Goal: Information Seeking & Learning: Check status

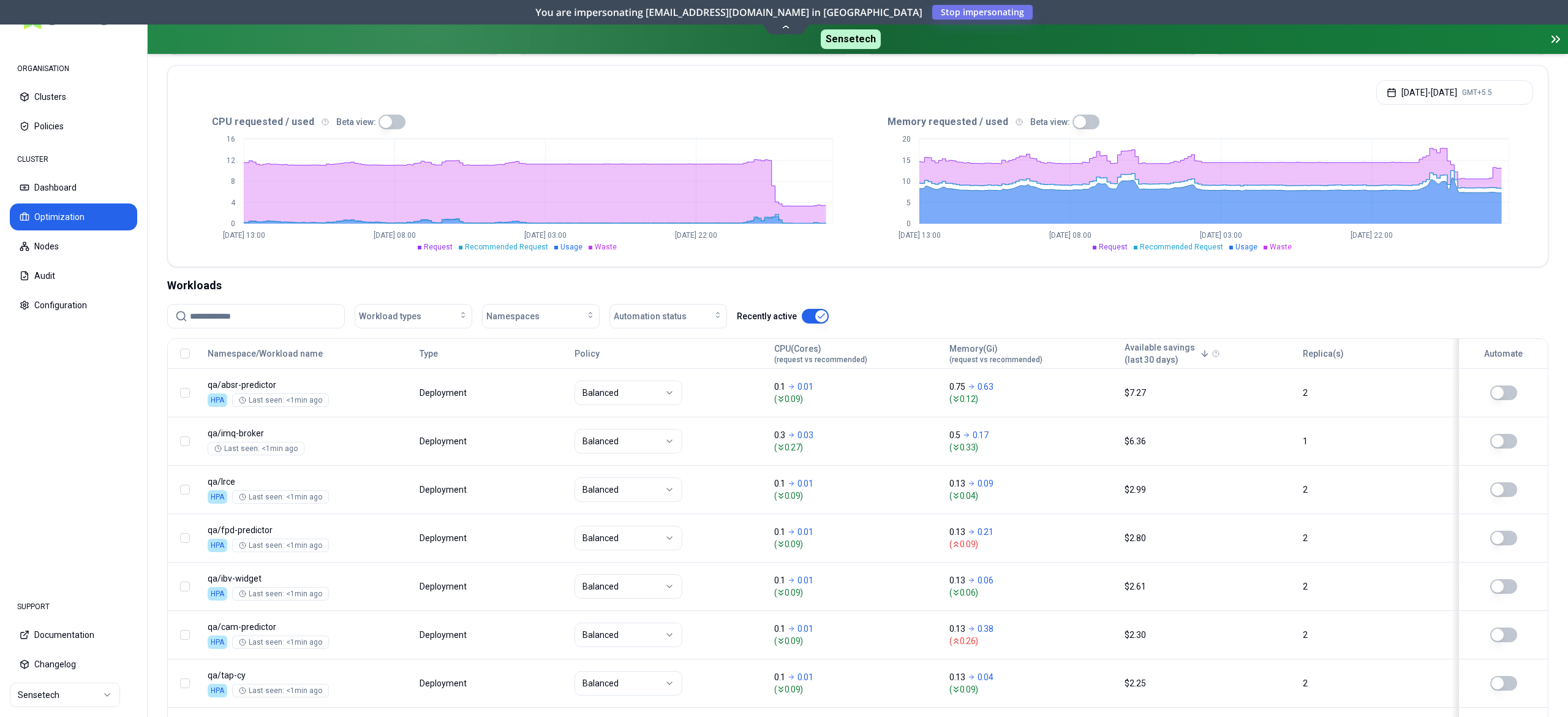
click at [1081, 117] on button "button" at bounding box center [1086, 122] width 27 height 15
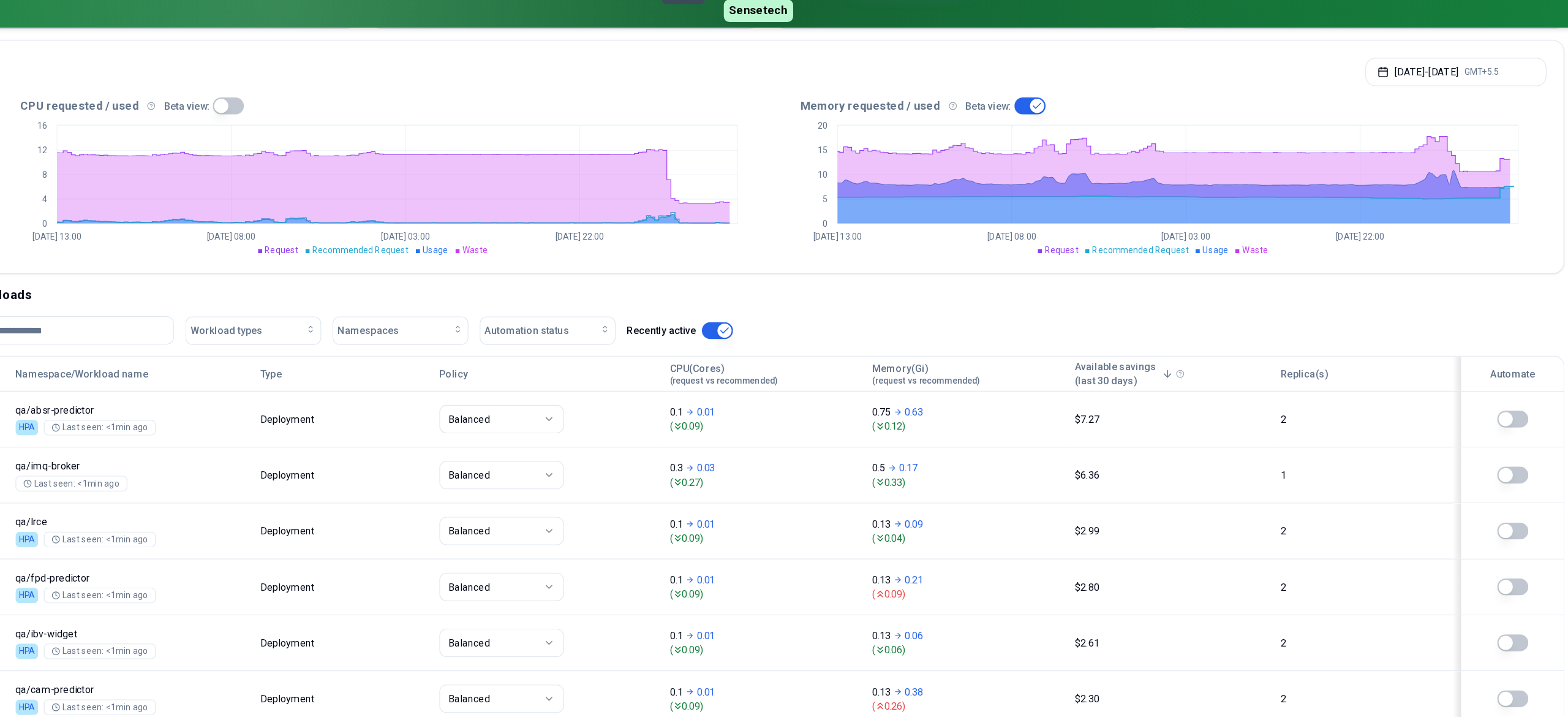
click at [1072, 124] on button "button" at bounding box center [1086, 122] width 27 height 15
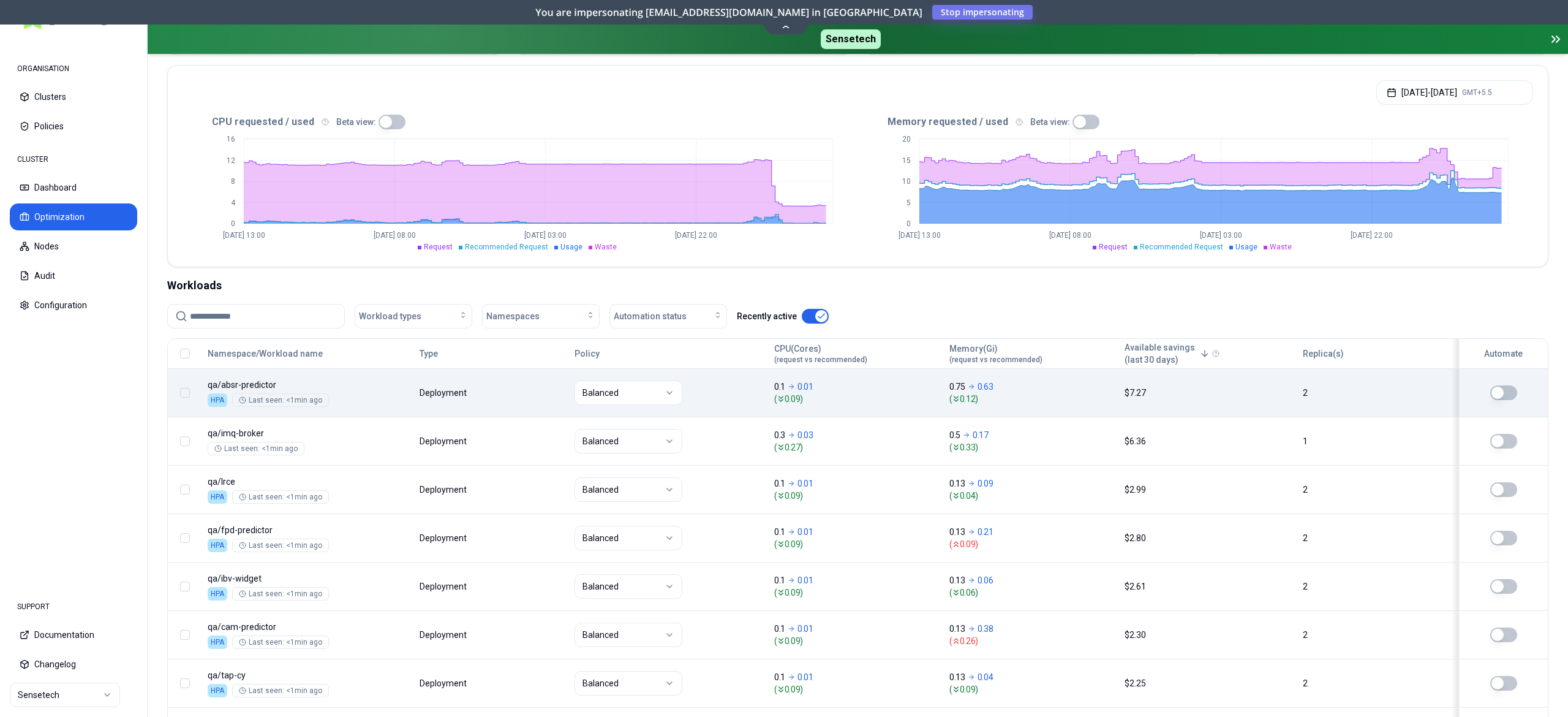
click at [422, 371] on body "ORGANISATION Clusters Policies CLUSTER Dashboard Optimization Nodes Audit Confi…" at bounding box center [784, 358] width 1568 height 717
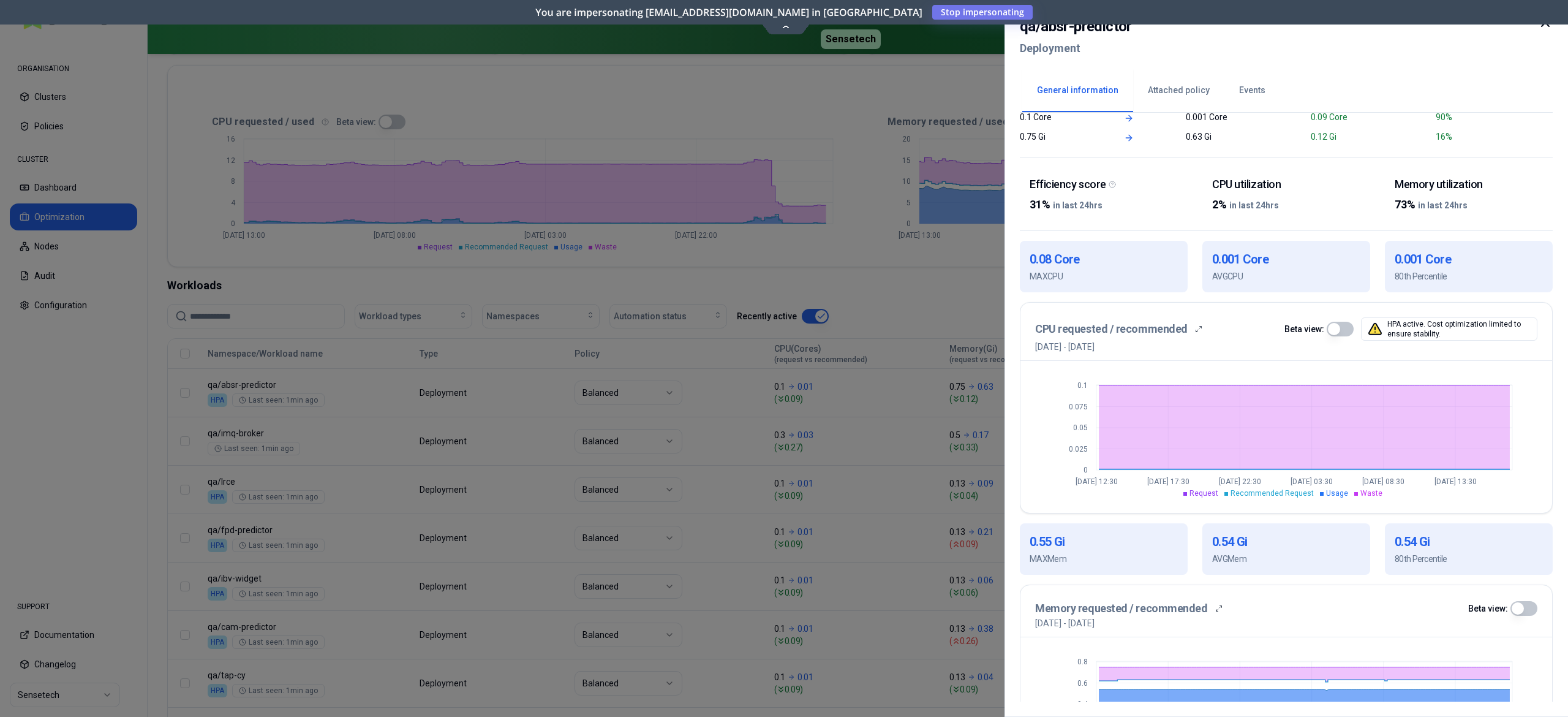
scroll to position [234, 0]
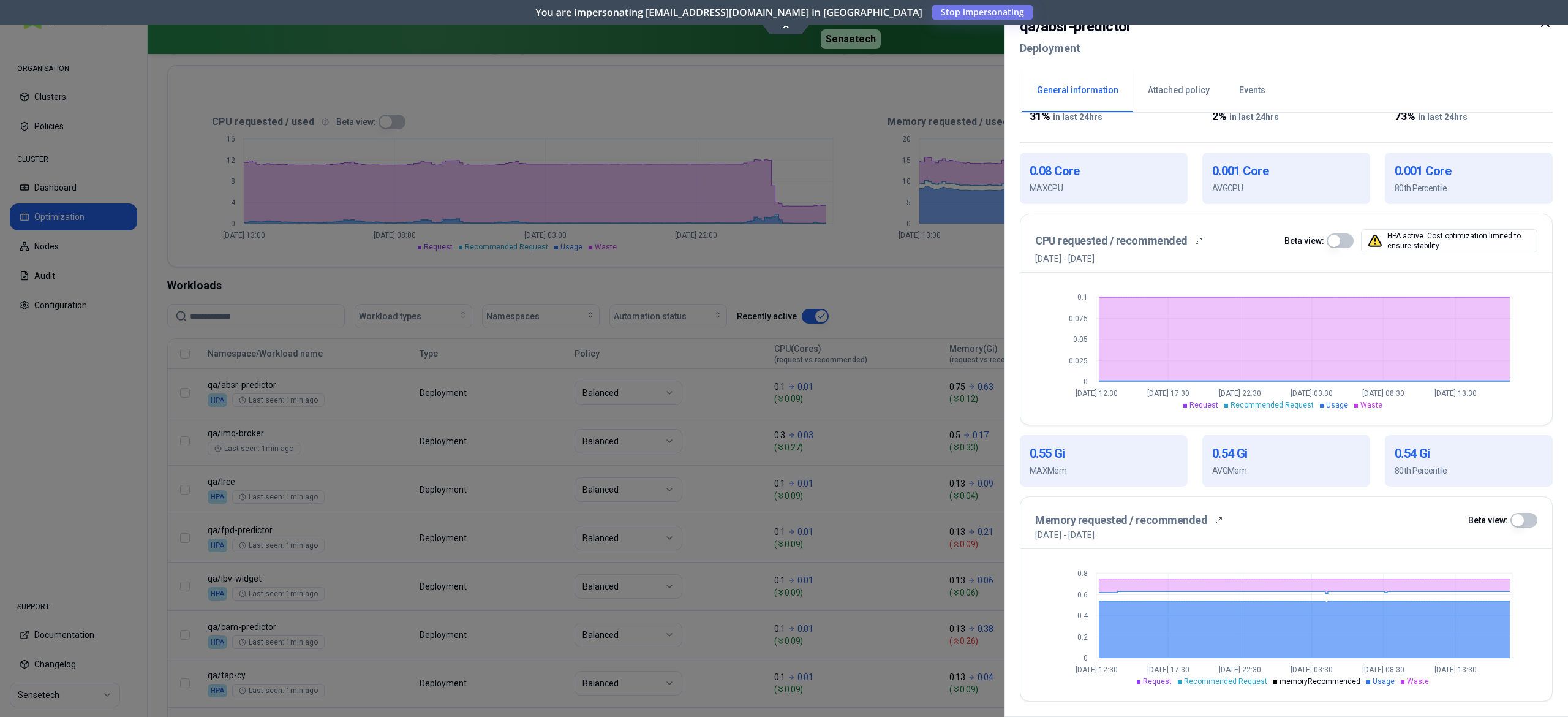
click at [573, 534] on div at bounding box center [784, 358] width 1568 height 717
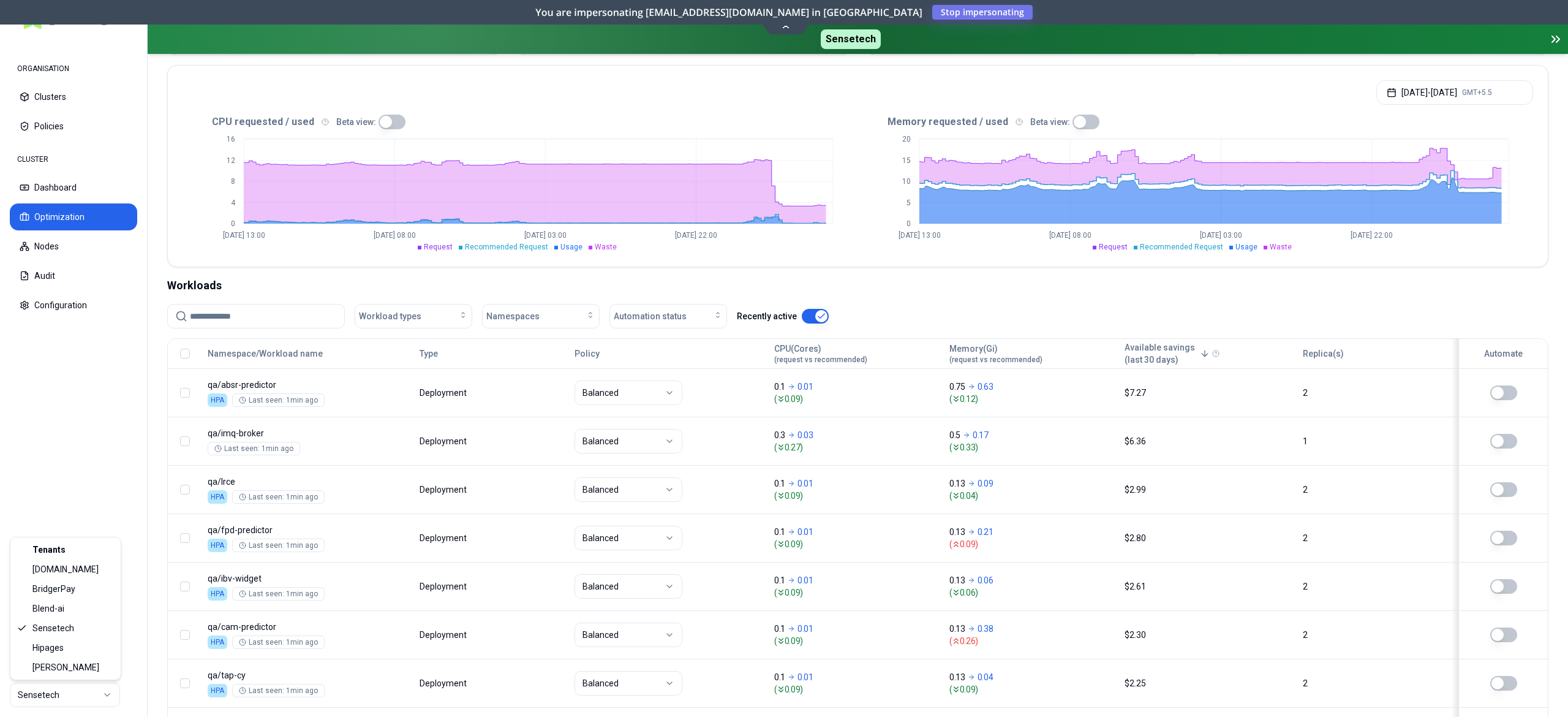
click at [64, 691] on html "ORGANISATION Clusters Policies CLUSTER Dashboard Optimization Nodes Audit Confi…" at bounding box center [784, 358] width 1568 height 717
click at [1450, 107] on div "Aug 12, 2025 - Aug 19, 2025 GMT+5.5" at bounding box center [857, 89] width 1380 height 47
click at [1439, 96] on button "Aug 12, 2025 - Aug 19, 2025 GMT+5.5" at bounding box center [1455, 92] width 157 height 25
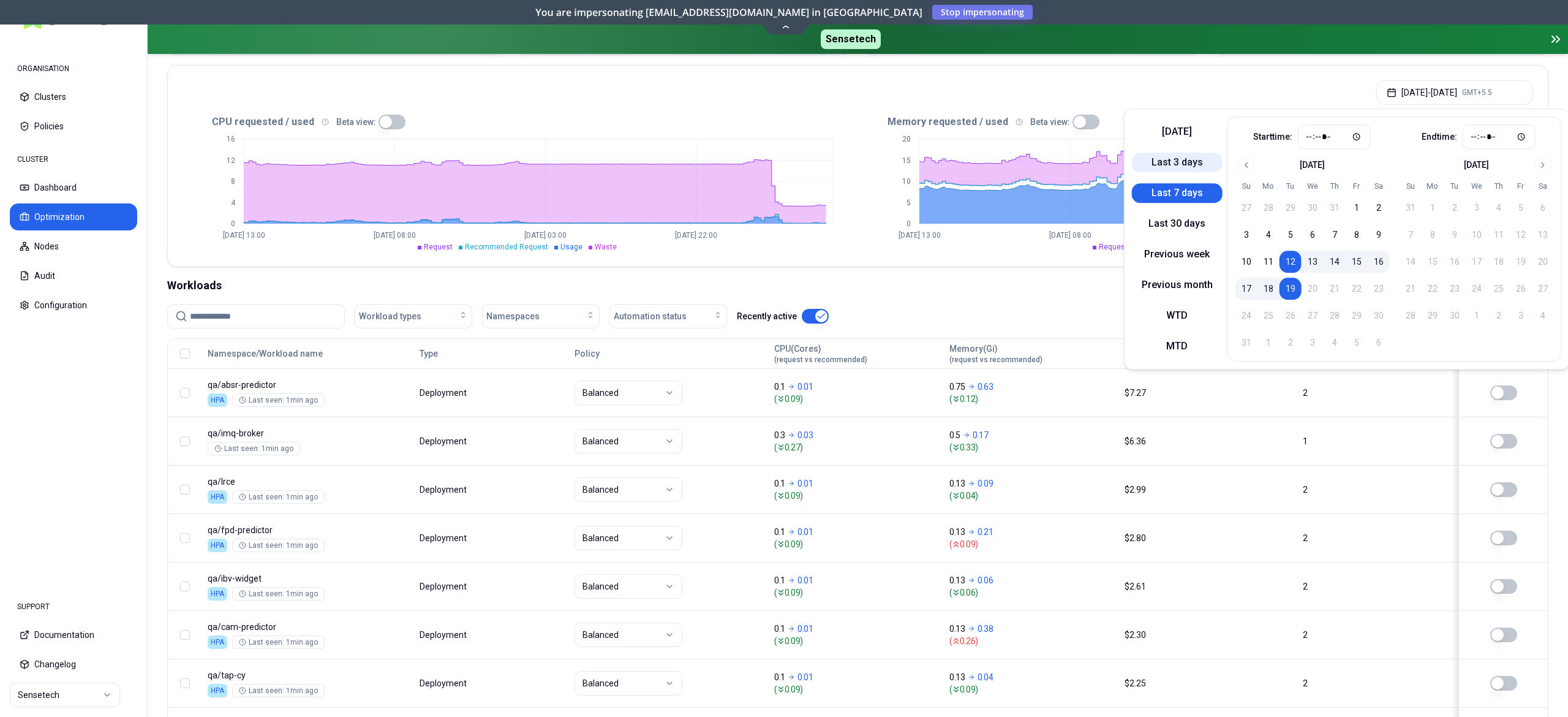
click at [1167, 163] on button "Last 3 days" at bounding box center [1177, 162] width 91 height 20
type input "*****"
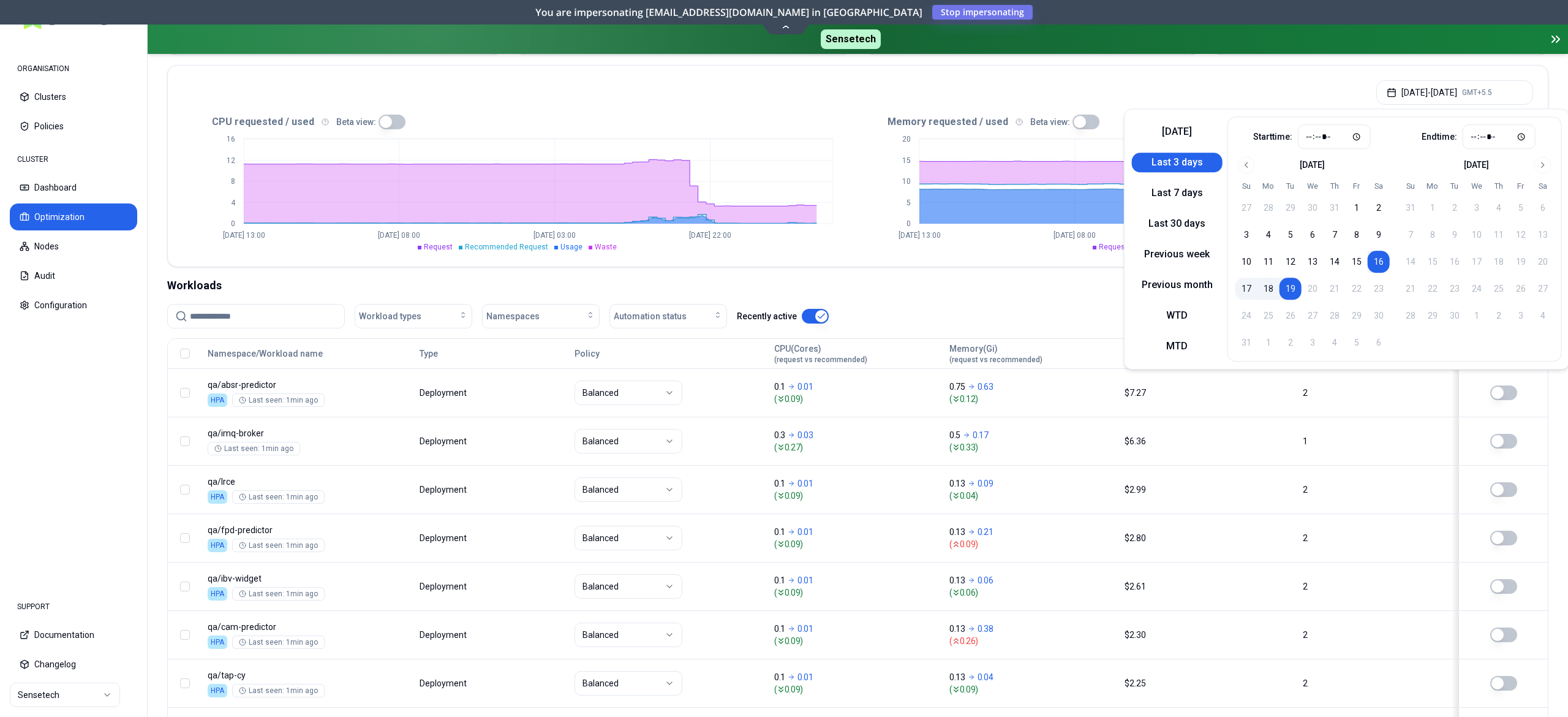
click at [794, 266] on div "CPU requested / used Beta view: 0 4 8 12 16 Aug 16 13:00 Aug 17 08:00 Aug 18 03…" at bounding box center [857, 189] width 1380 height 154
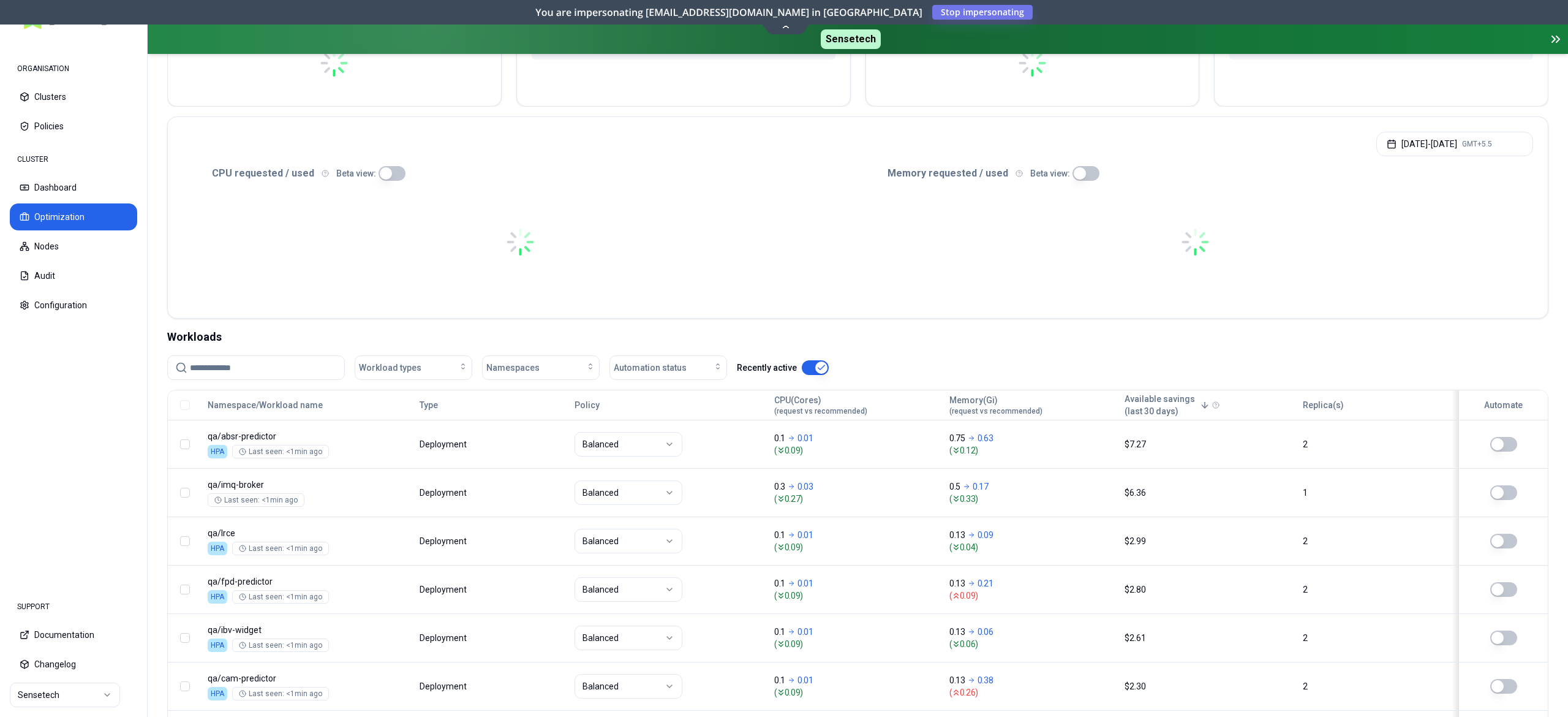
scroll to position [243, 0]
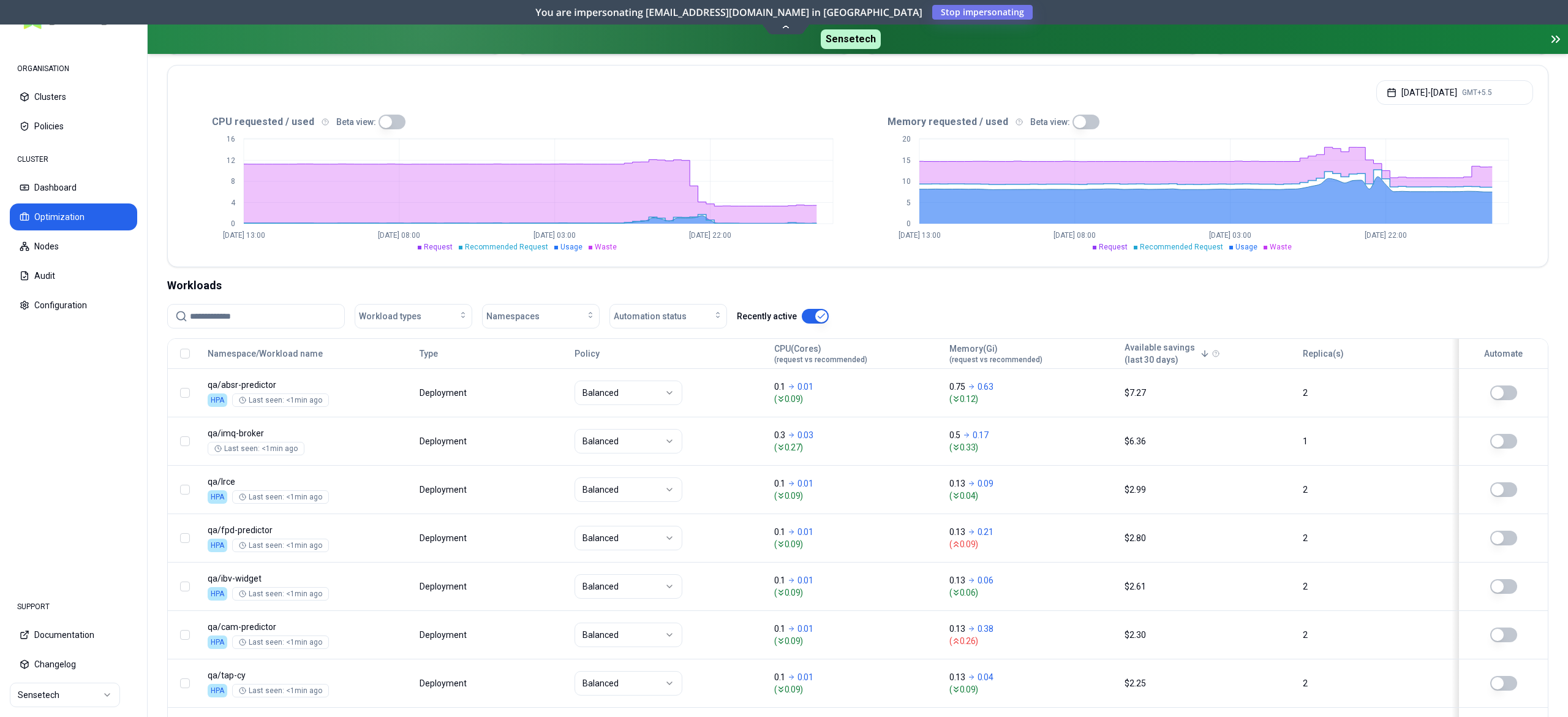
click at [394, 122] on button "button" at bounding box center [392, 122] width 27 height 15
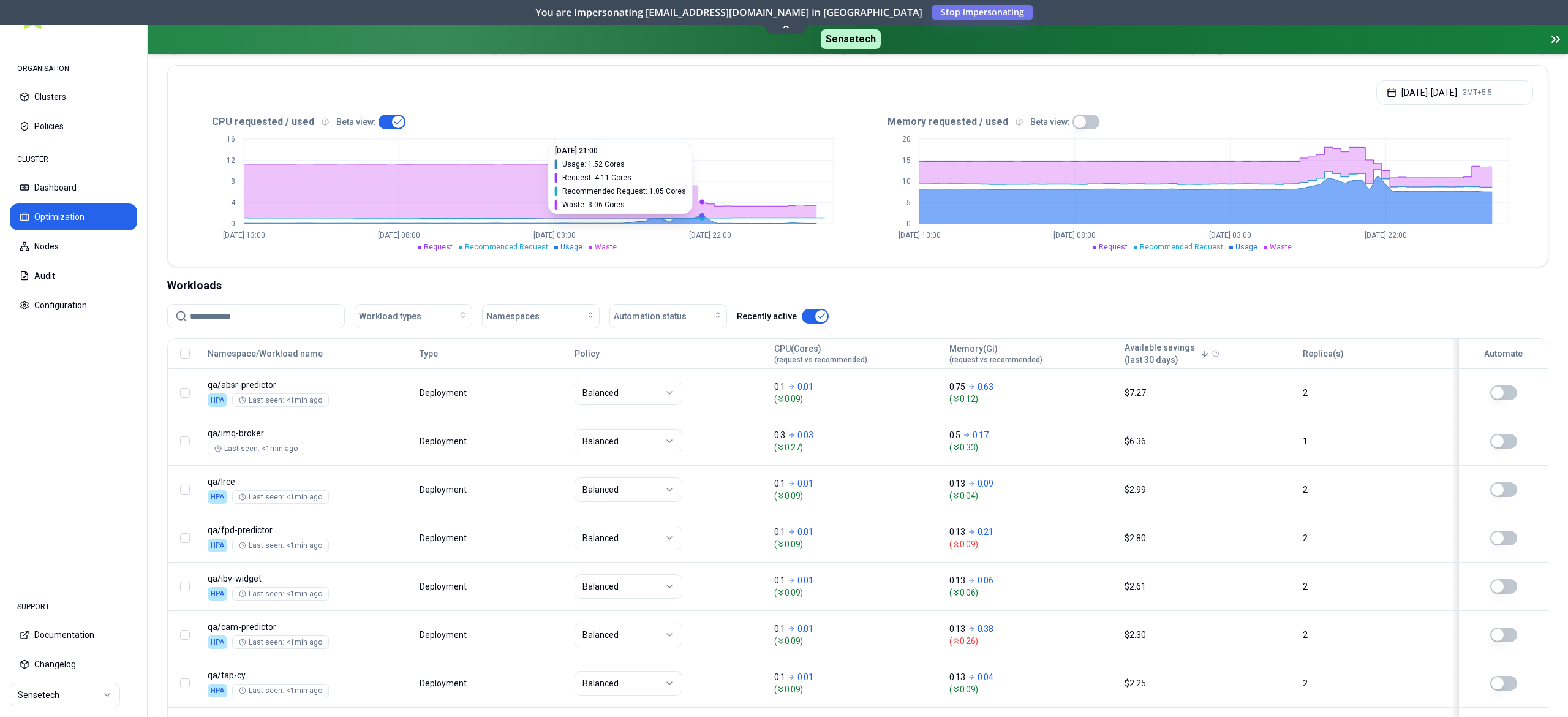
click at [700, 222] on icon at bounding box center [530, 219] width 573 height 8
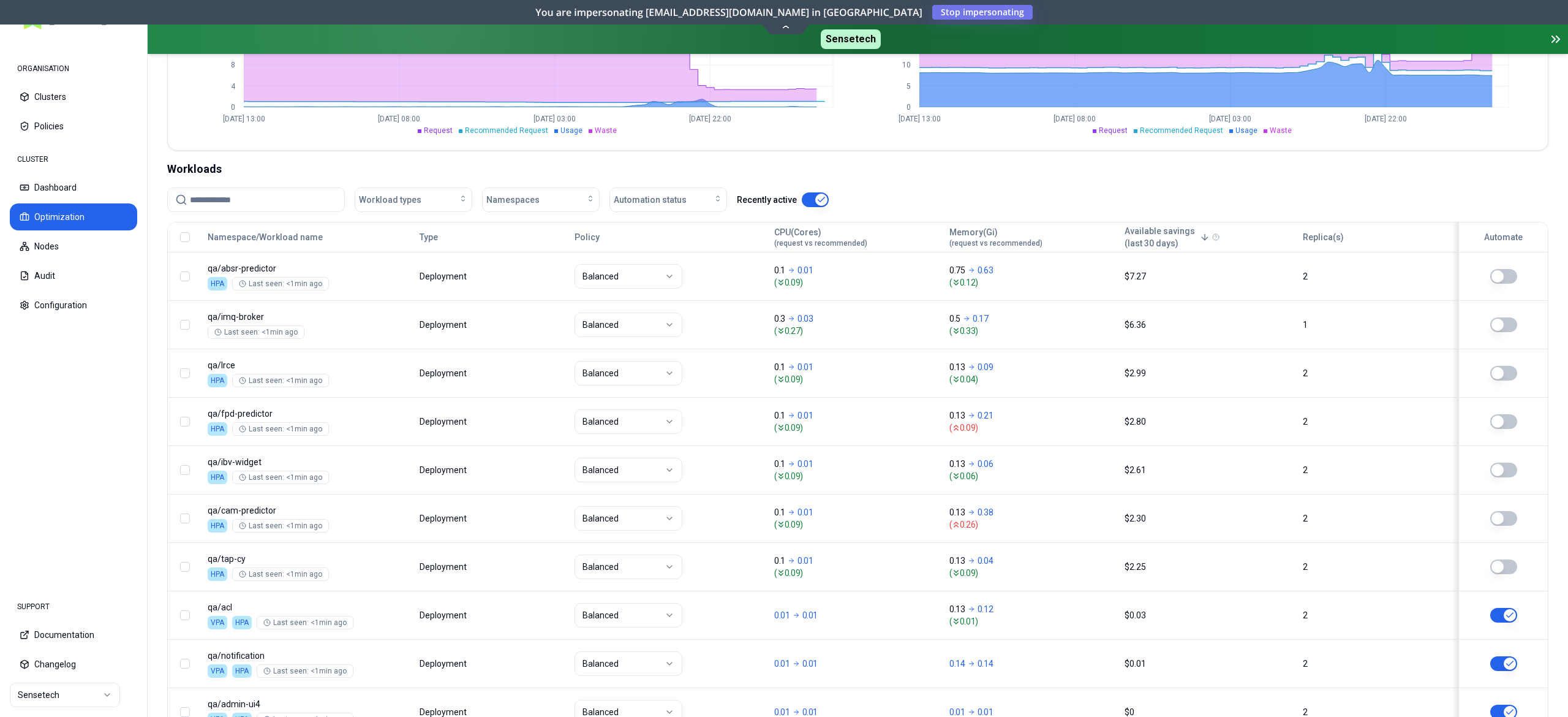
scroll to position [363, 0]
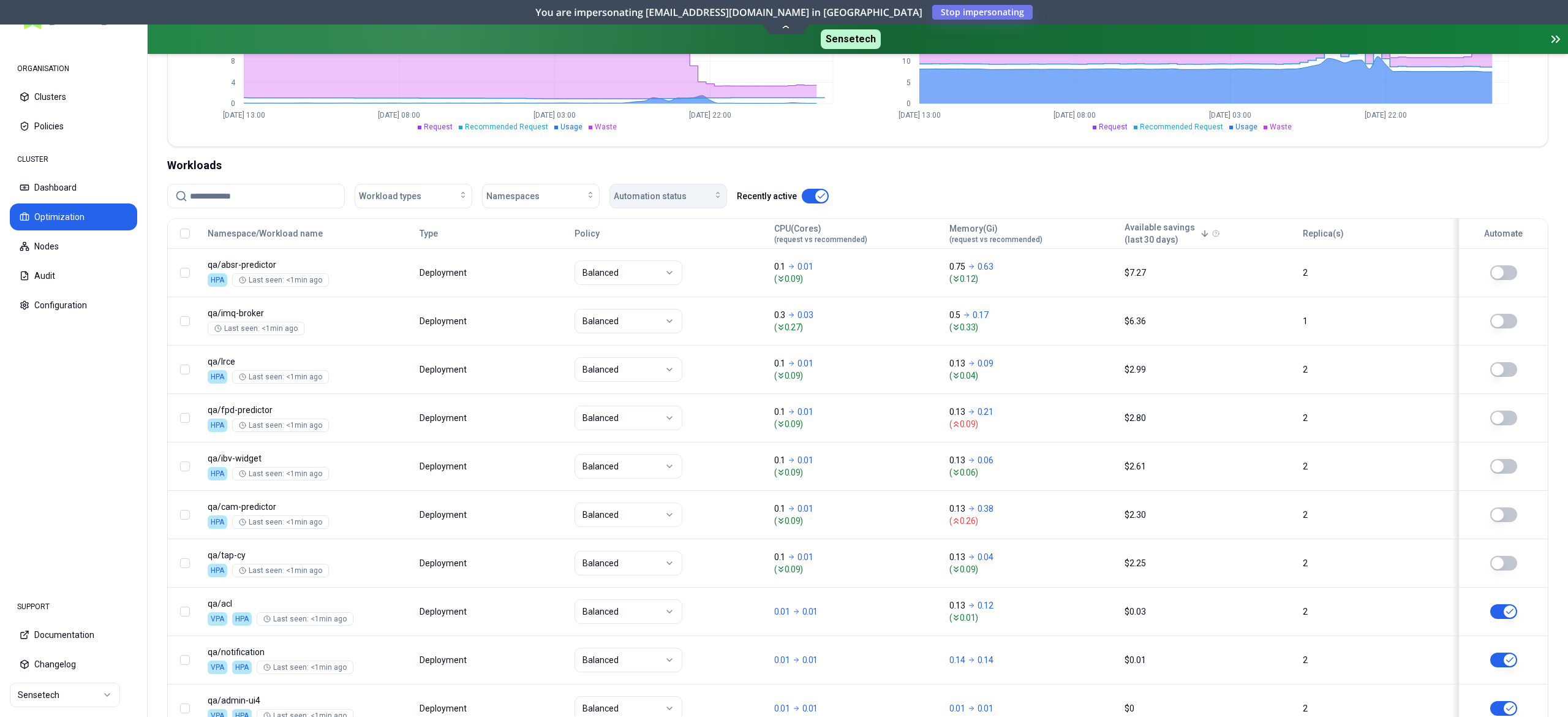
click at [682, 187] on button "Automation status" at bounding box center [668, 196] width 118 height 25
click at [635, 220] on div "on" at bounding box center [671, 226] width 116 height 20
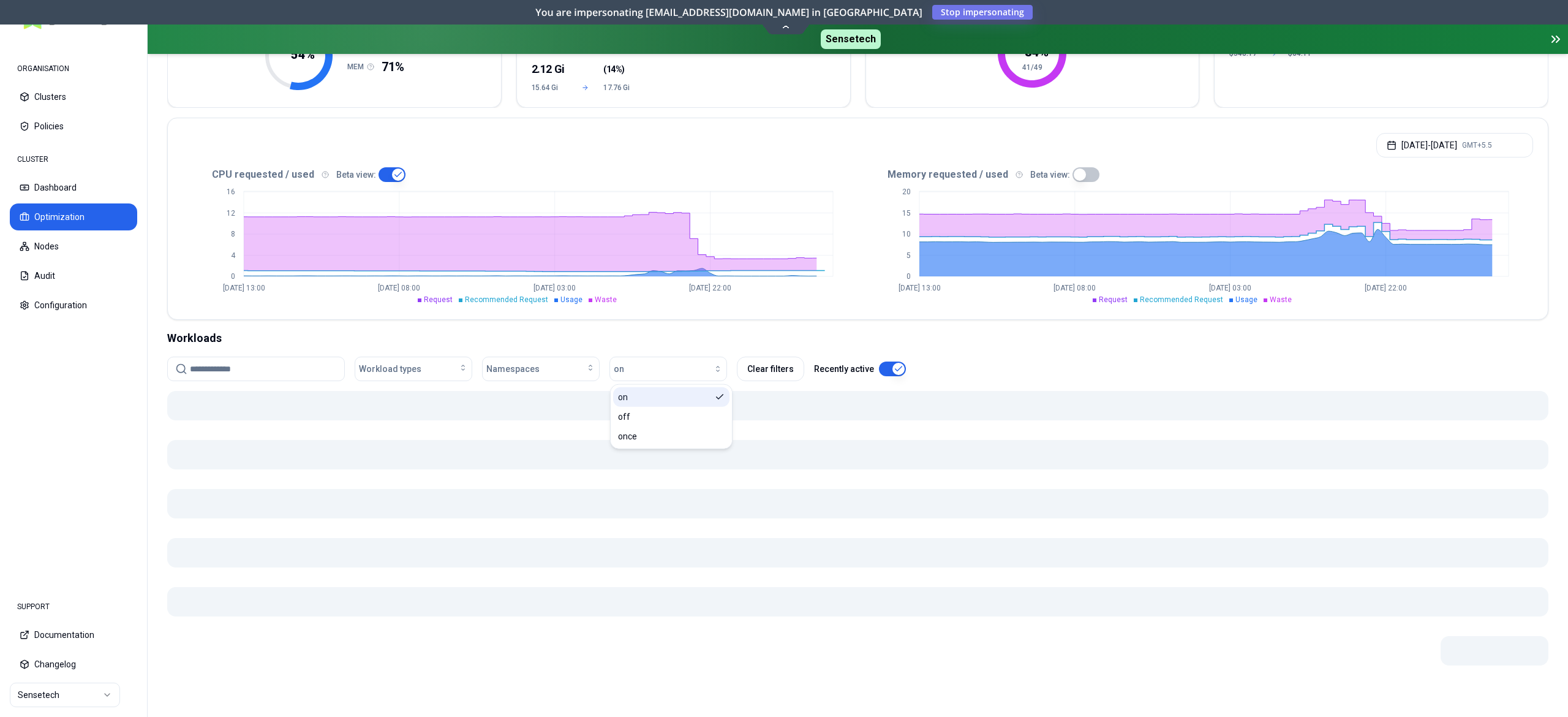
scroll to position [191, 0]
click at [136, 431] on nav "ORGANISATION Clusters Policies CLUSTER Dashboard Optimization Nodes Audit Confi…" at bounding box center [73, 312] width 147 height 546
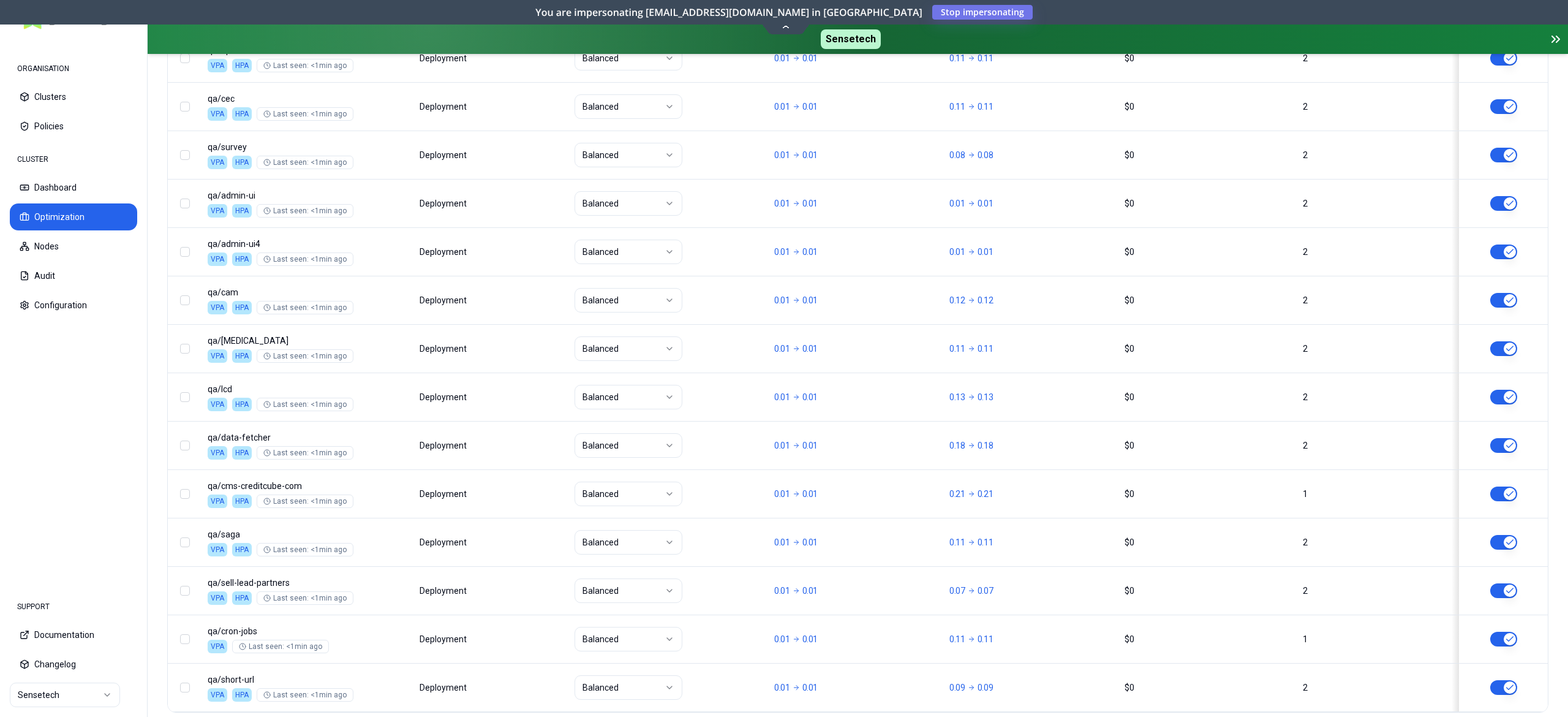
scroll to position [1432, 0]
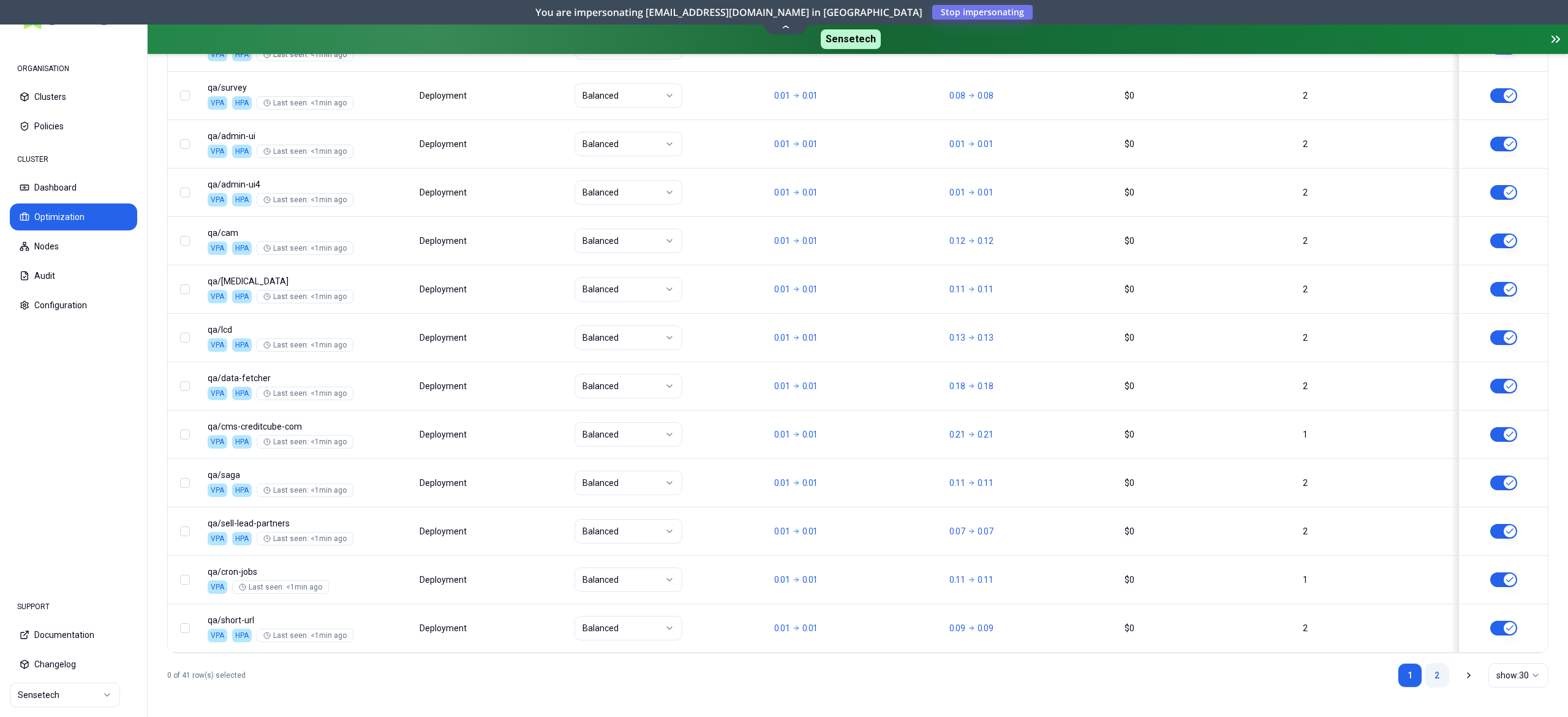
click at [1442, 673] on link "2" at bounding box center [1437, 675] width 25 height 25
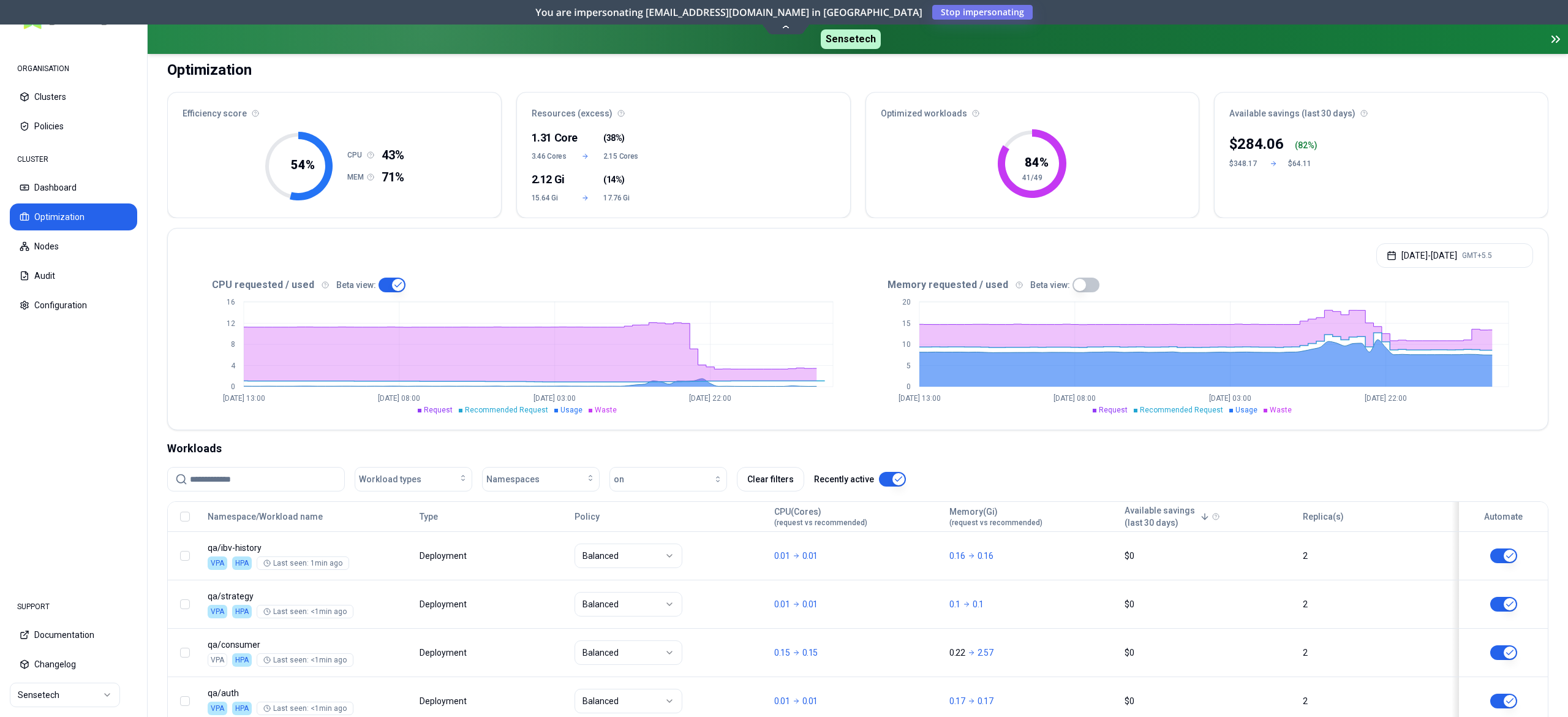
scroll to position [76, 0]
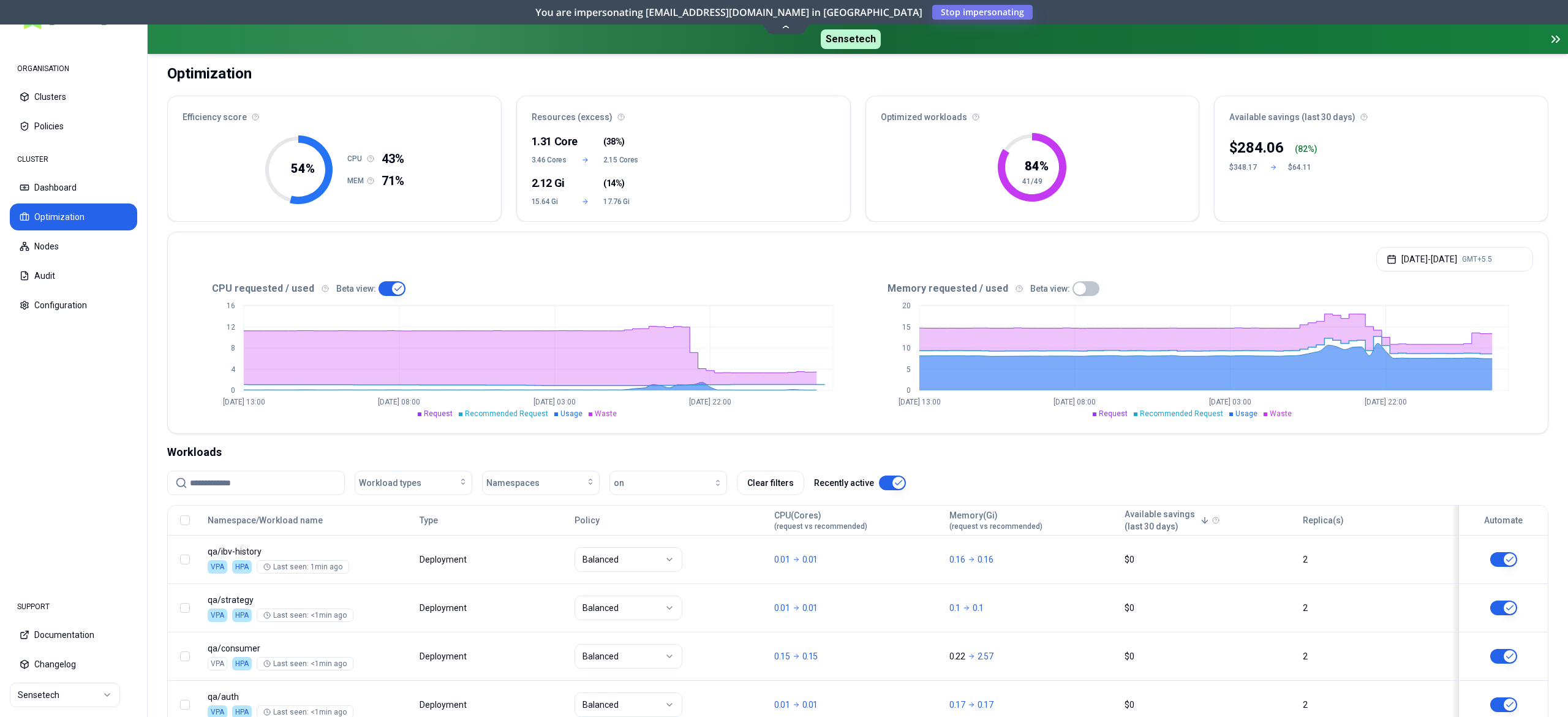
click at [880, 481] on button "button" at bounding box center [892, 483] width 27 height 15
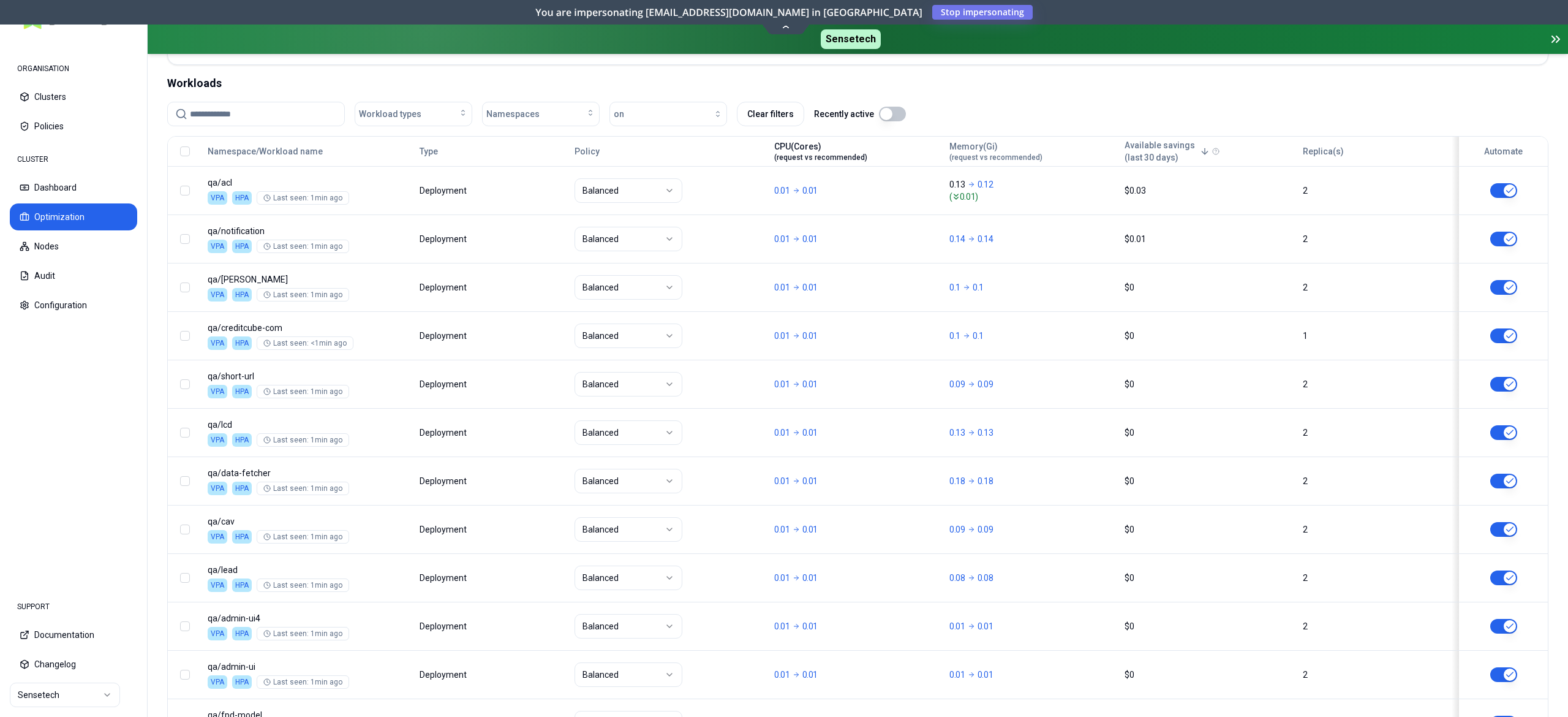
scroll to position [446, 0]
click at [772, 120] on button "Clear filters" at bounding box center [770, 113] width 67 height 25
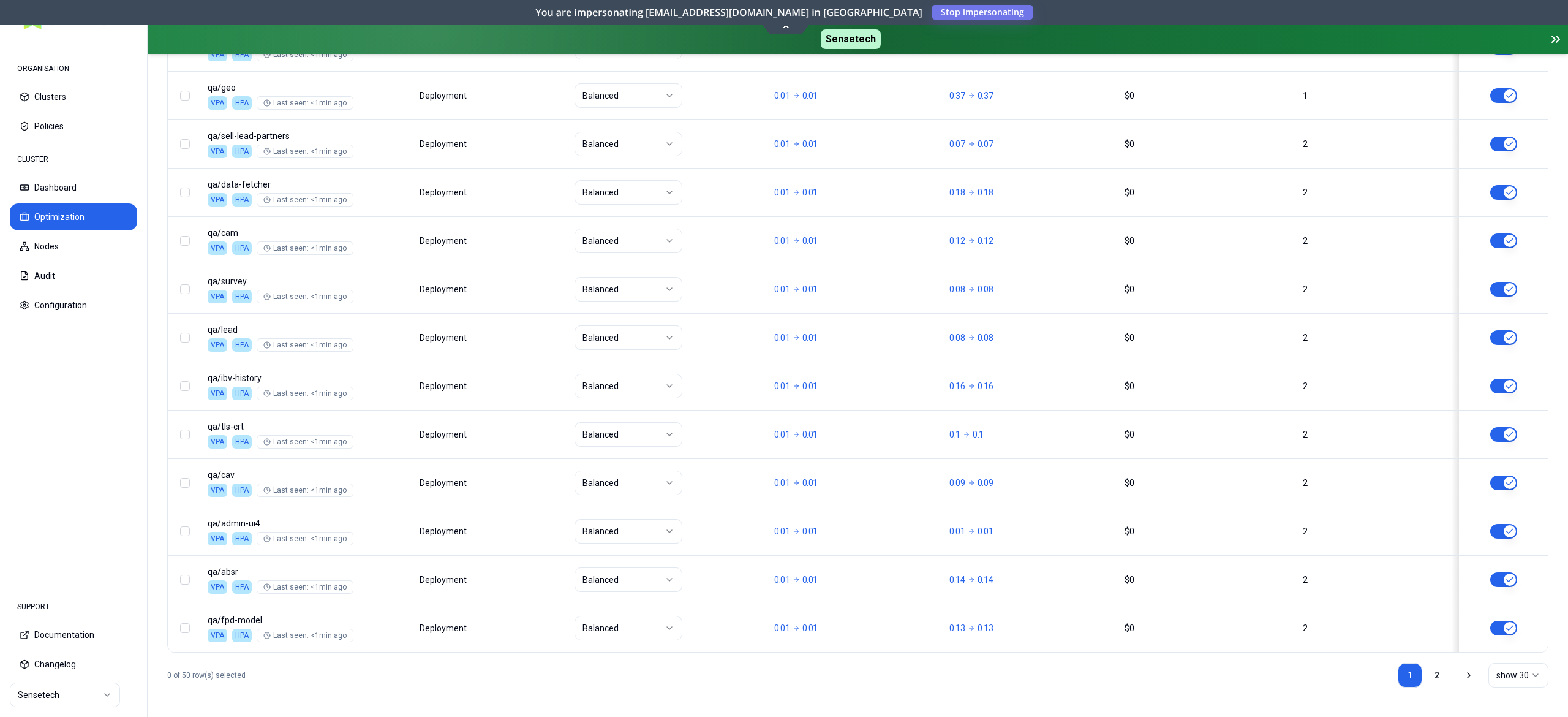
scroll to position [1432, 0]
click at [1432, 670] on link "2" at bounding box center [1437, 675] width 25 height 25
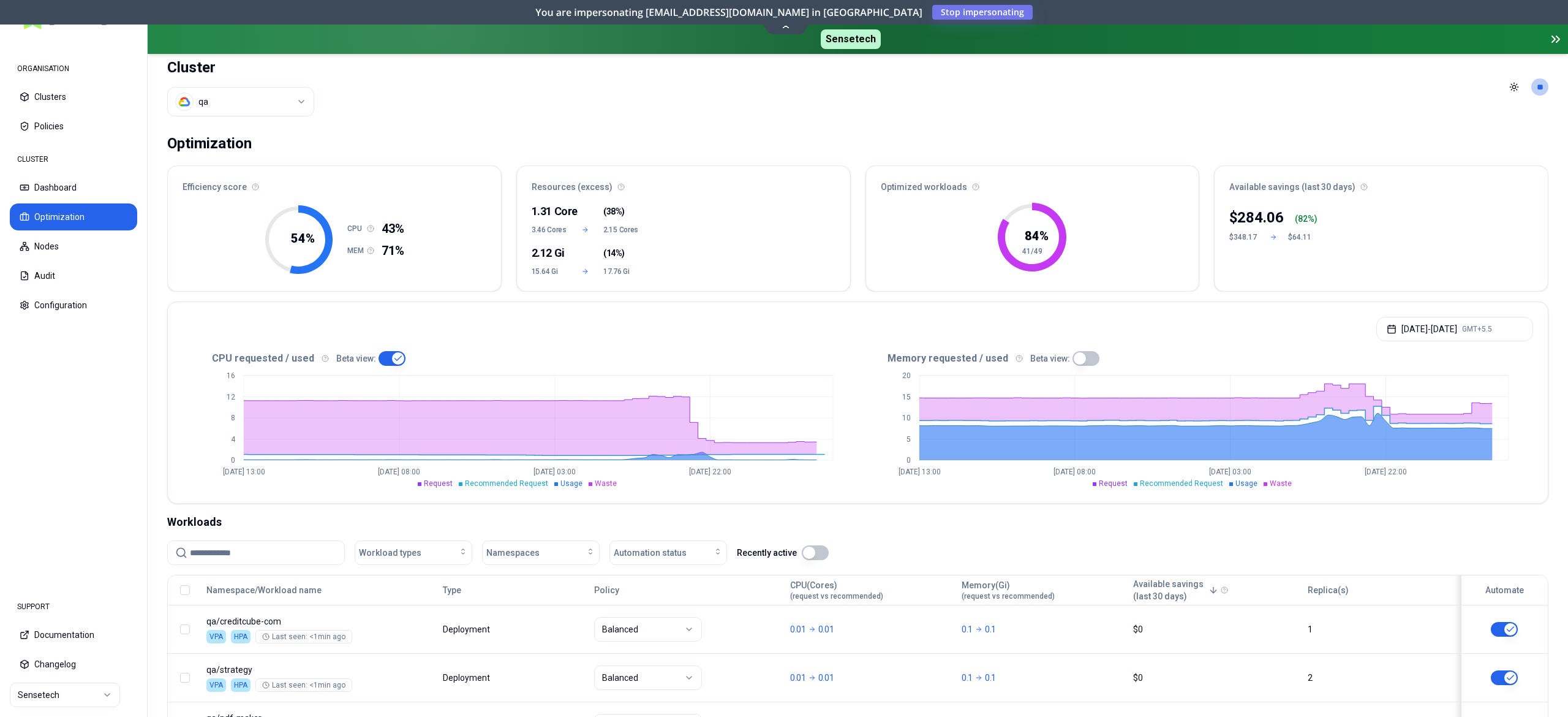
scroll to position [0, 0]
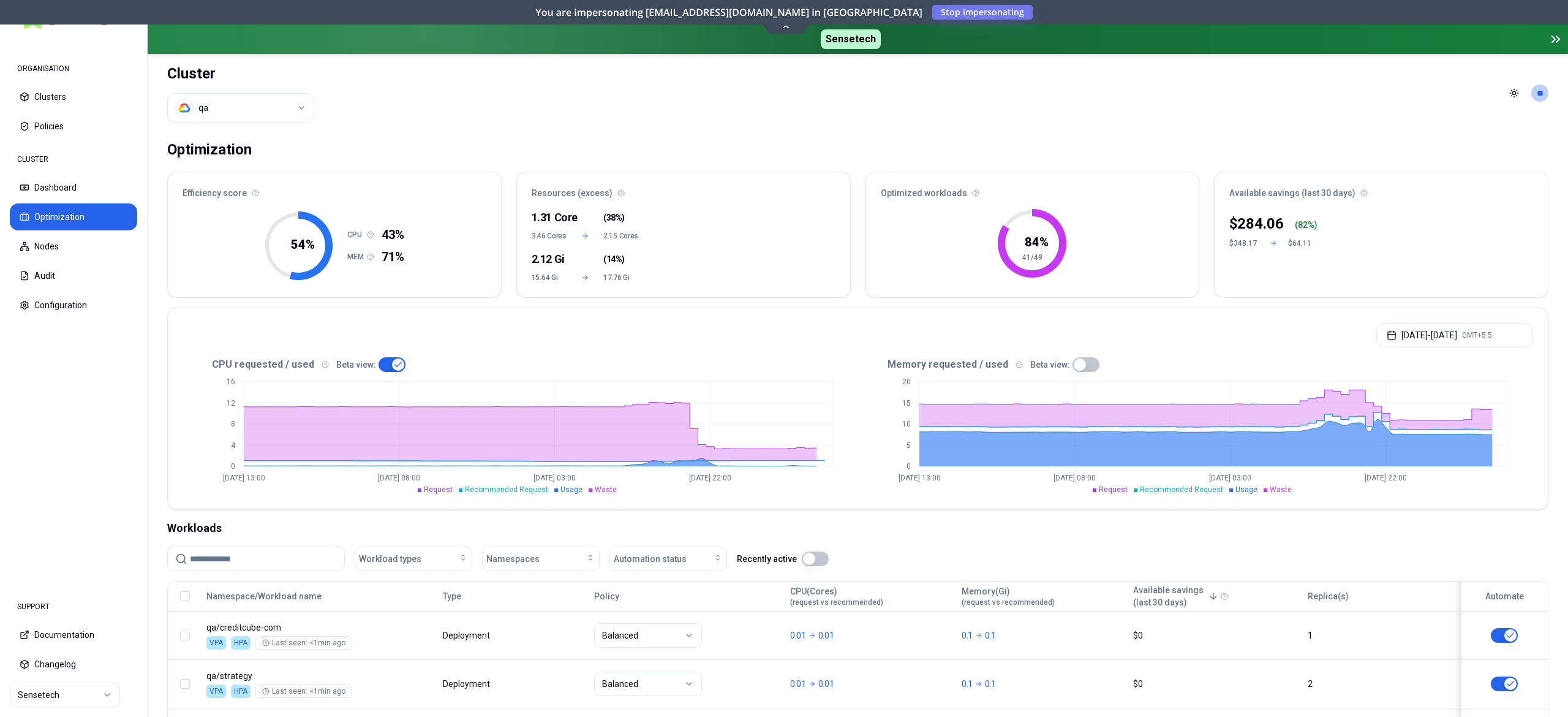
click at [380, 361] on button "button" at bounding box center [392, 364] width 27 height 15
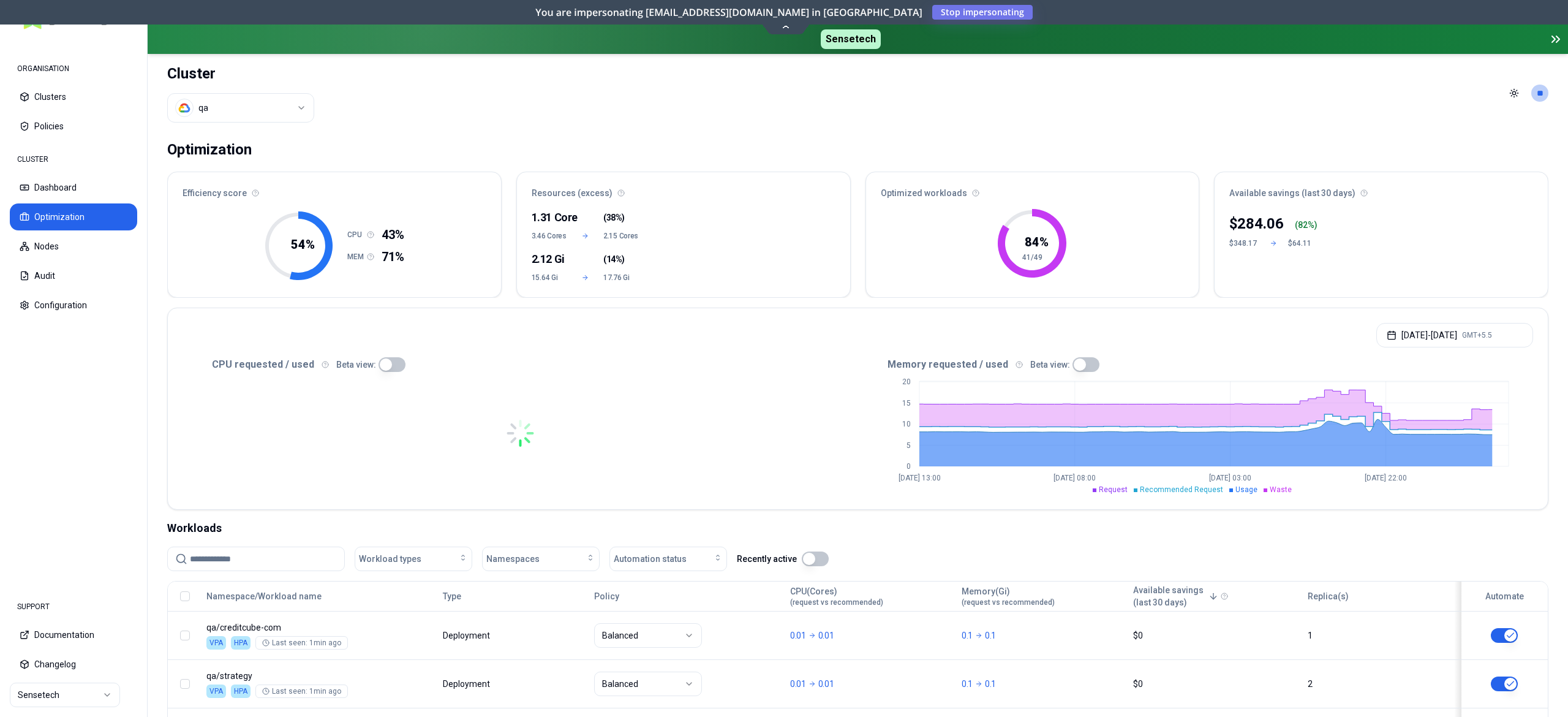
click at [591, 401] on div at bounding box center [520, 433] width 676 height 123
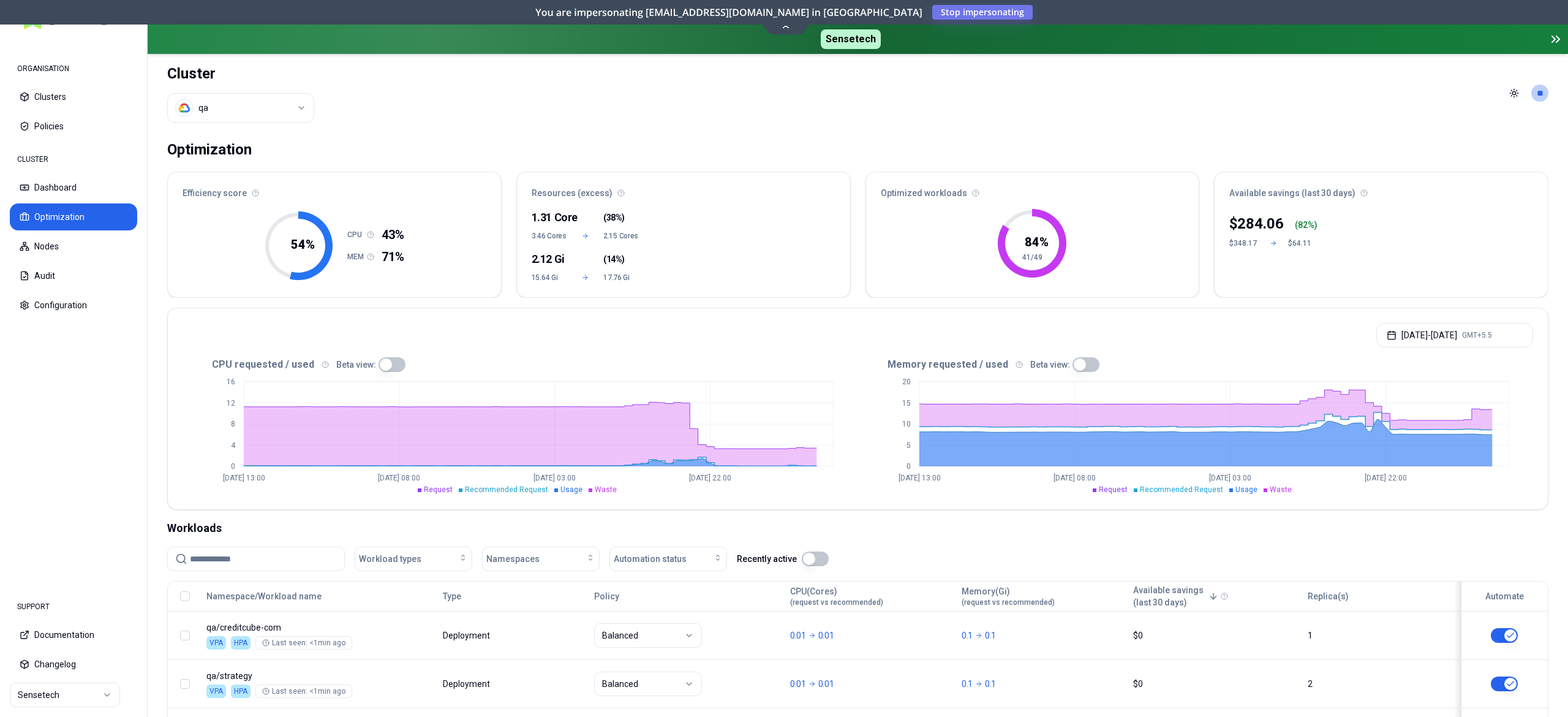
click at [387, 364] on button "button" at bounding box center [392, 364] width 27 height 15
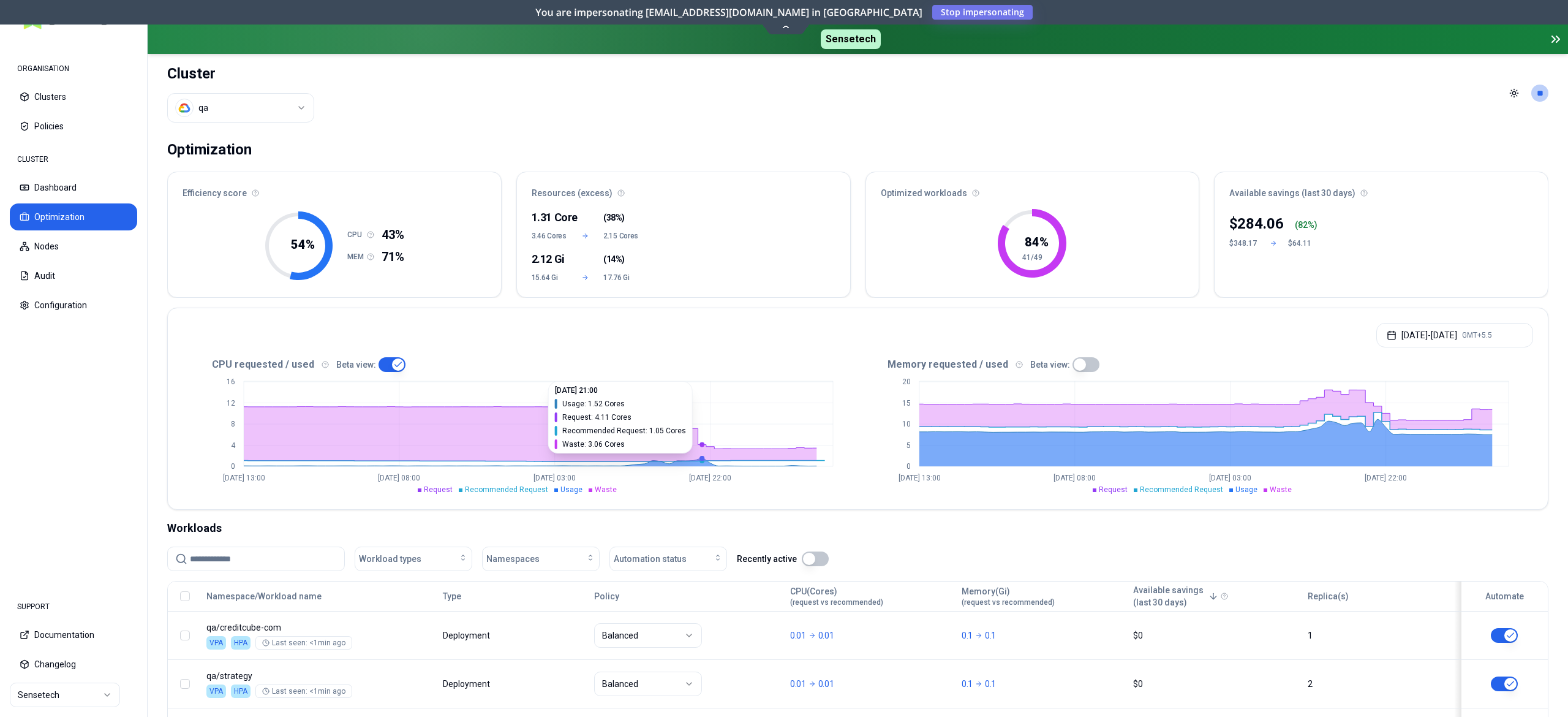
type button "on"
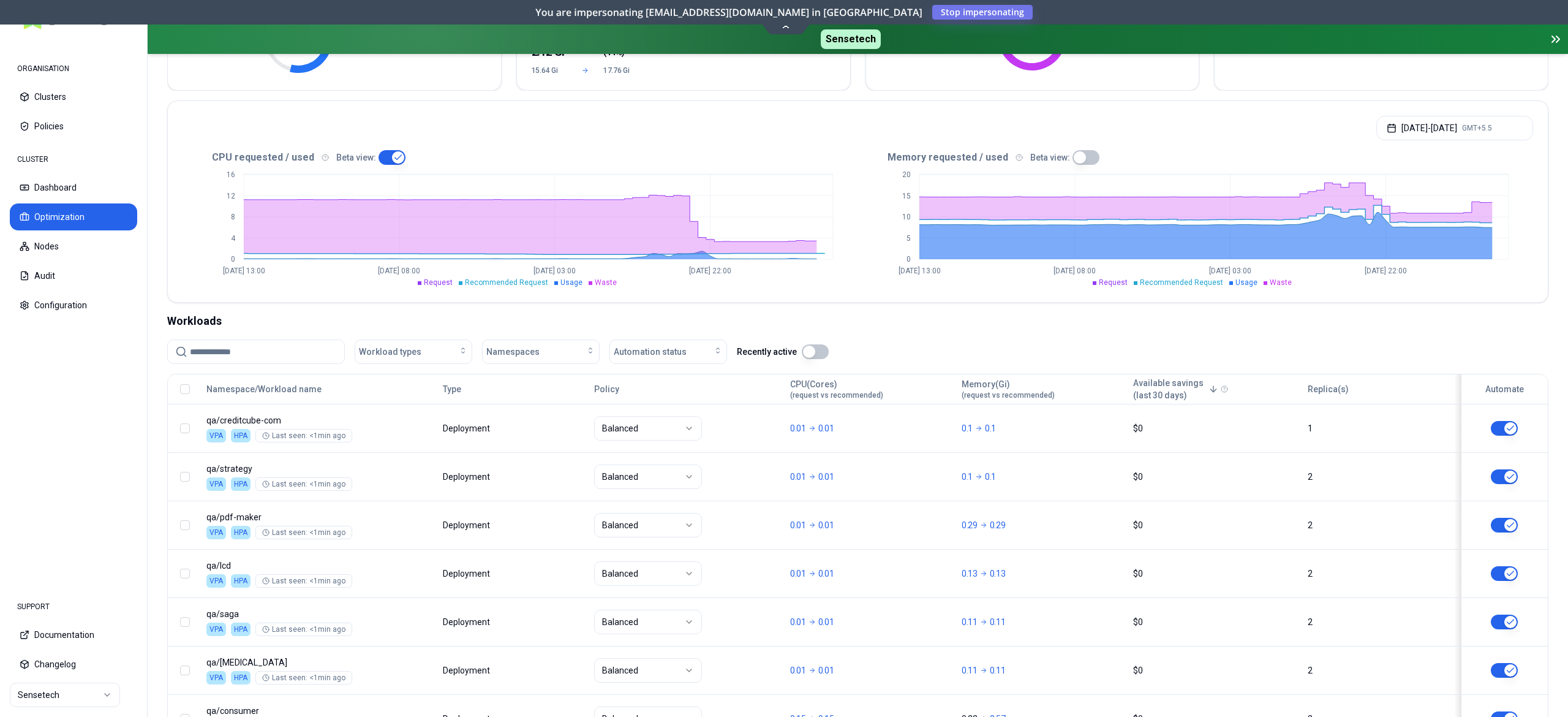
scroll to position [141, 0]
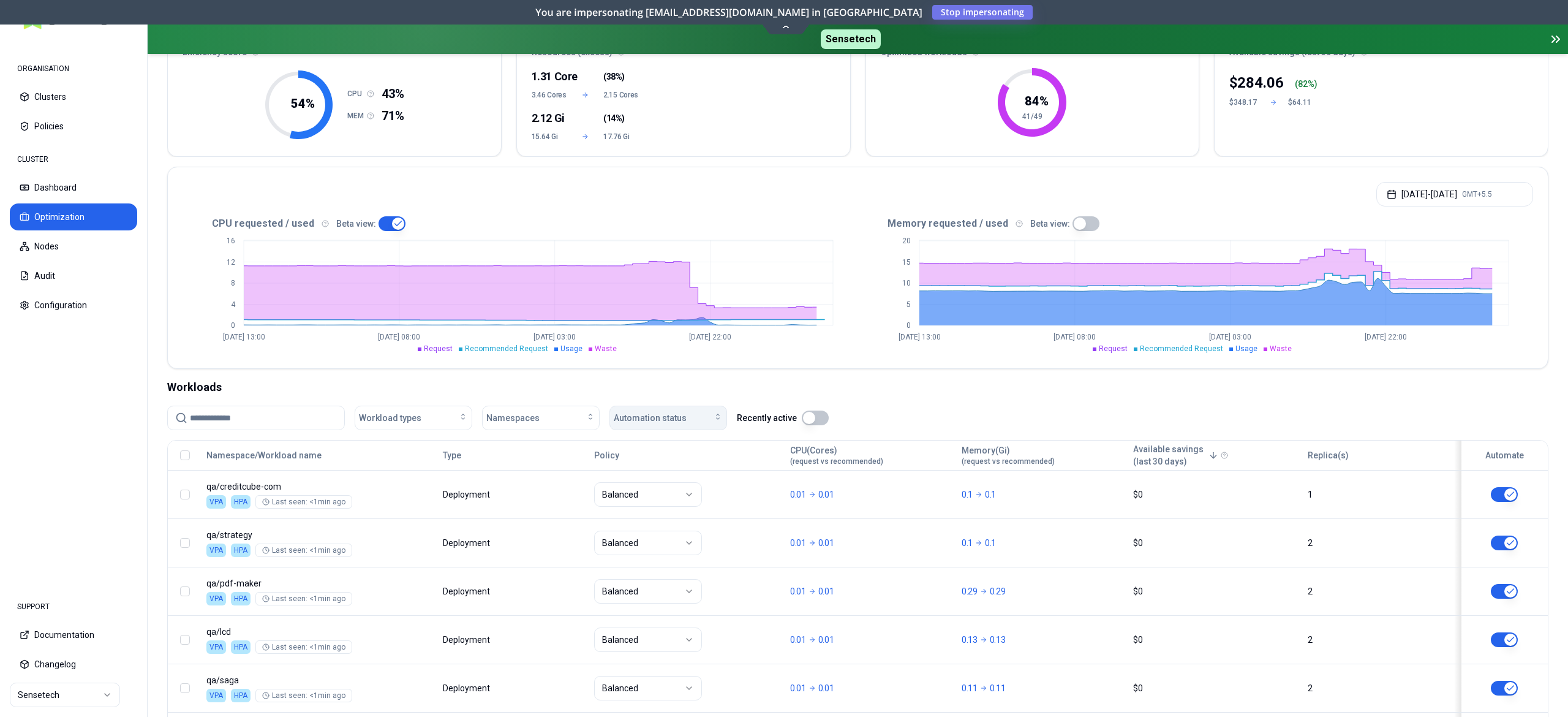
click at [655, 416] on span "Automation status" at bounding box center [650, 418] width 73 height 12
click at [637, 441] on div "on" at bounding box center [671, 447] width 116 height 20
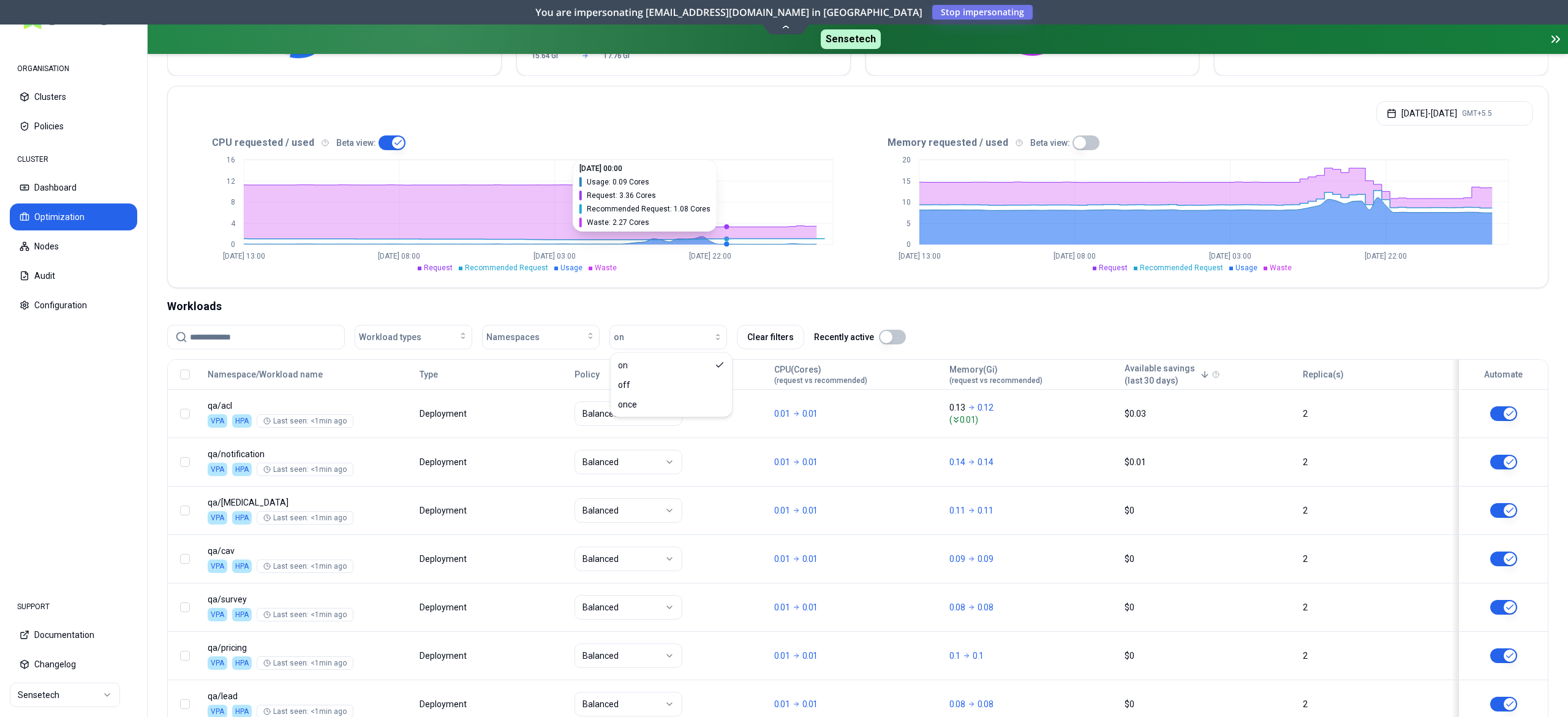
scroll to position [224, 0]
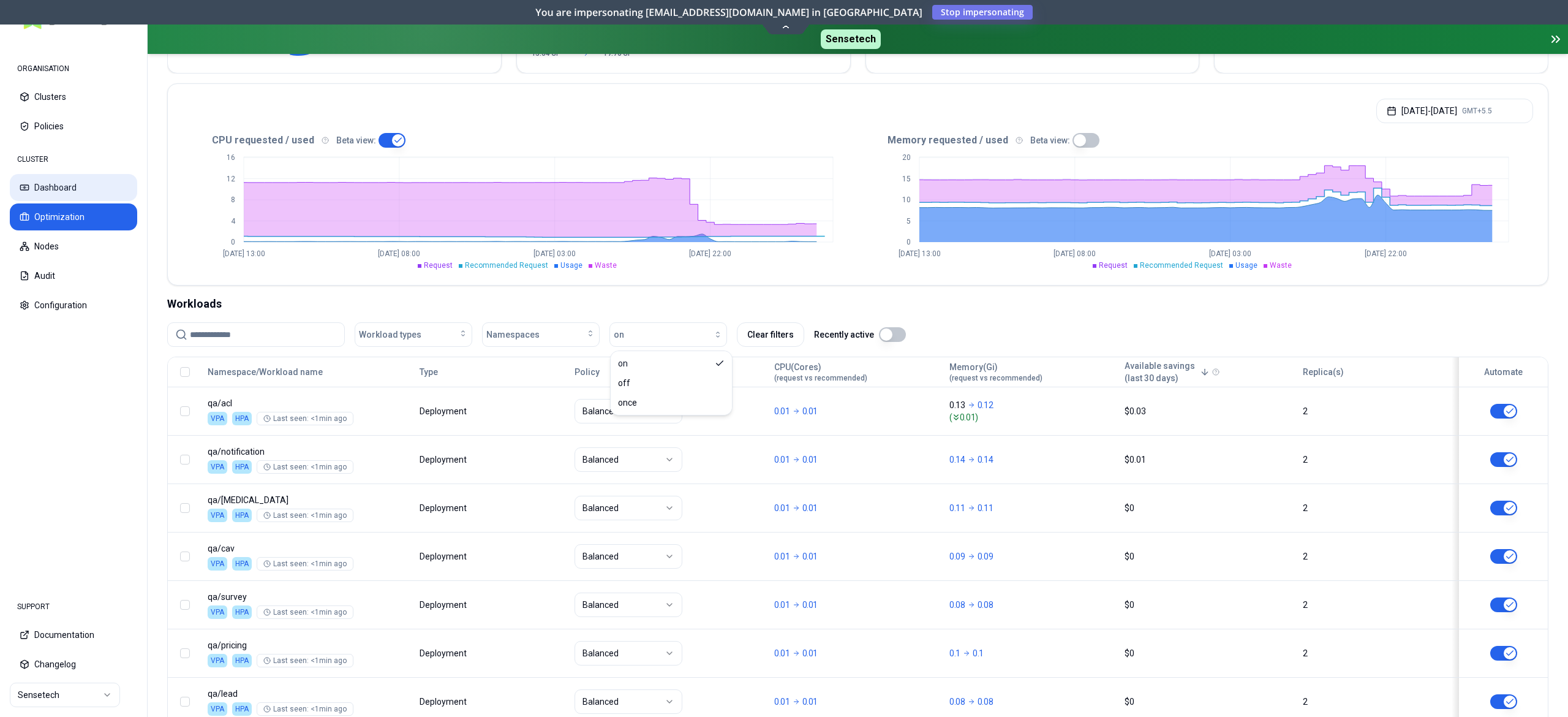
click at [76, 181] on button "Dashboard" at bounding box center [73, 187] width 128 height 27
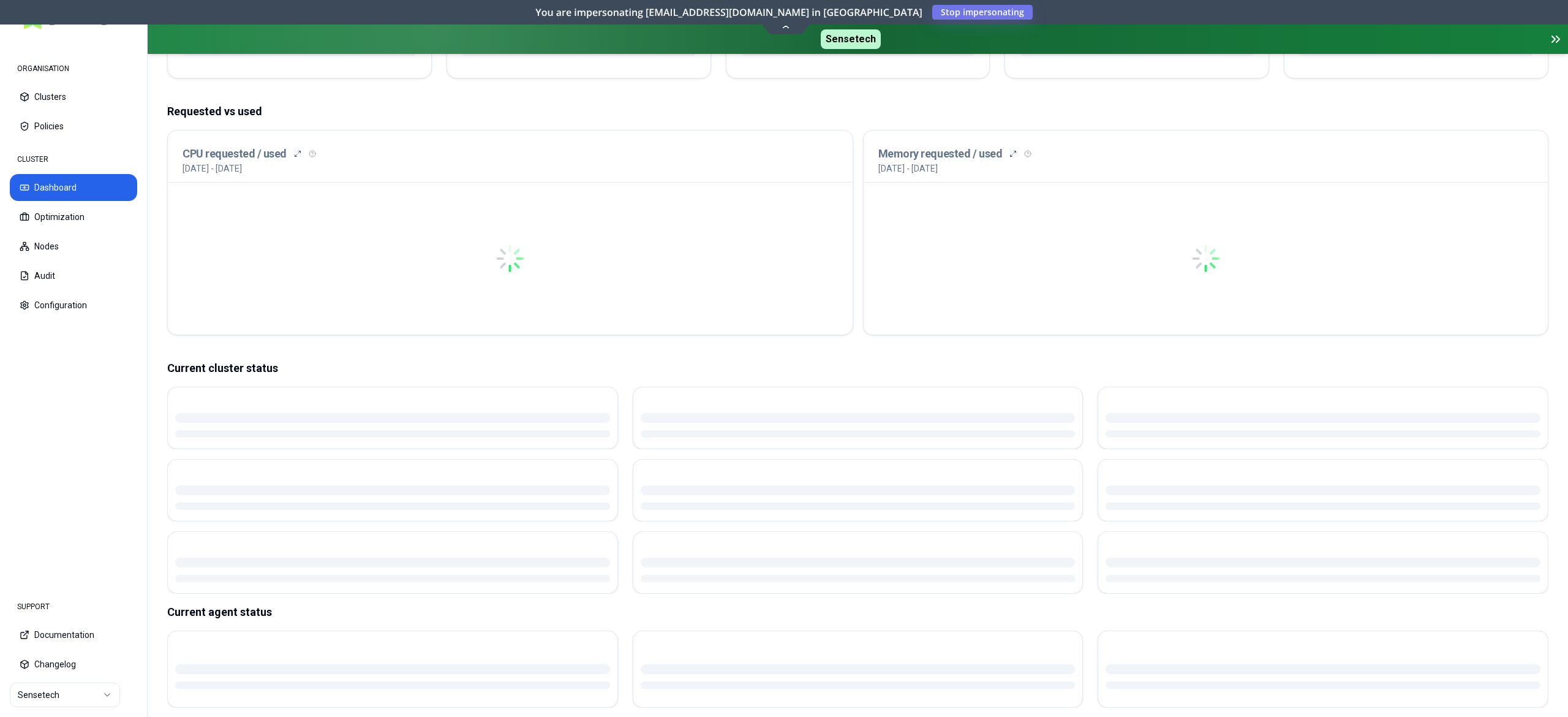
scroll to position [1, 0]
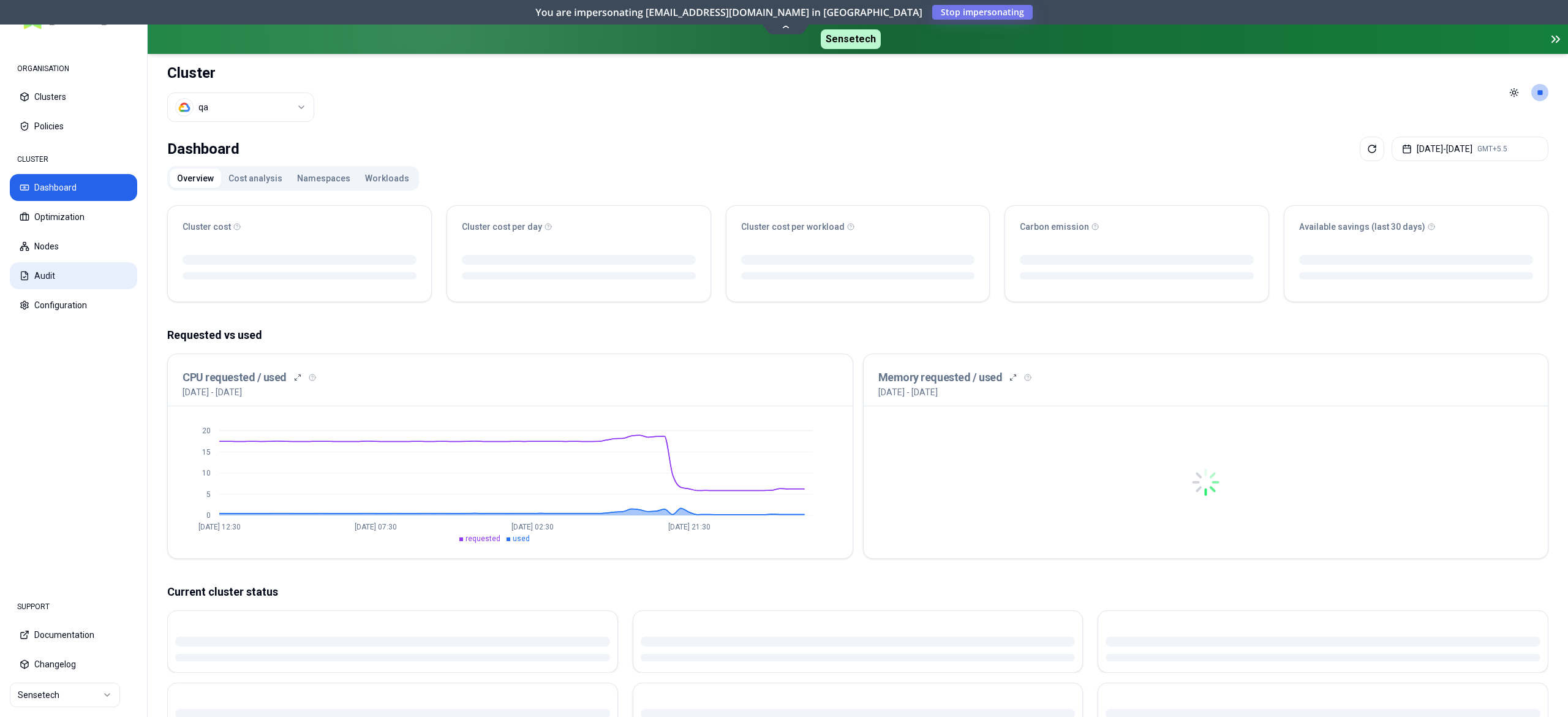
click at [43, 268] on button "Audit" at bounding box center [73, 276] width 128 height 27
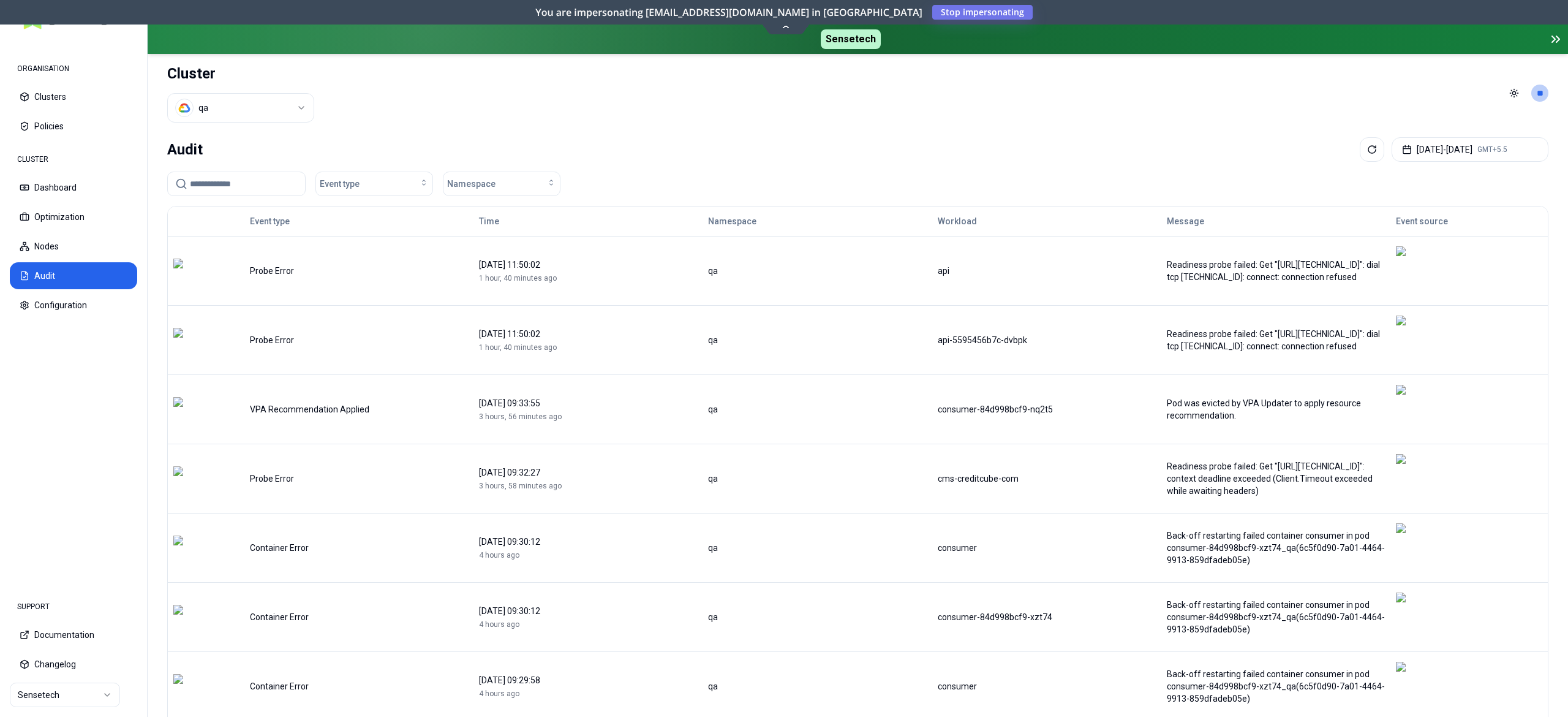
click at [262, 186] on input at bounding box center [243, 184] width 108 height 23
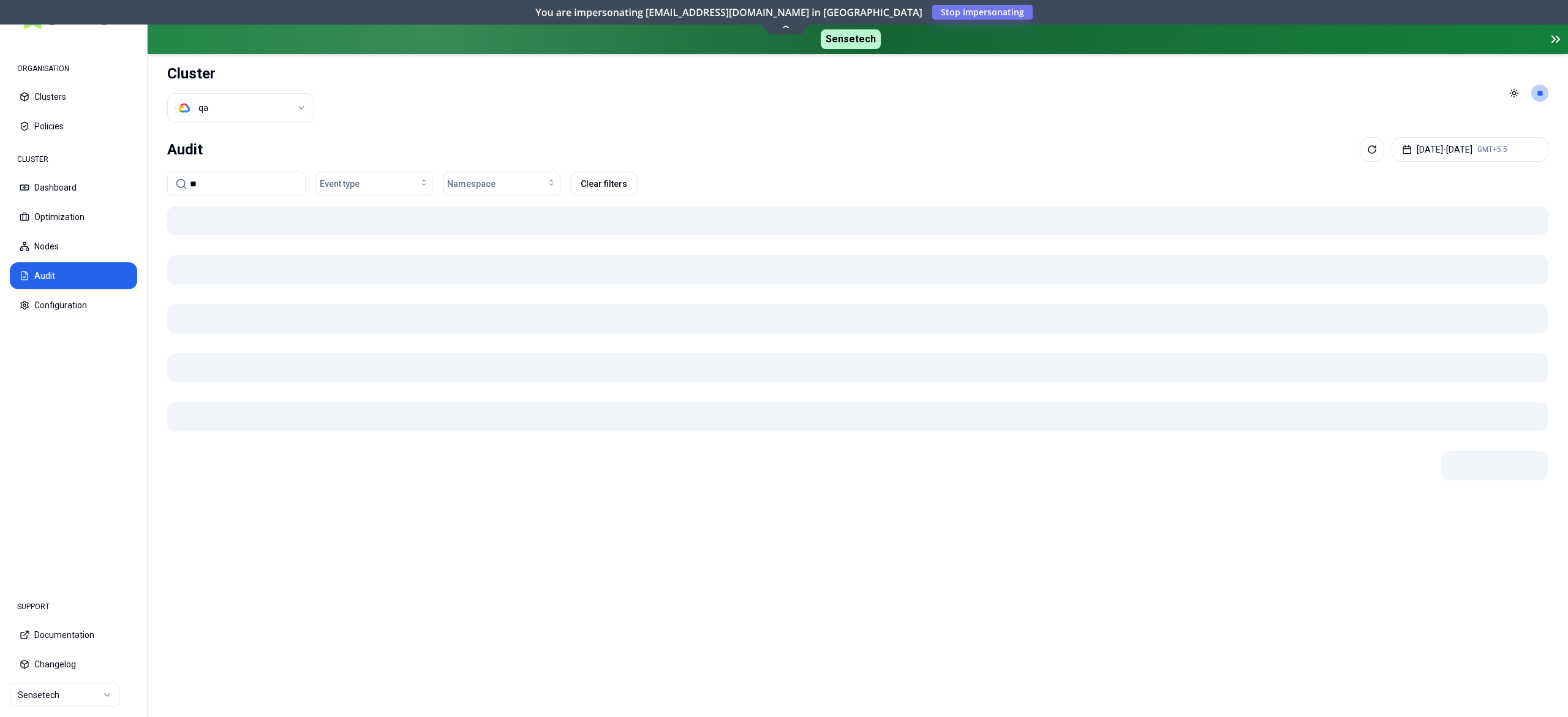
type input "*"
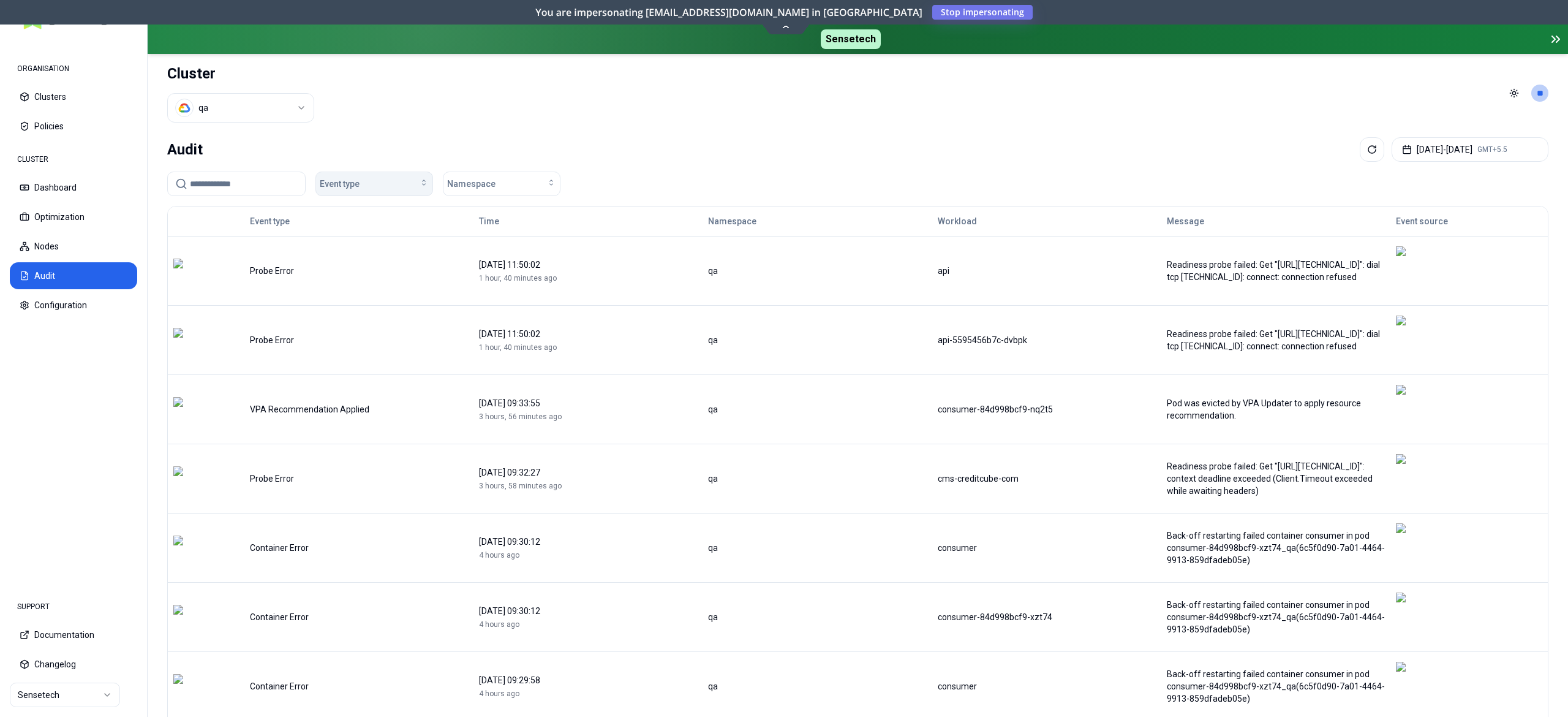
click at [371, 182] on div "Event type" at bounding box center [374, 184] width 109 height 12
click at [344, 293] on span "OOM Killed" at bounding box center [345, 290] width 42 height 12
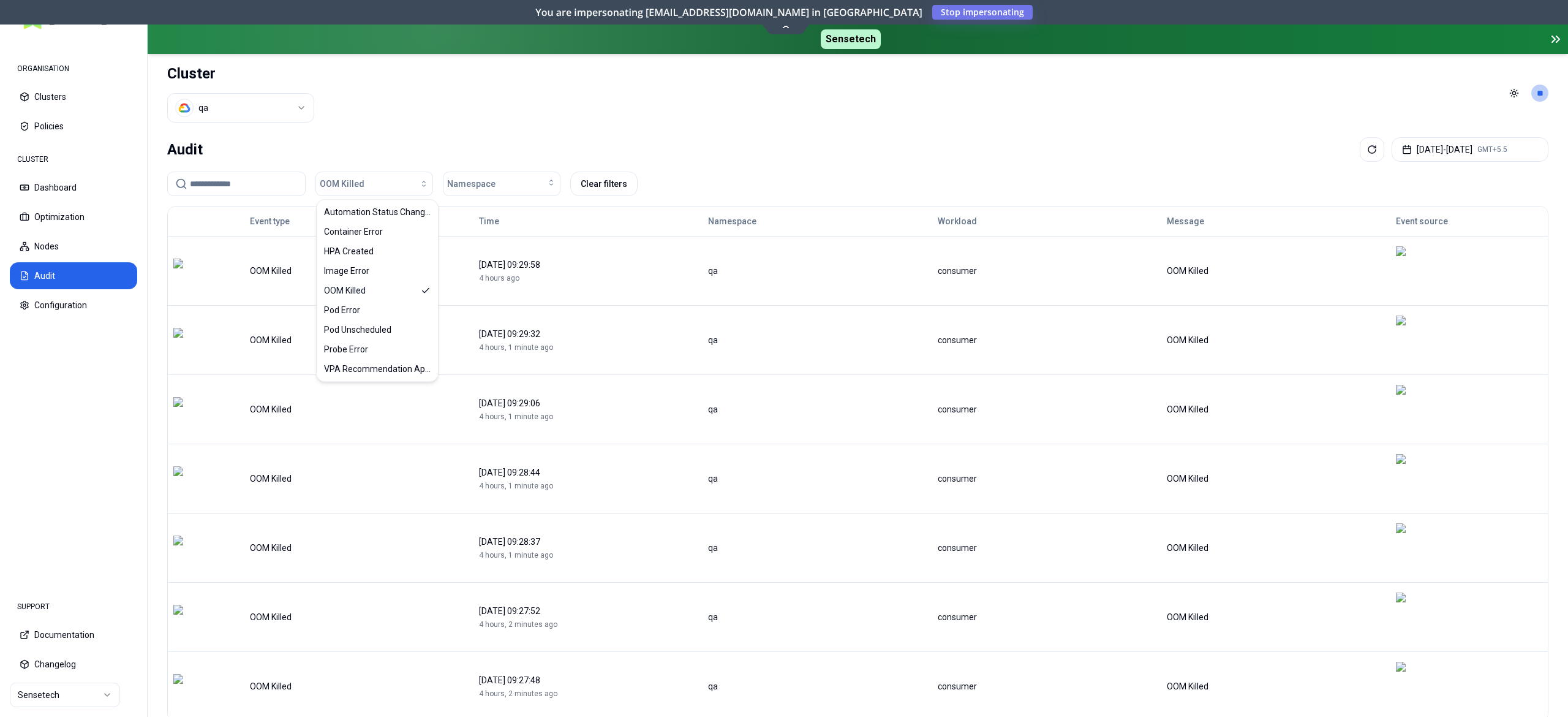
drag, startPoint x: 989, startPoint y: 264, endPoint x: 918, endPoint y: 258, distance: 71.3
click at [918, 258] on tr "OOM Killed 19 August 2025 09:29:58 4 hours ago qa consumer OOM Killed" at bounding box center [857, 271] width 1380 height 69
copy tr "consumer"
click at [253, 175] on input at bounding box center [243, 184] width 108 height 23
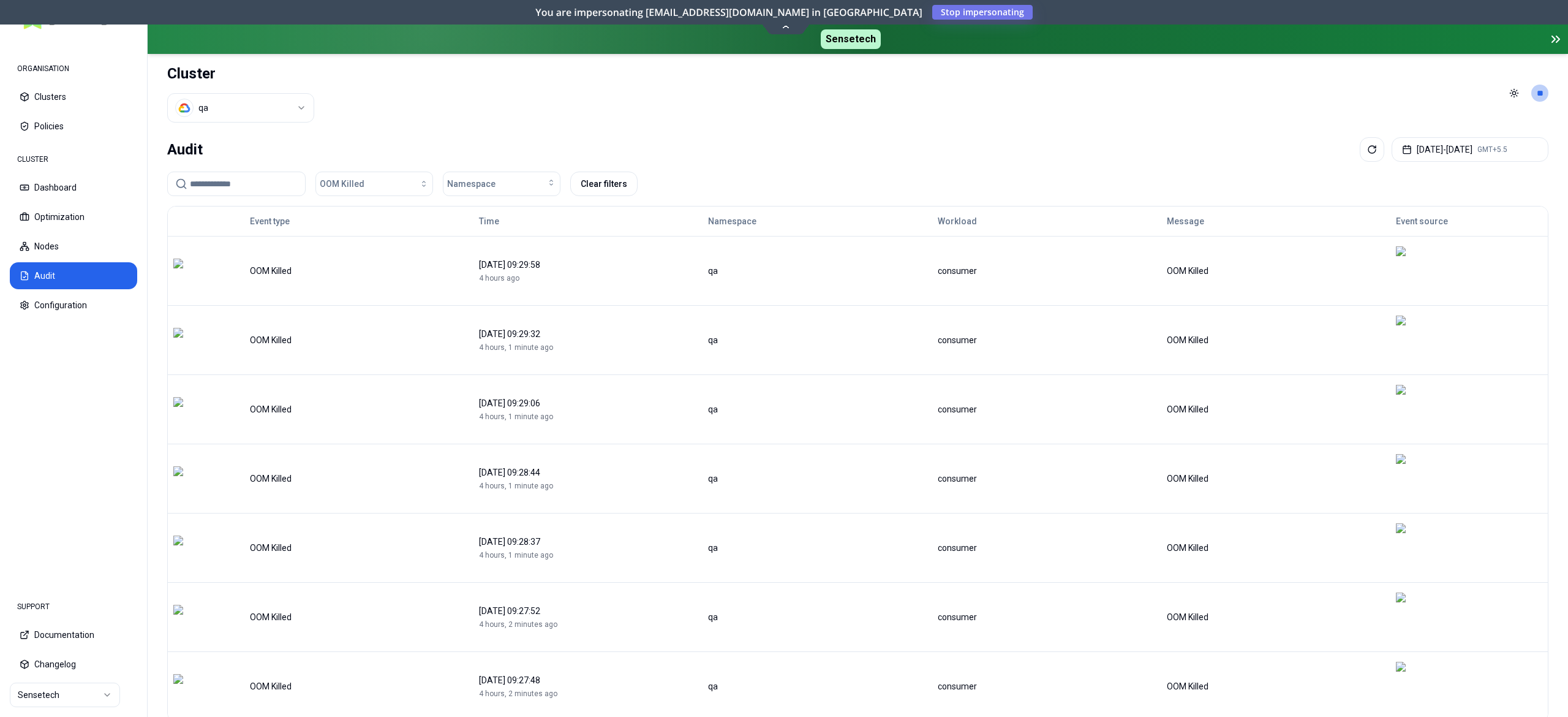
paste input "********"
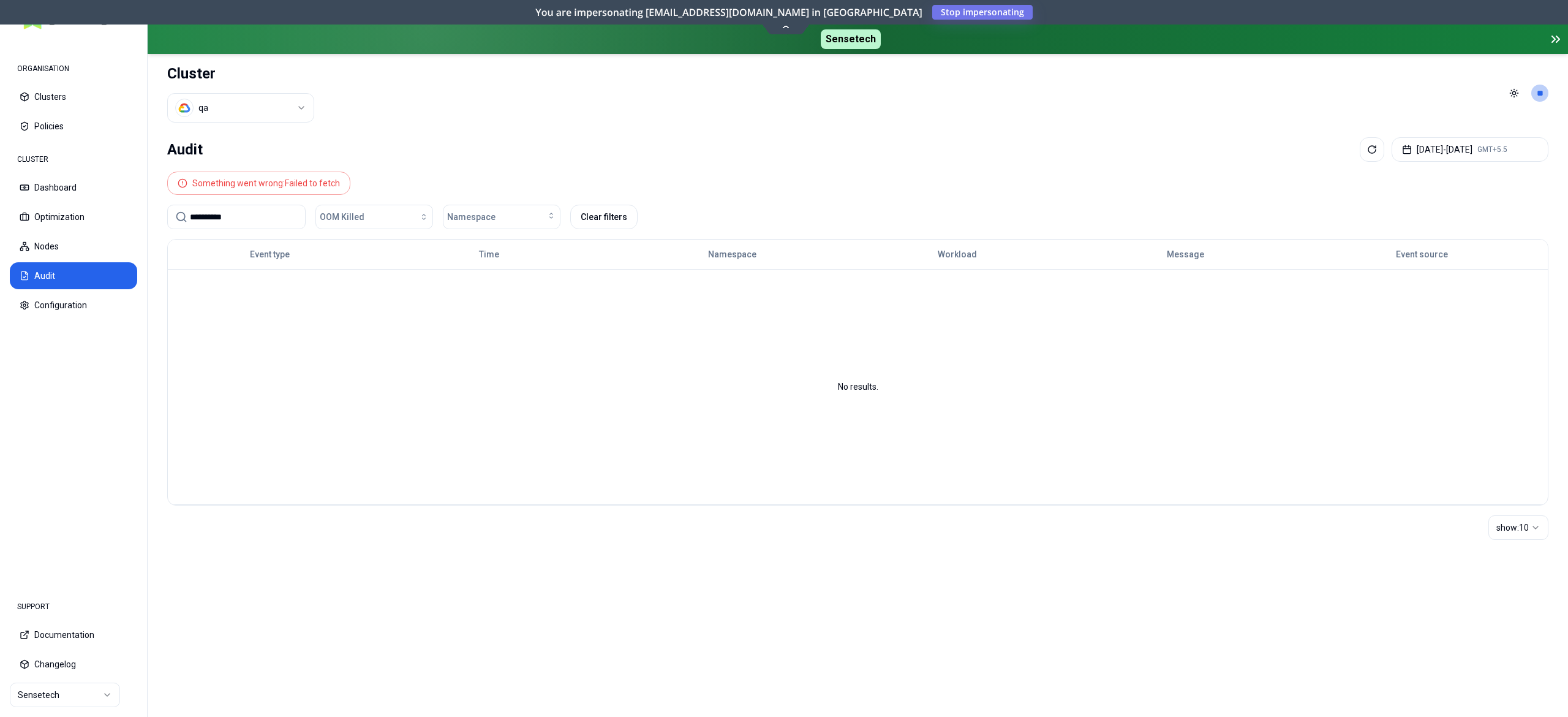
click at [202, 224] on input "********" at bounding box center [243, 217] width 108 height 23
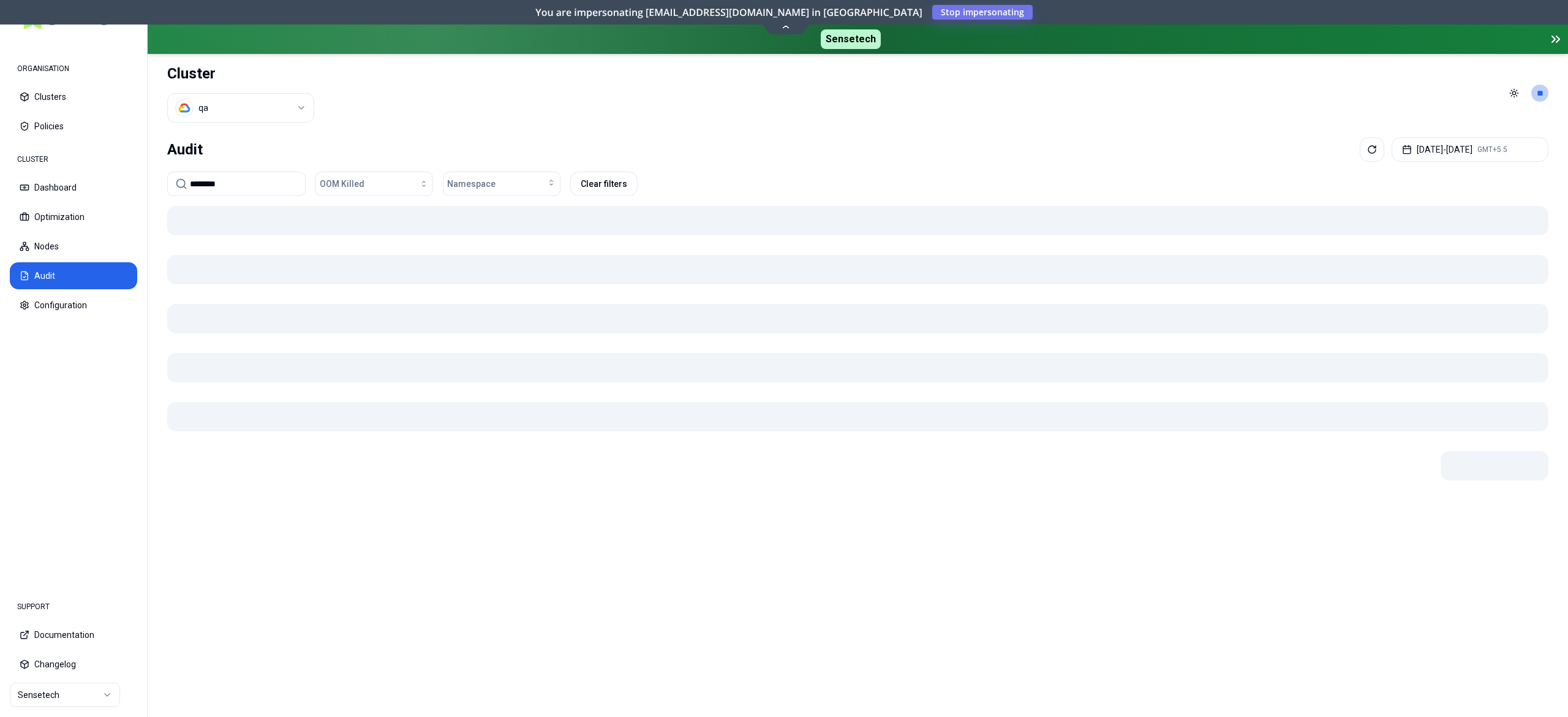
type input "********"
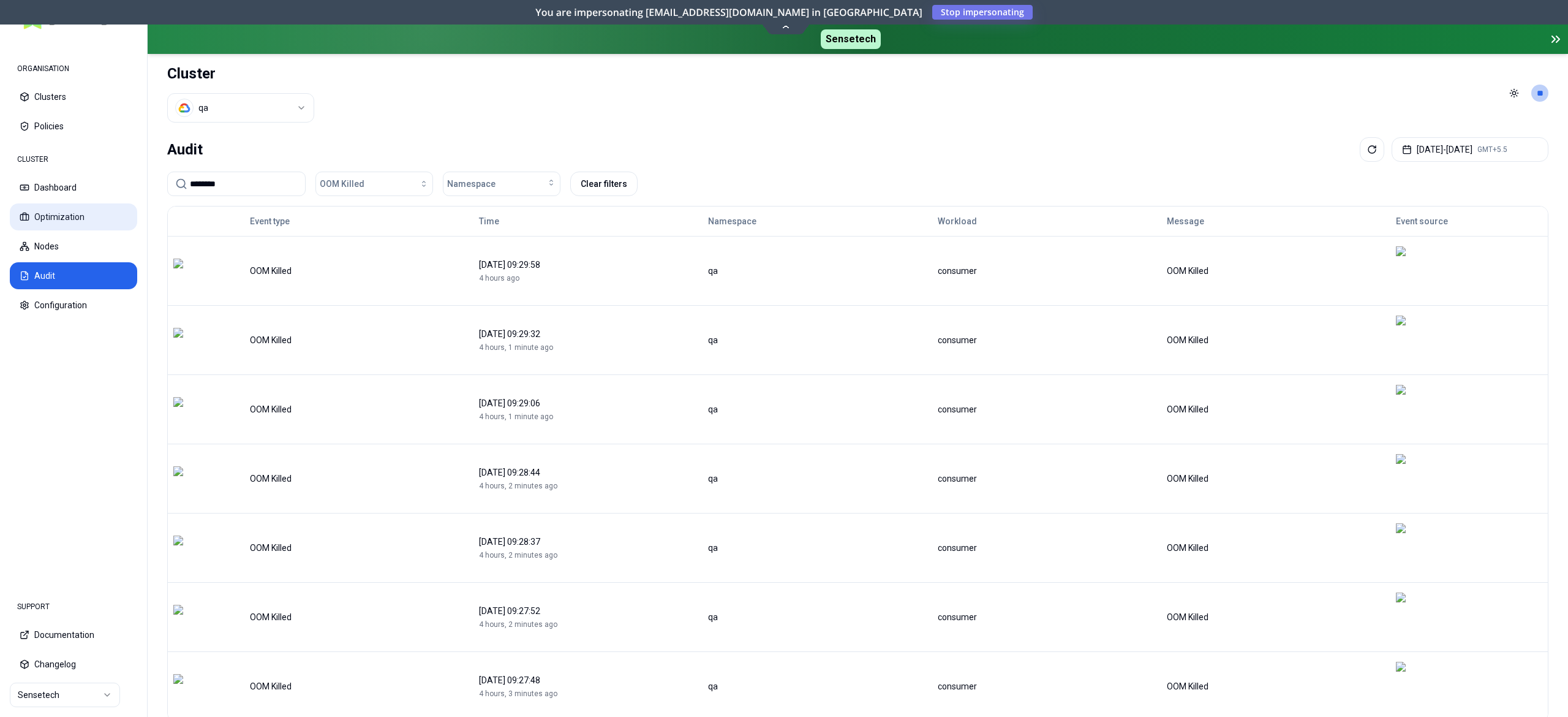
click at [78, 215] on button "Optimization" at bounding box center [73, 217] width 128 height 27
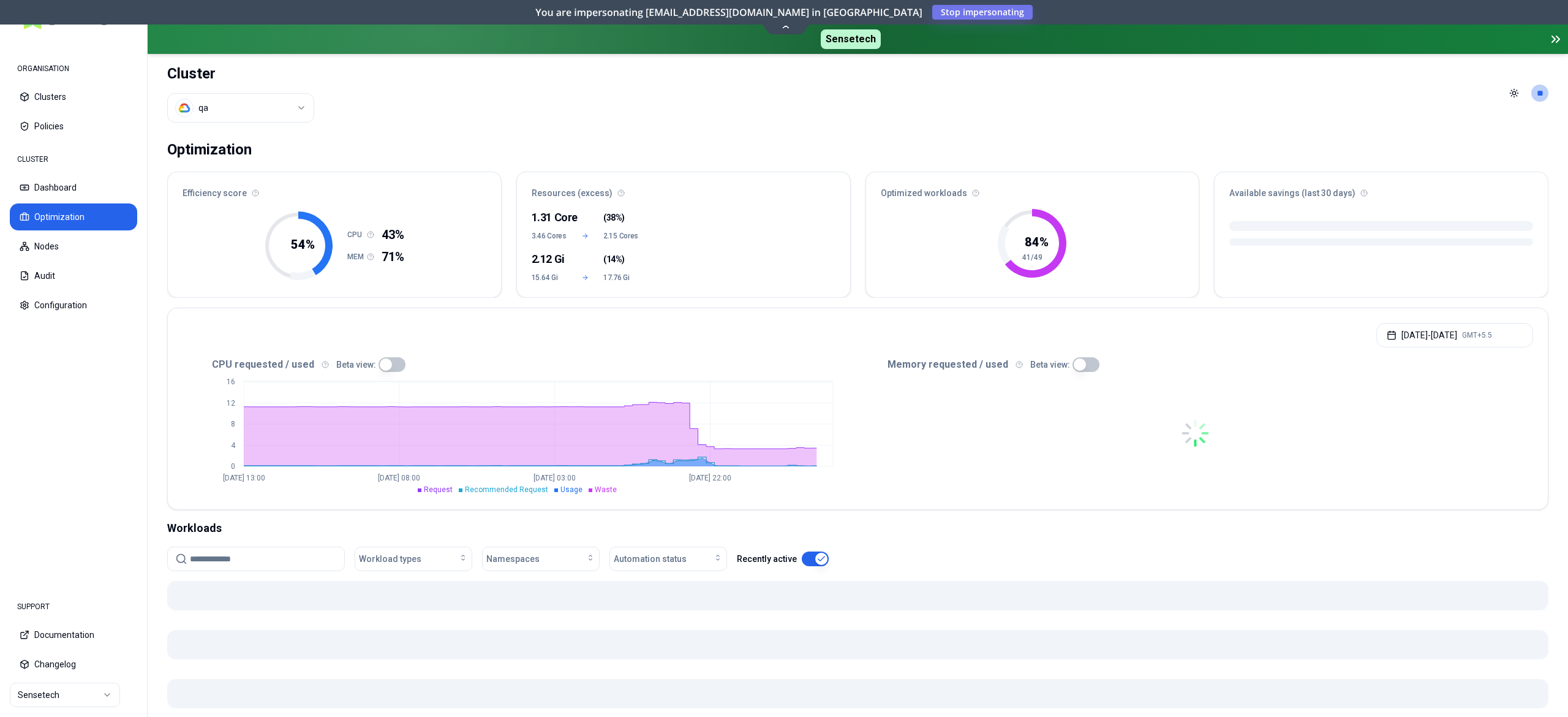
click at [217, 563] on input at bounding box center [263, 559] width 147 height 23
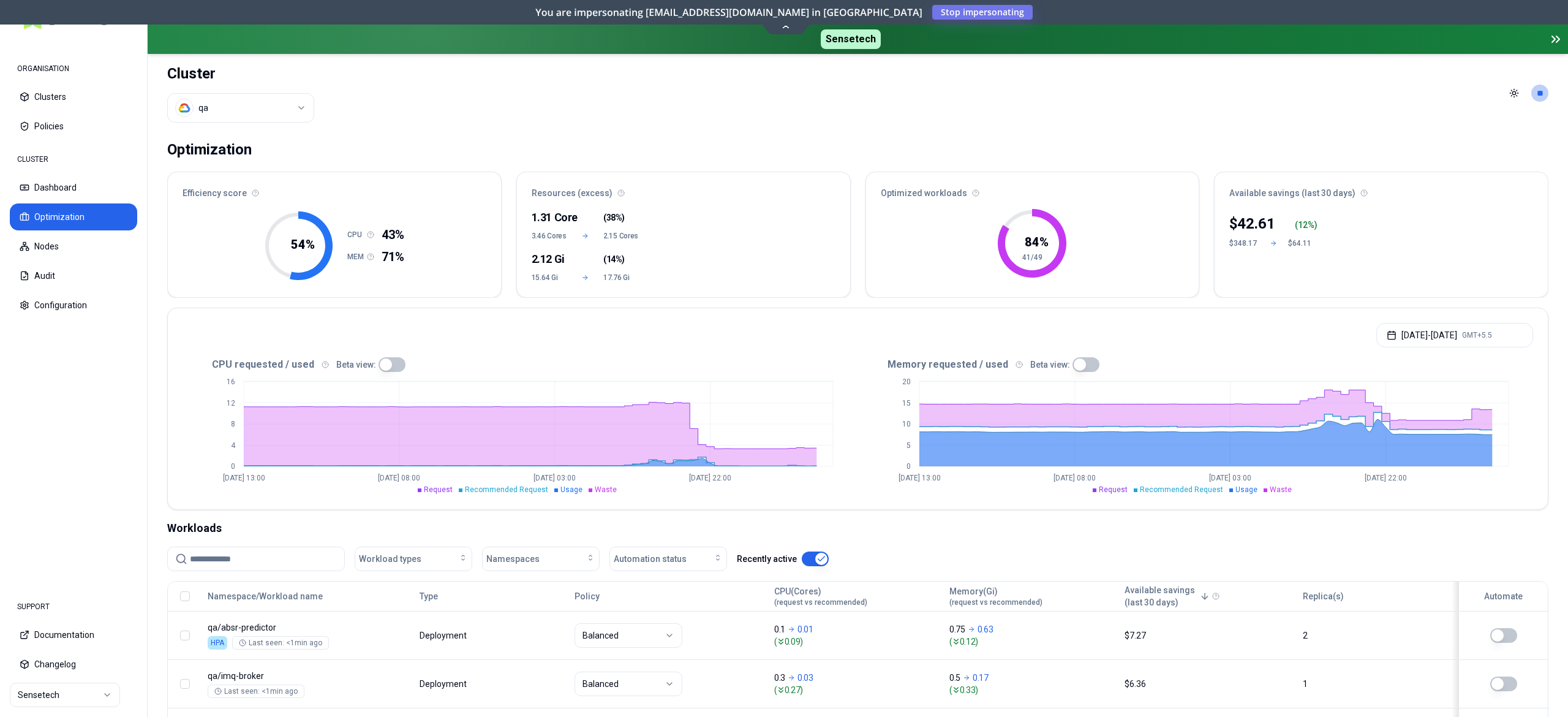
paste input "********"
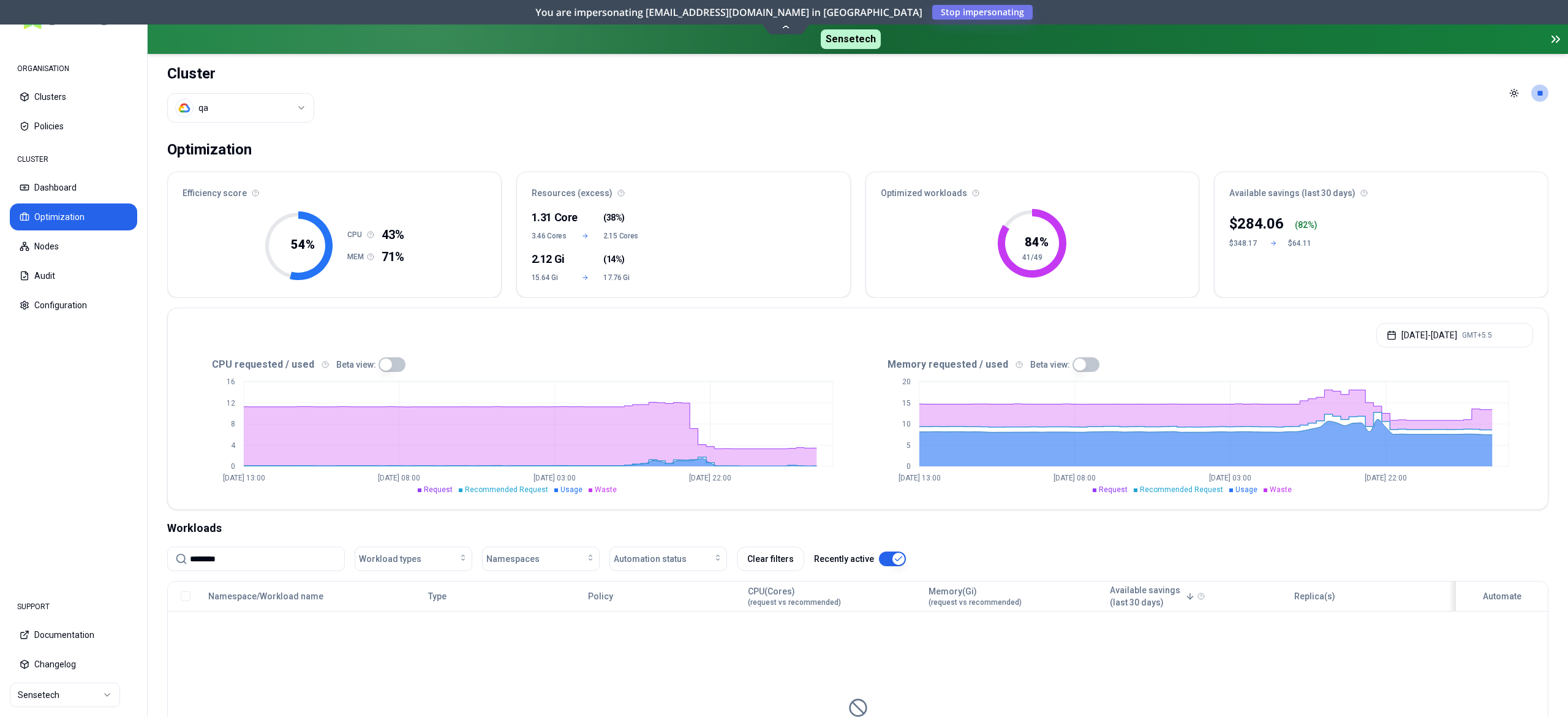
type input "********"
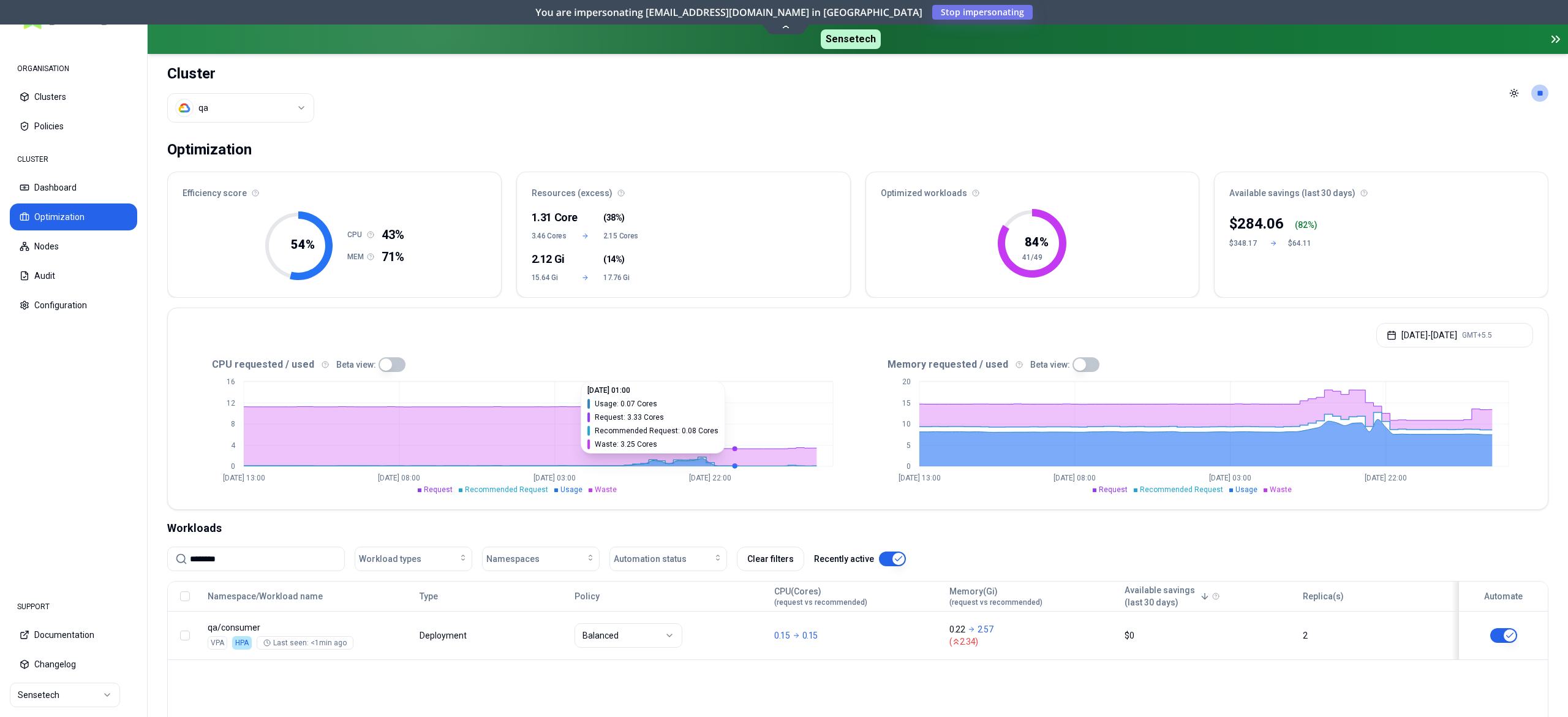
scroll to position [164, 0]
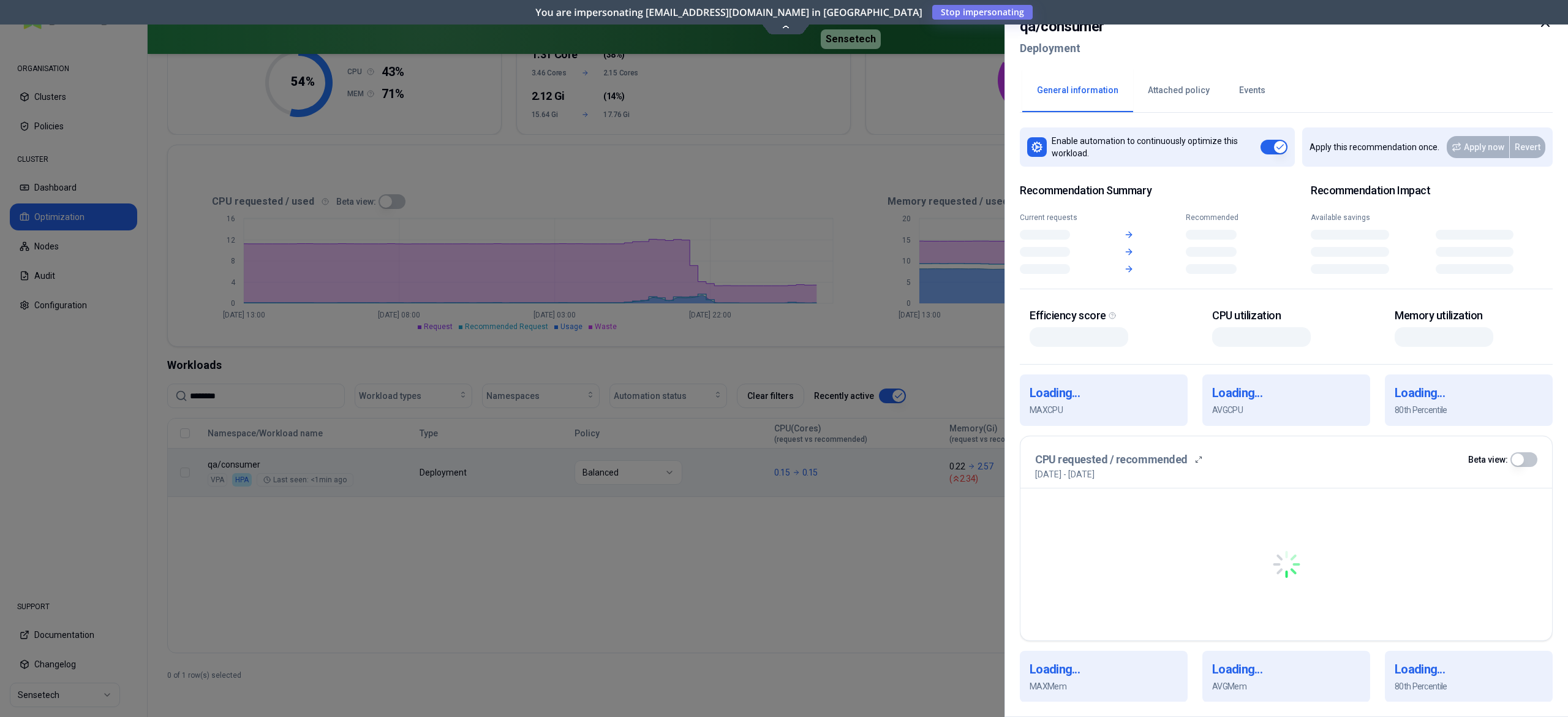
click at [523, 468] on body "ORGANISATION Clusters Policies CLUSTER Dashboard Optimization Nodes Audit Confi…" at bounding box center [784, 358] width 1568 height 717
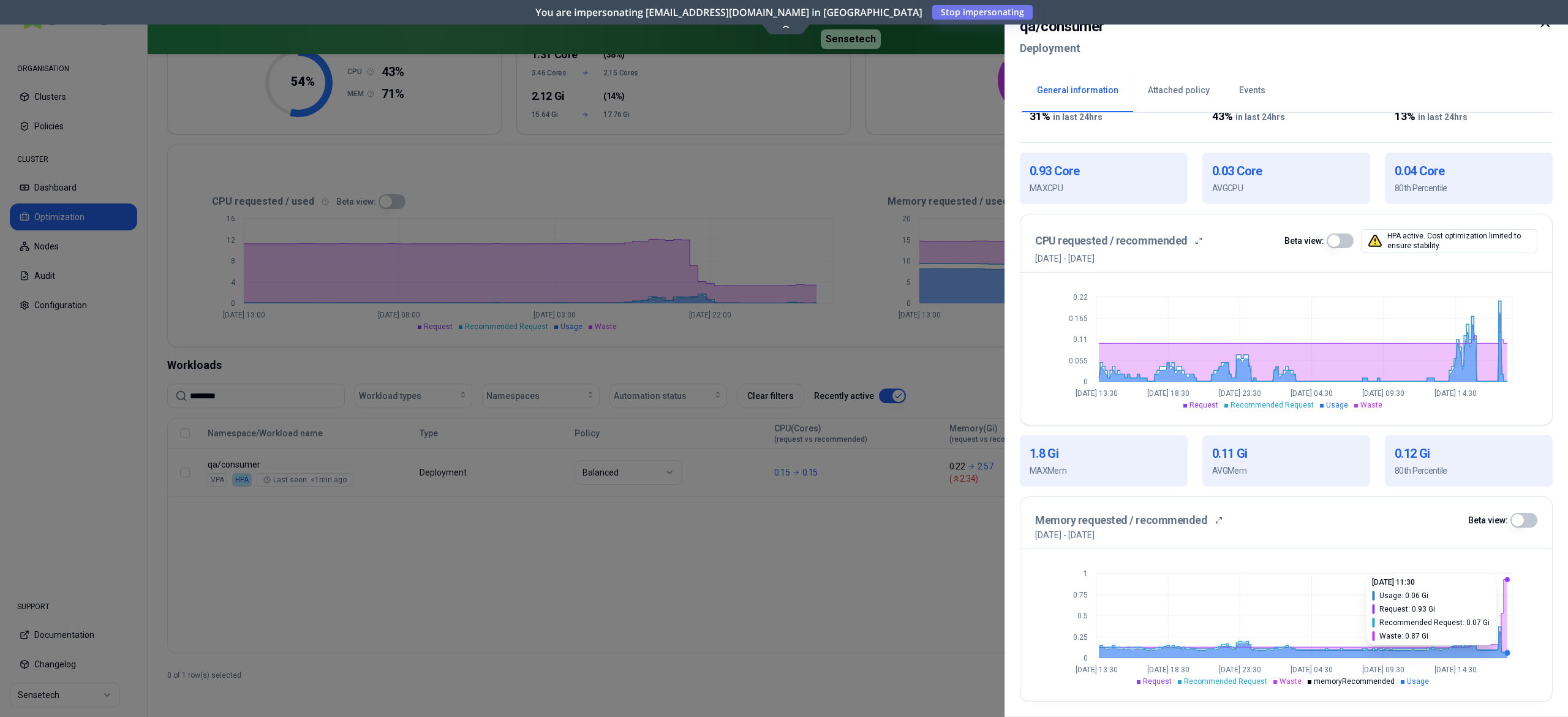
scroll to position [234, 0]
click at [941, 553] on div at bounding box center [784, 358] width 1568 height 717
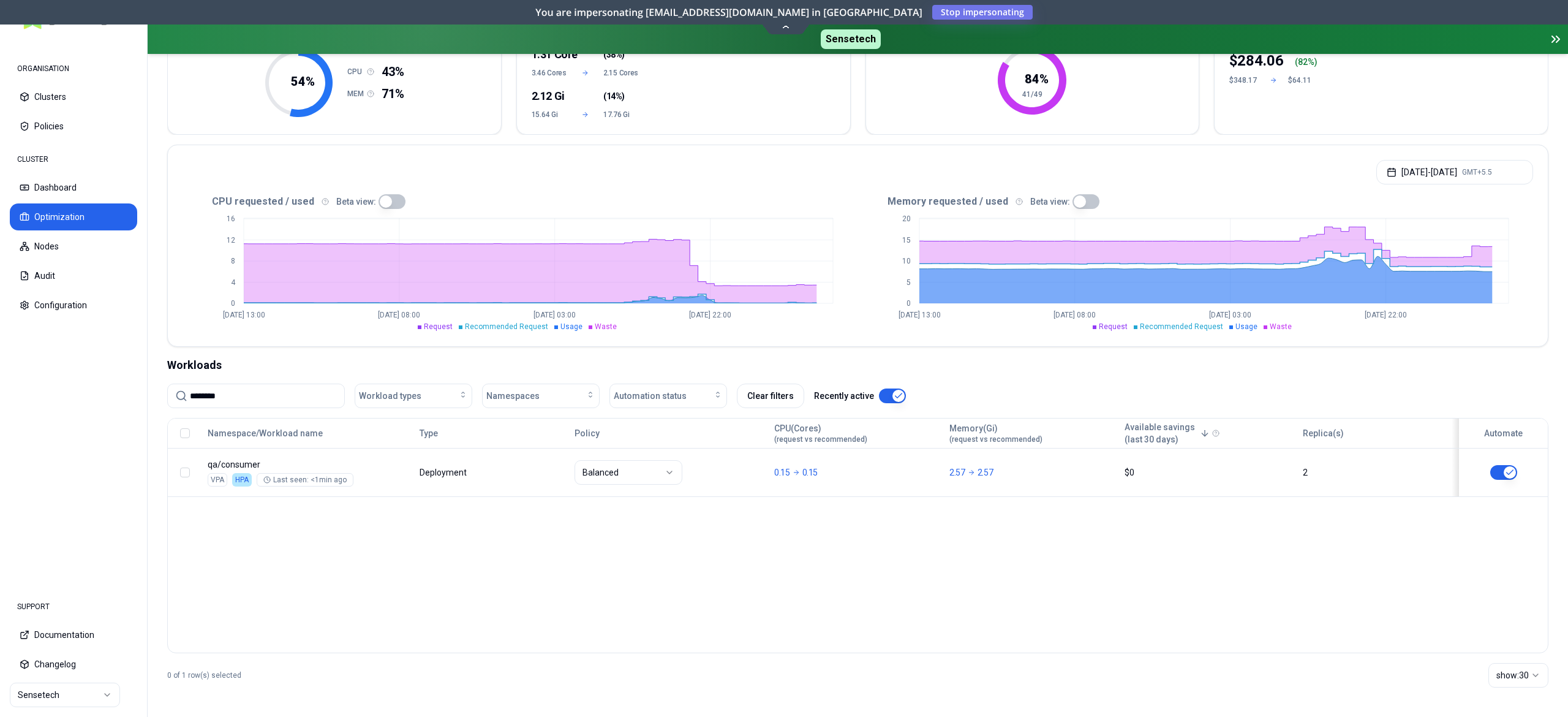
click at [785, 528] on div "Namespace/Workload name Type Policy CPU(Cores) (request vs recommended) Memory(…" at bounding box center [857, 536] width 1381 height 236
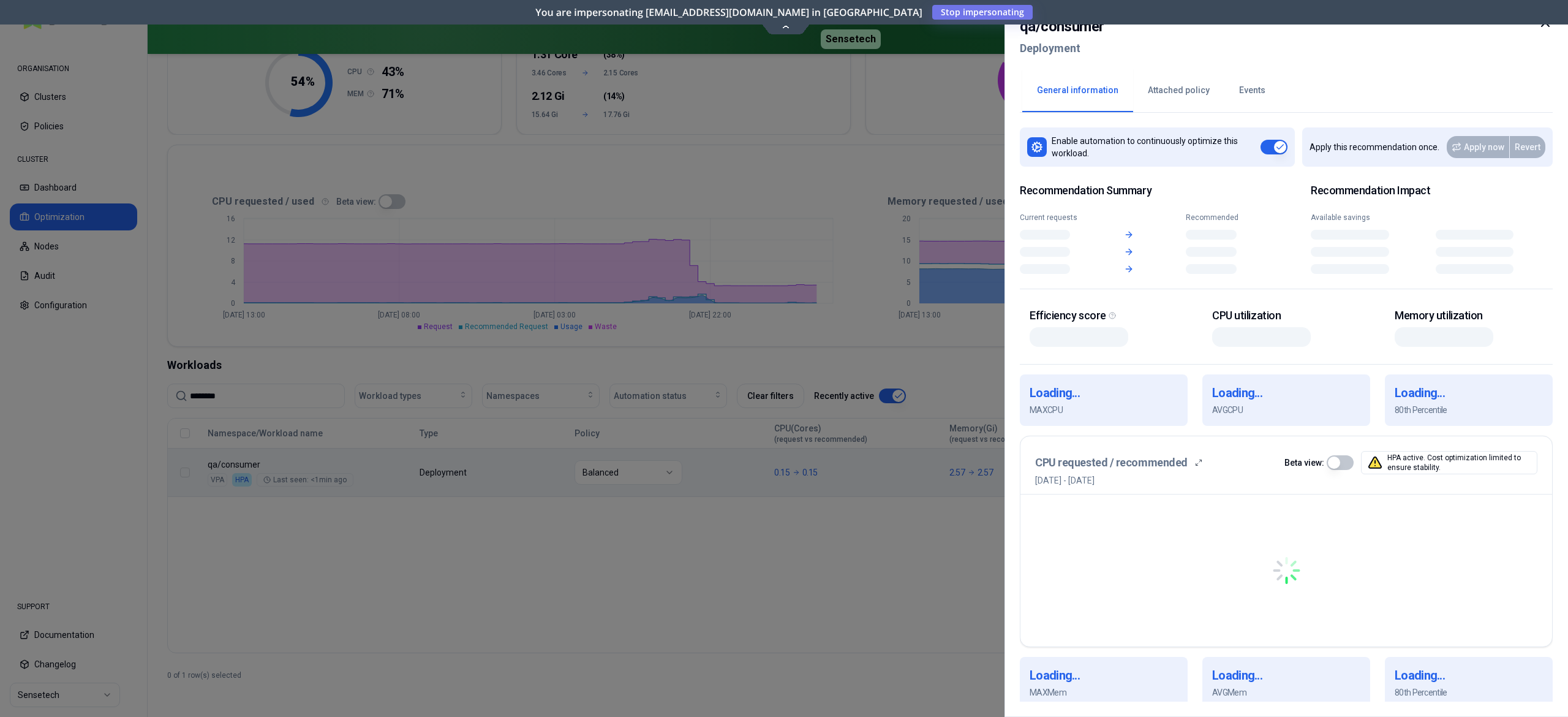
click at [870, 465] on body "ORGANISATION Clusters Policies CLUSTER Dashboard Optimization Nodes Audit Confi…" at bounding box center [784, 358] width 1568 height 717
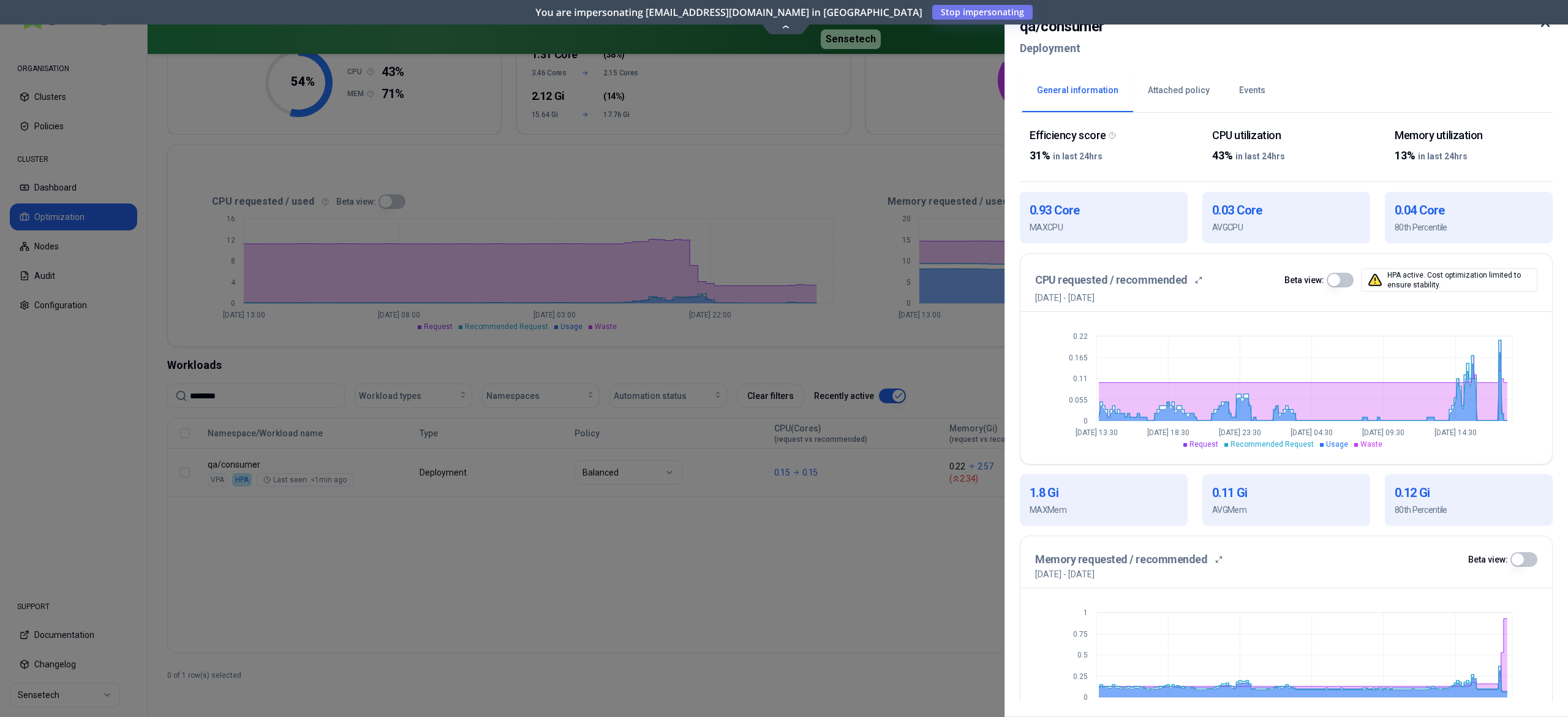
scroll to position [234, 0]
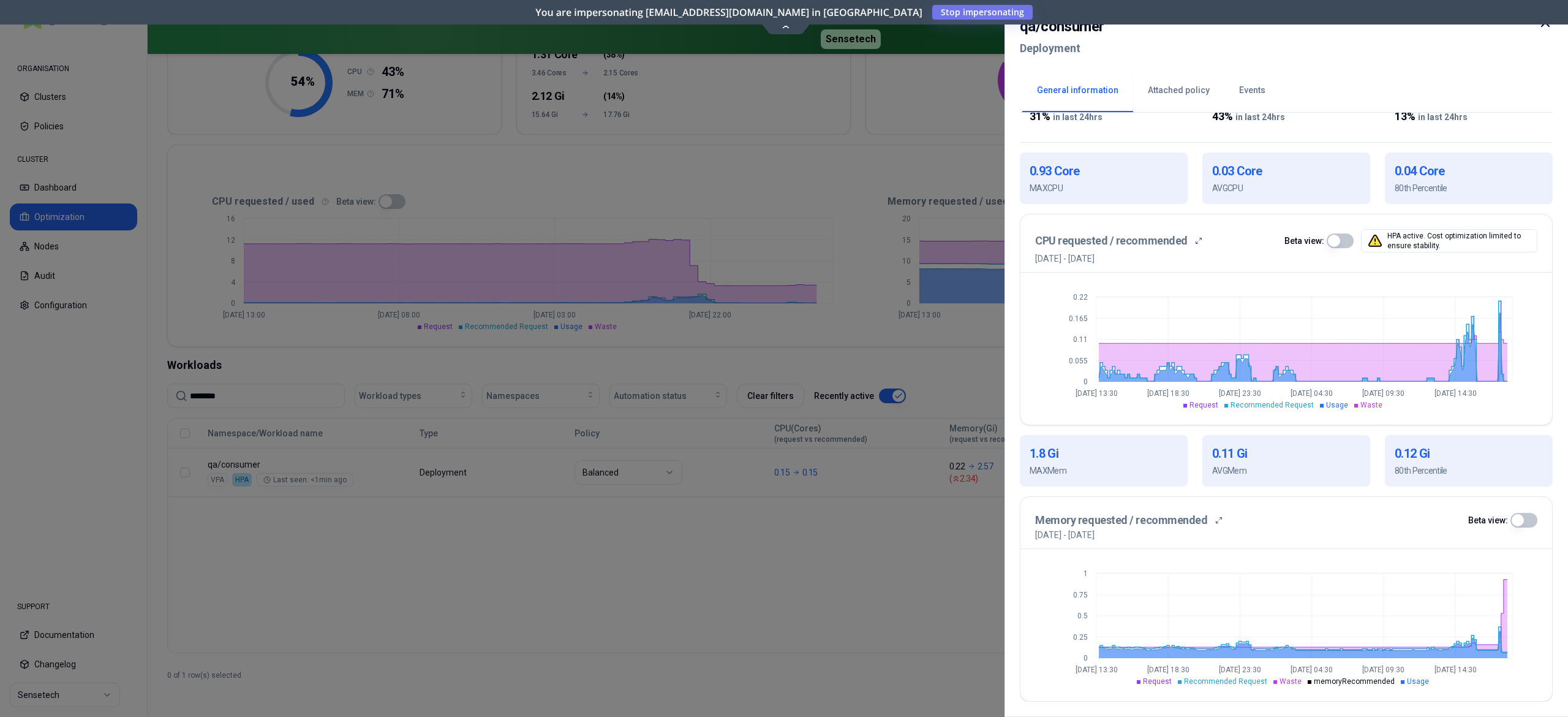
click at [912, 547] on div at bounding box center [784, 358] width 1568 height 717
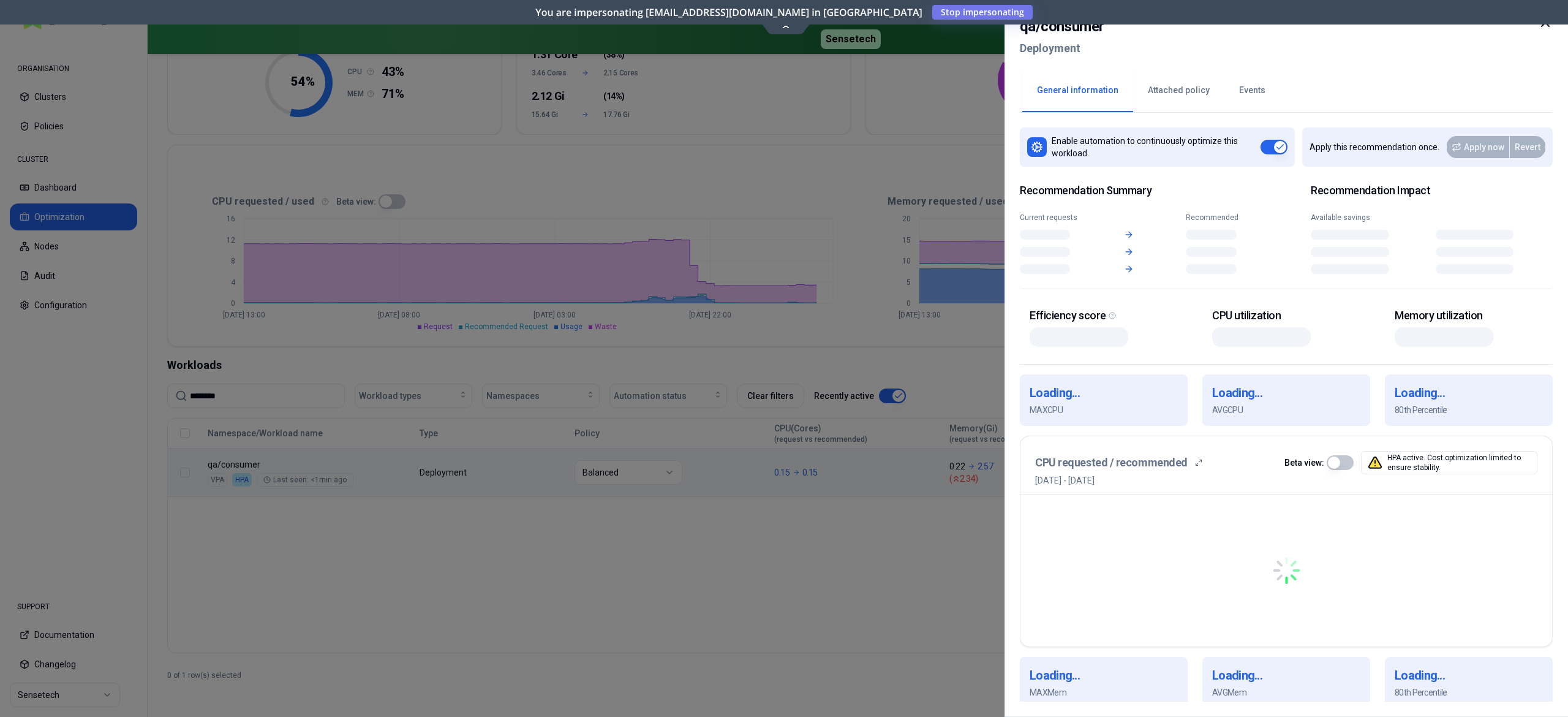
click at [881, 490] on body "ORGANISATION Clusters Policies CLUSTER Dashboard Optimization Nodes Audit Confi…" at bounding box center [784, 358] width 1568 height 717
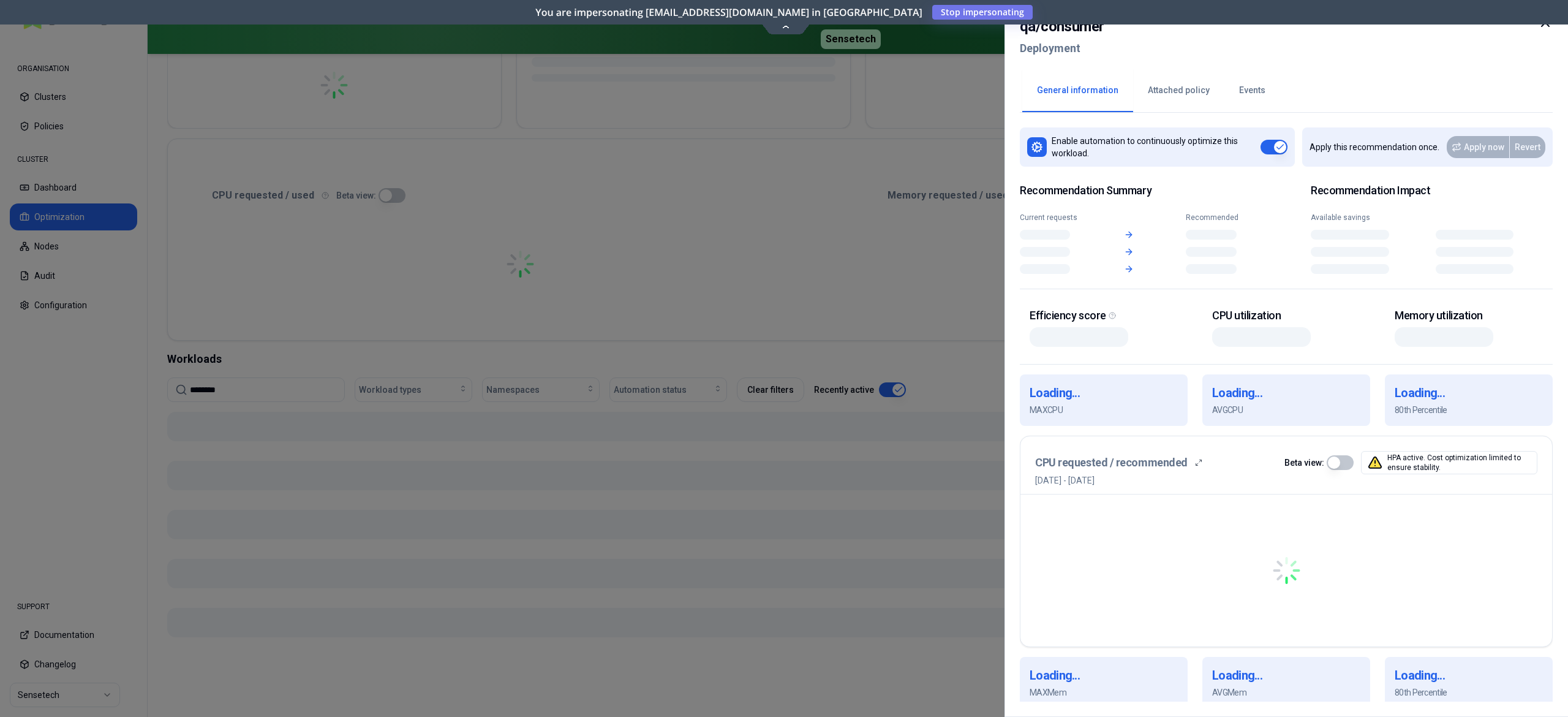
click at [1235, 96] on button "Events" at bounding box center [1252, 91] width 55 height 43
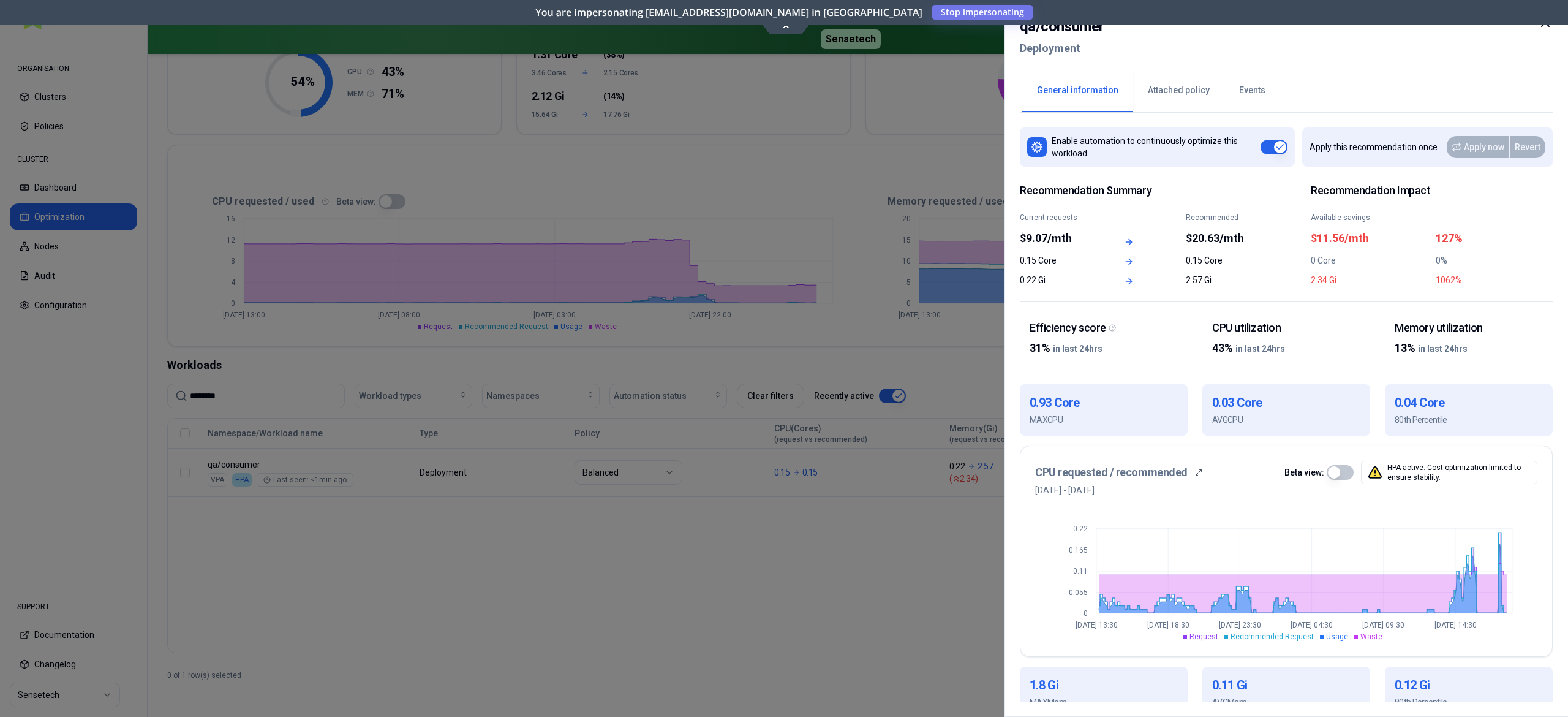
scroll to position [182, 0]
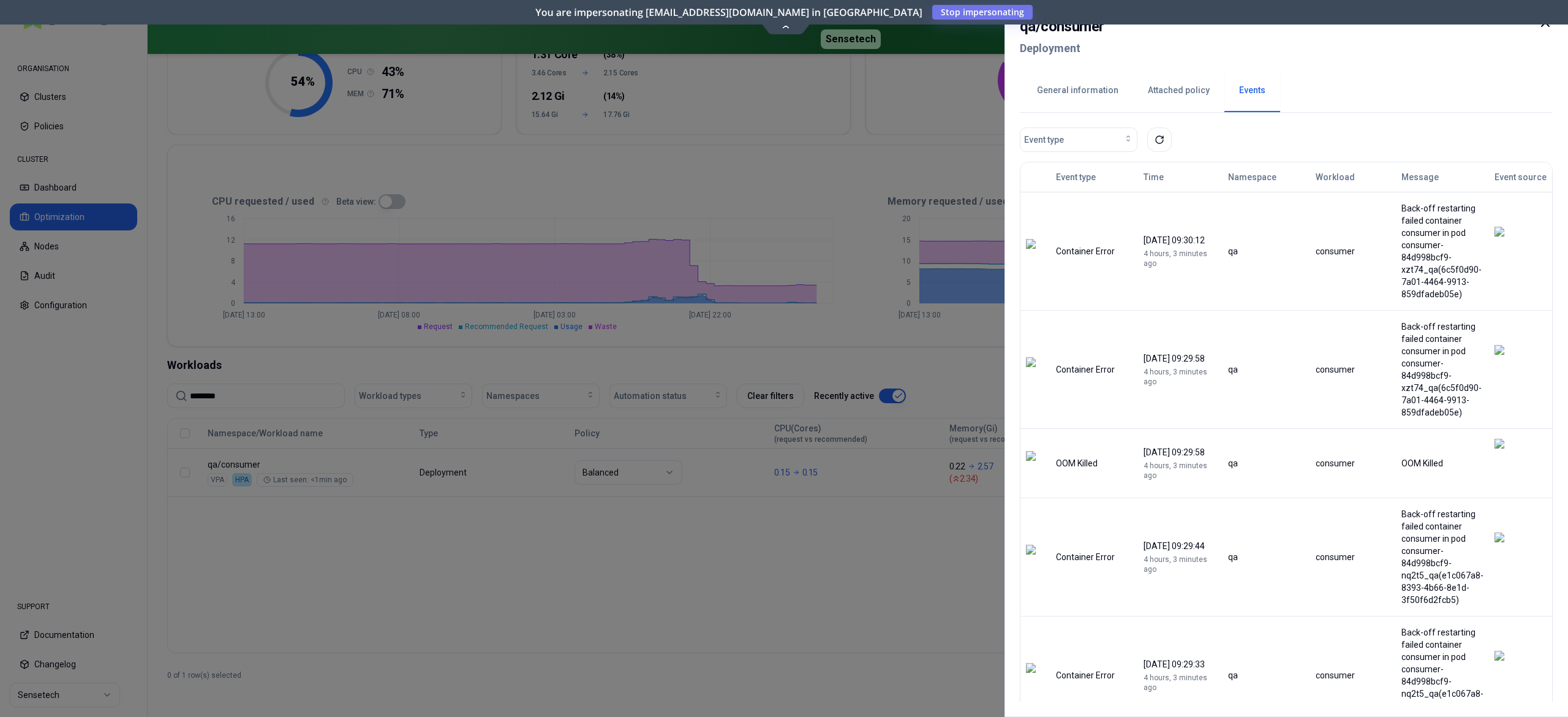
click at [865, 558] on div at bounding box center [784, 358] width 1568 height 717
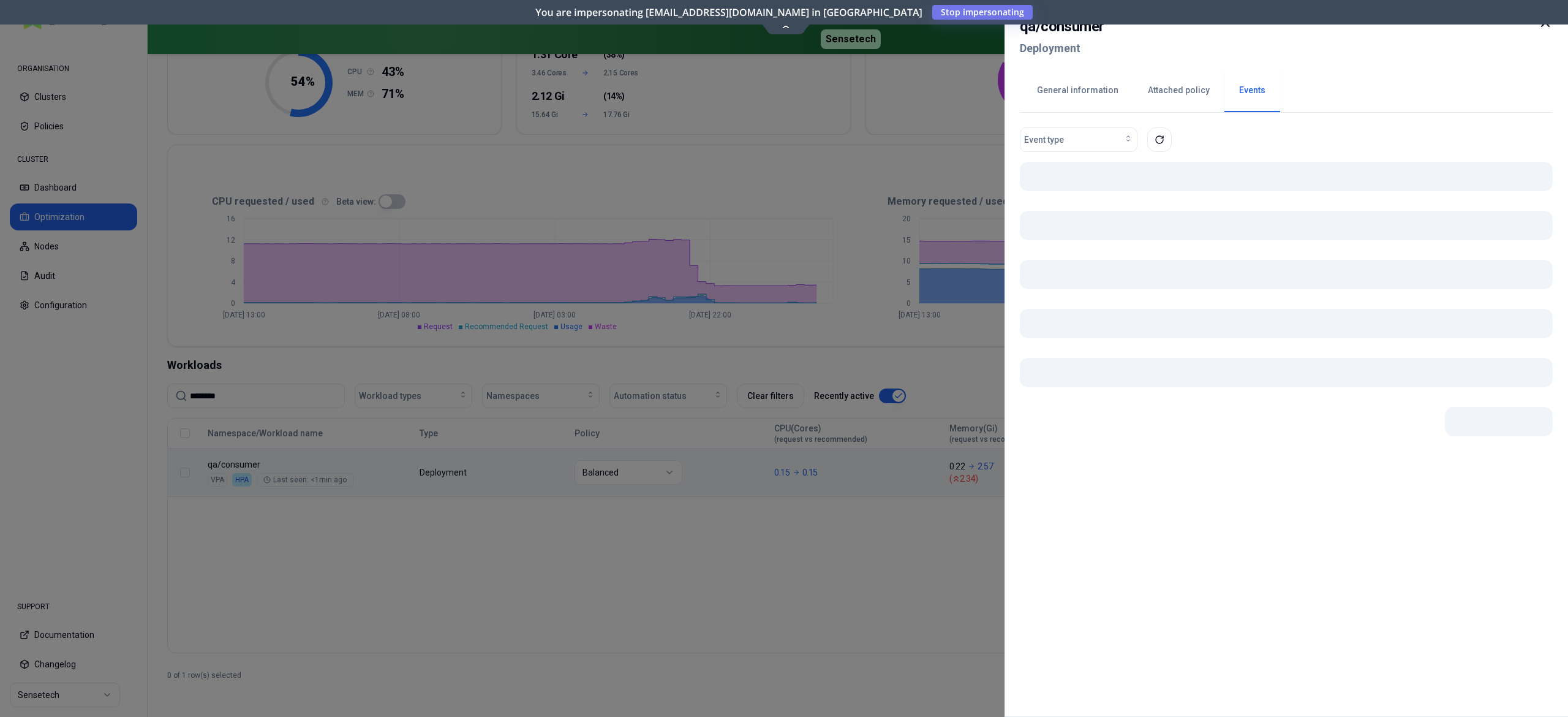
click at [888, 483] on body "ORGANISATION Clusters Policies CLUSTER Dashboard Optimization Nodes Audit Confi…" at bounding box center [784, 358] width 1568 height 717
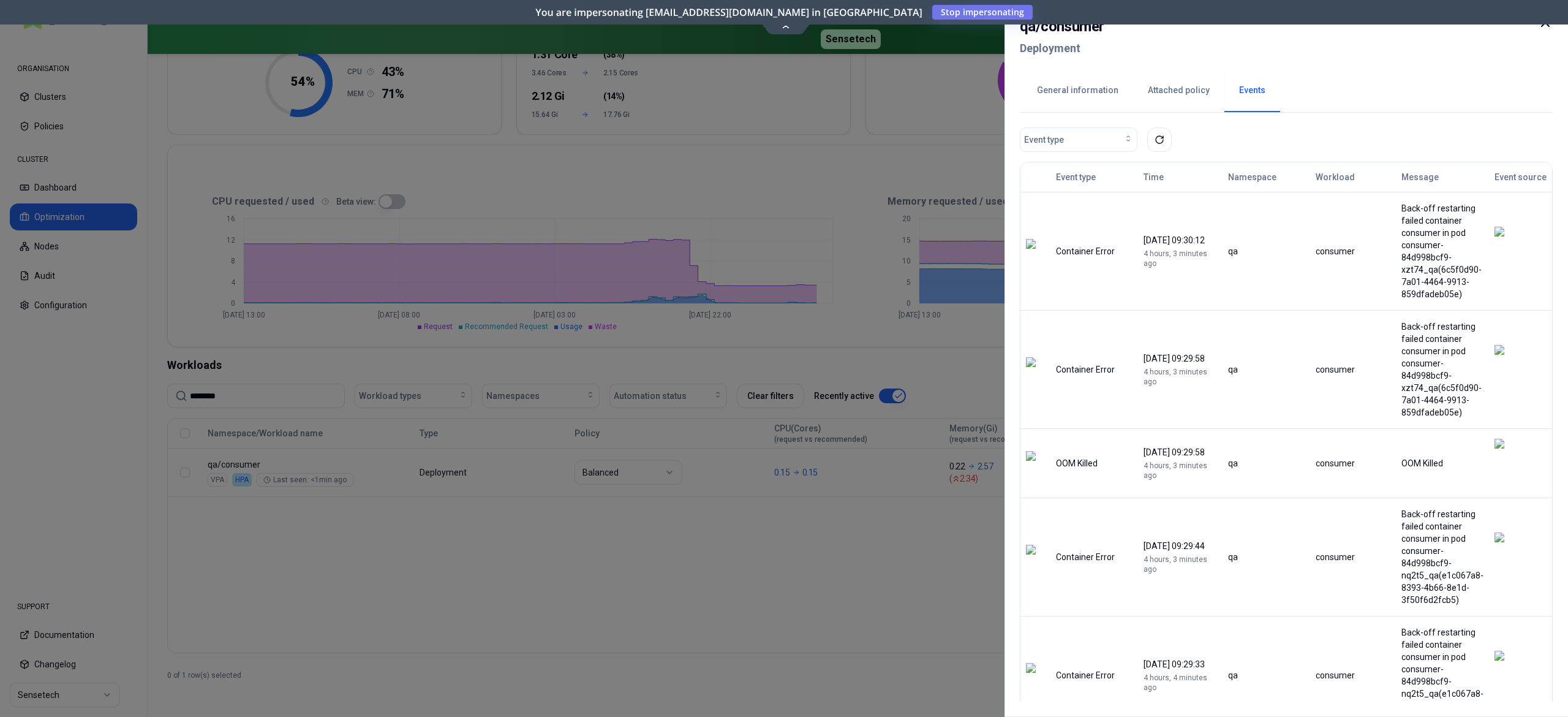
click at [1157, 105] on button "Attached policy" at bounding box center [1179, 91] width 91 height 43
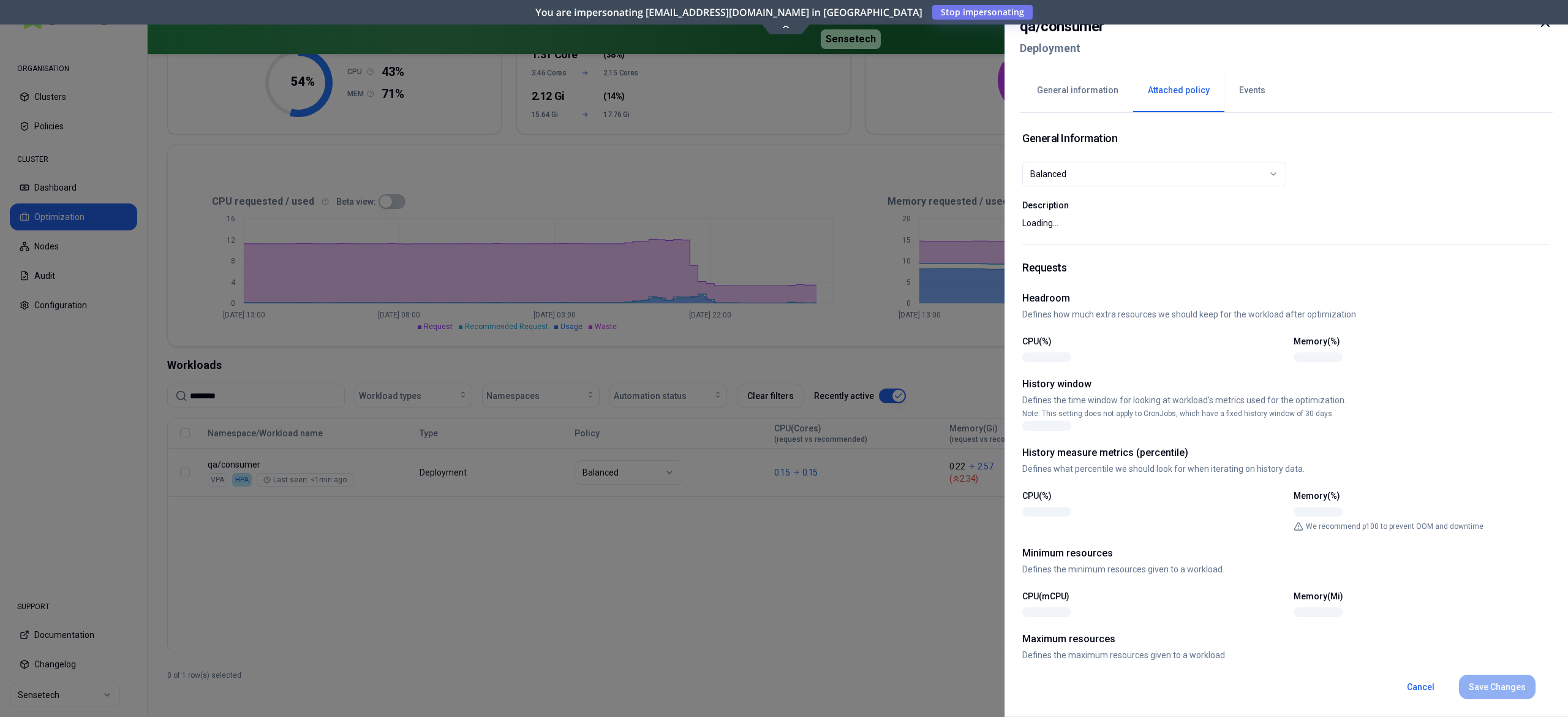
click at [1079, 95] on button "General information" at bounding box center [1078, 91] width 111 height 43
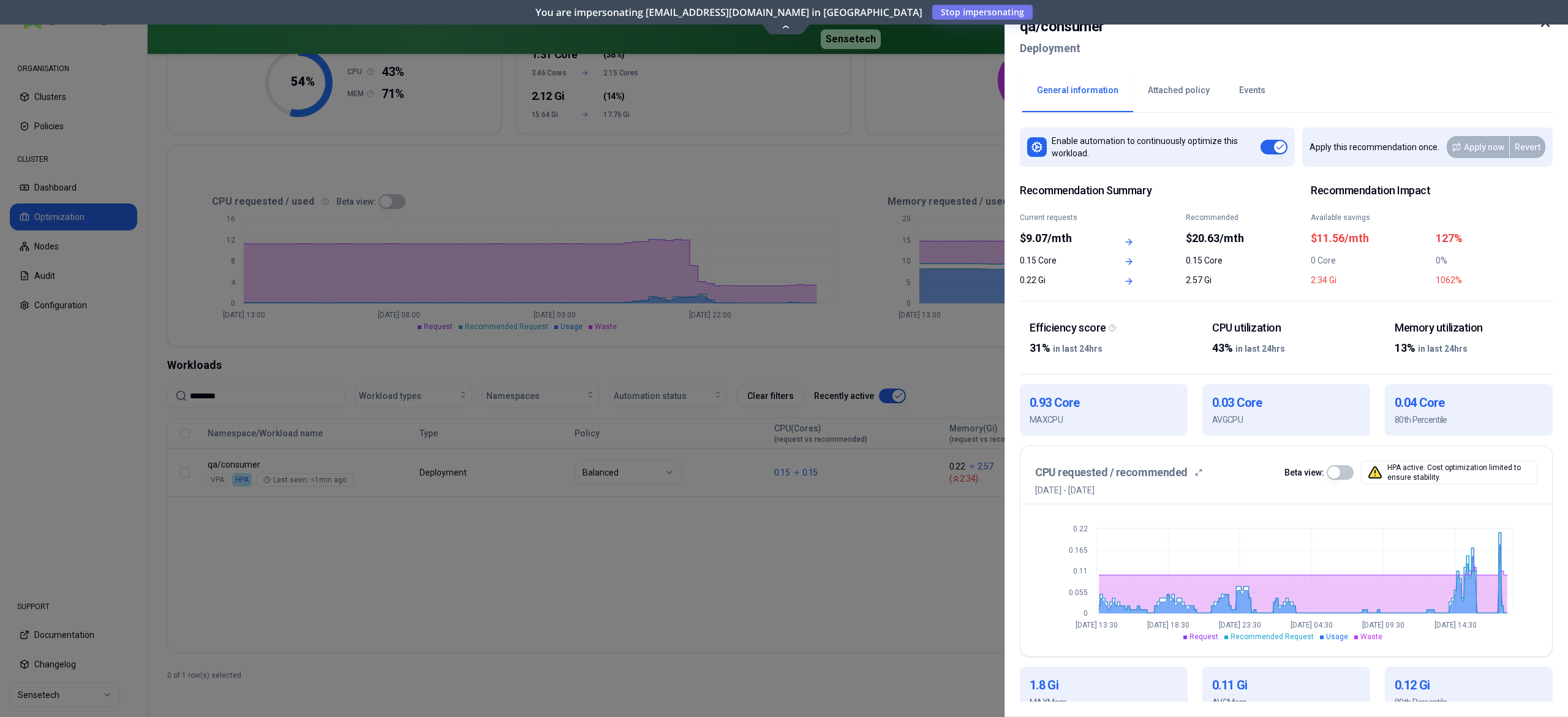
scroll to position [234, 0]
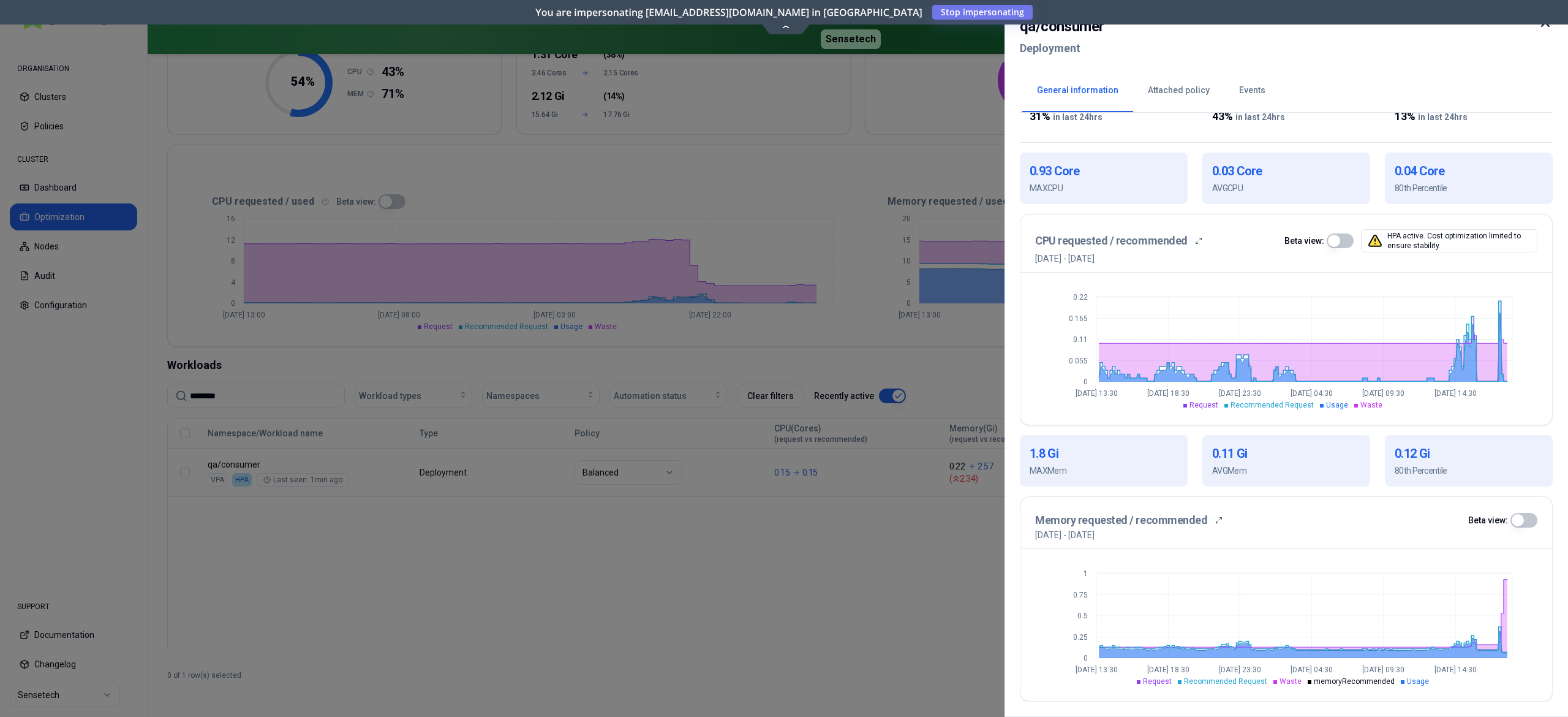
click at [880, 551] on div at bounding box center [784, 358] width 1568 height 717
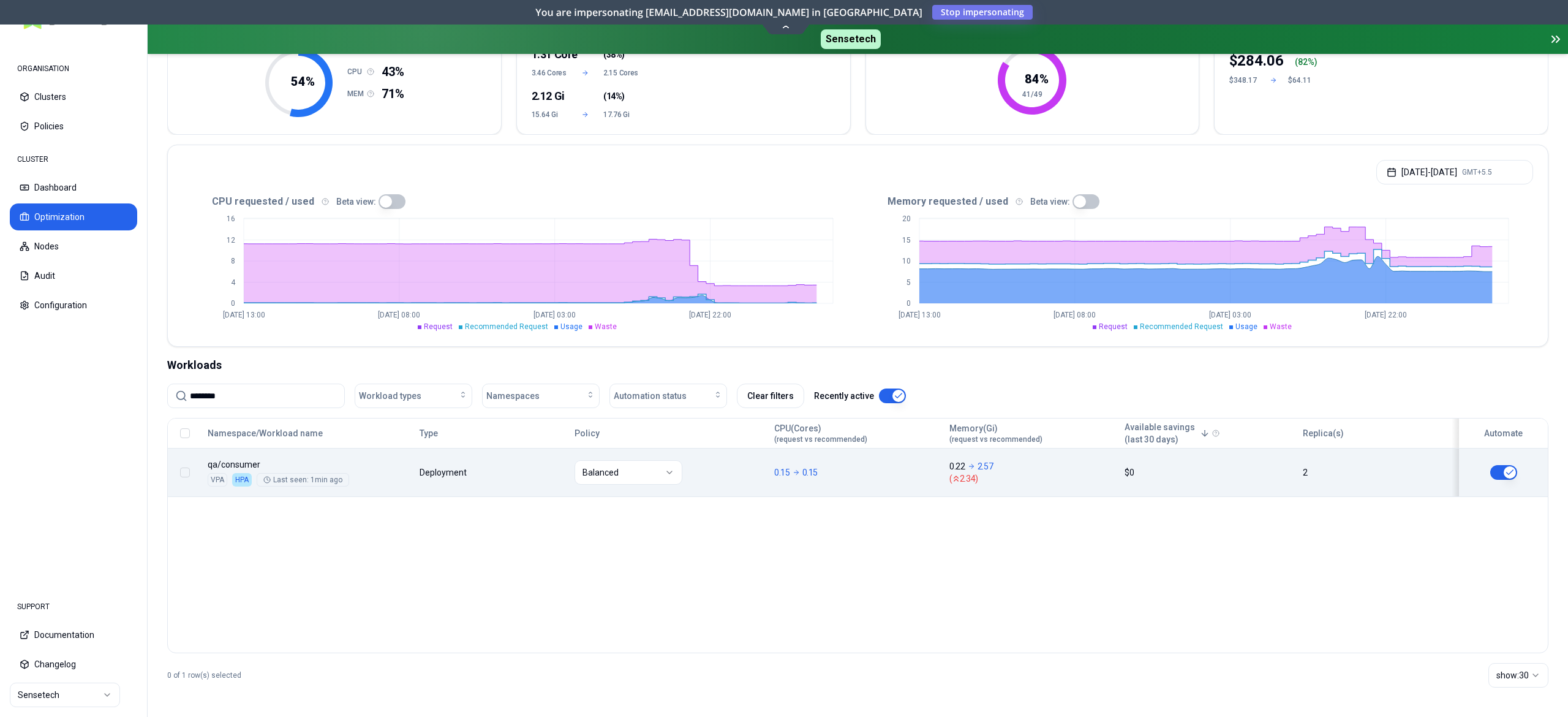
click at [749, 459] on td "Balanced" at bounding box center [669, 472] width 200 height 49
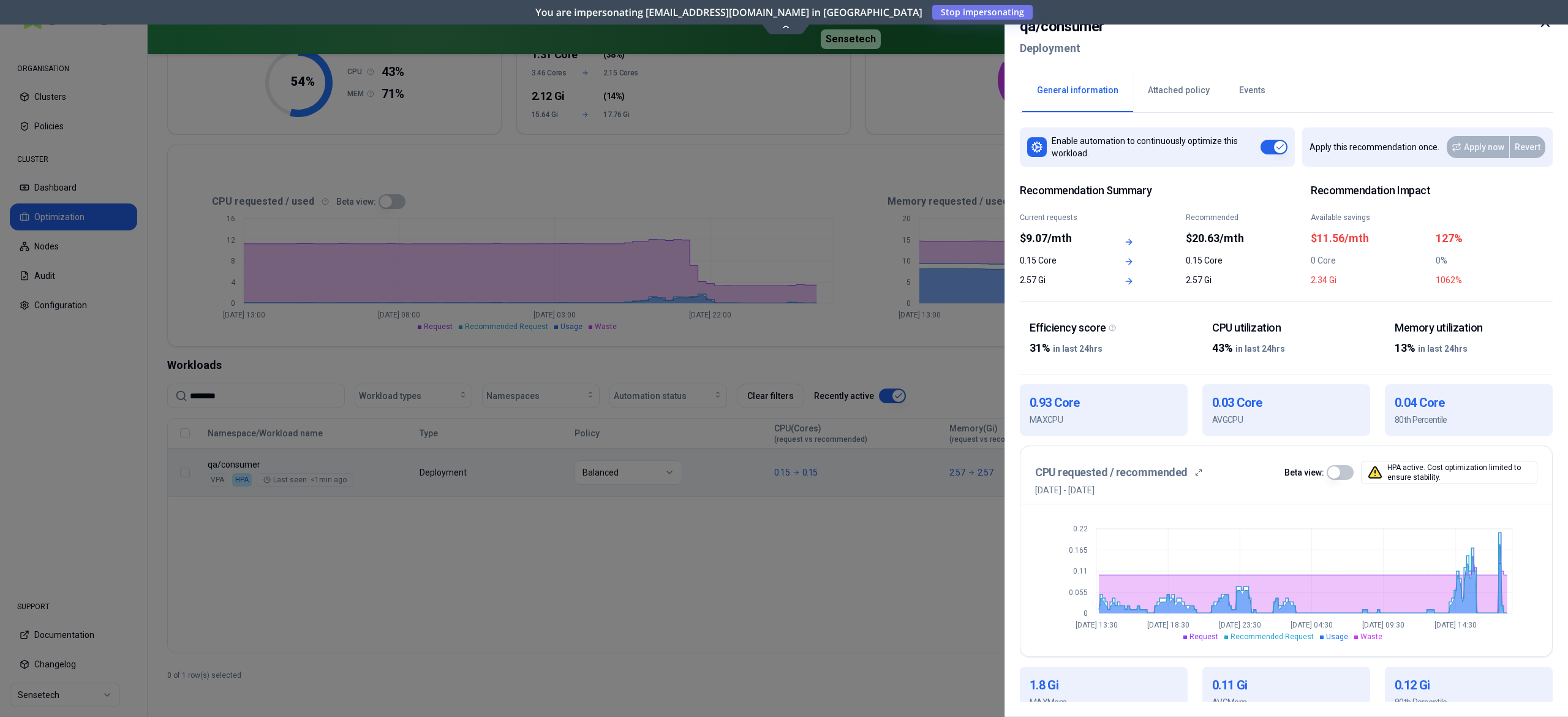
click at [1256, 103] on button "Events" at bounding box center [1252, 91] width 55 height 43
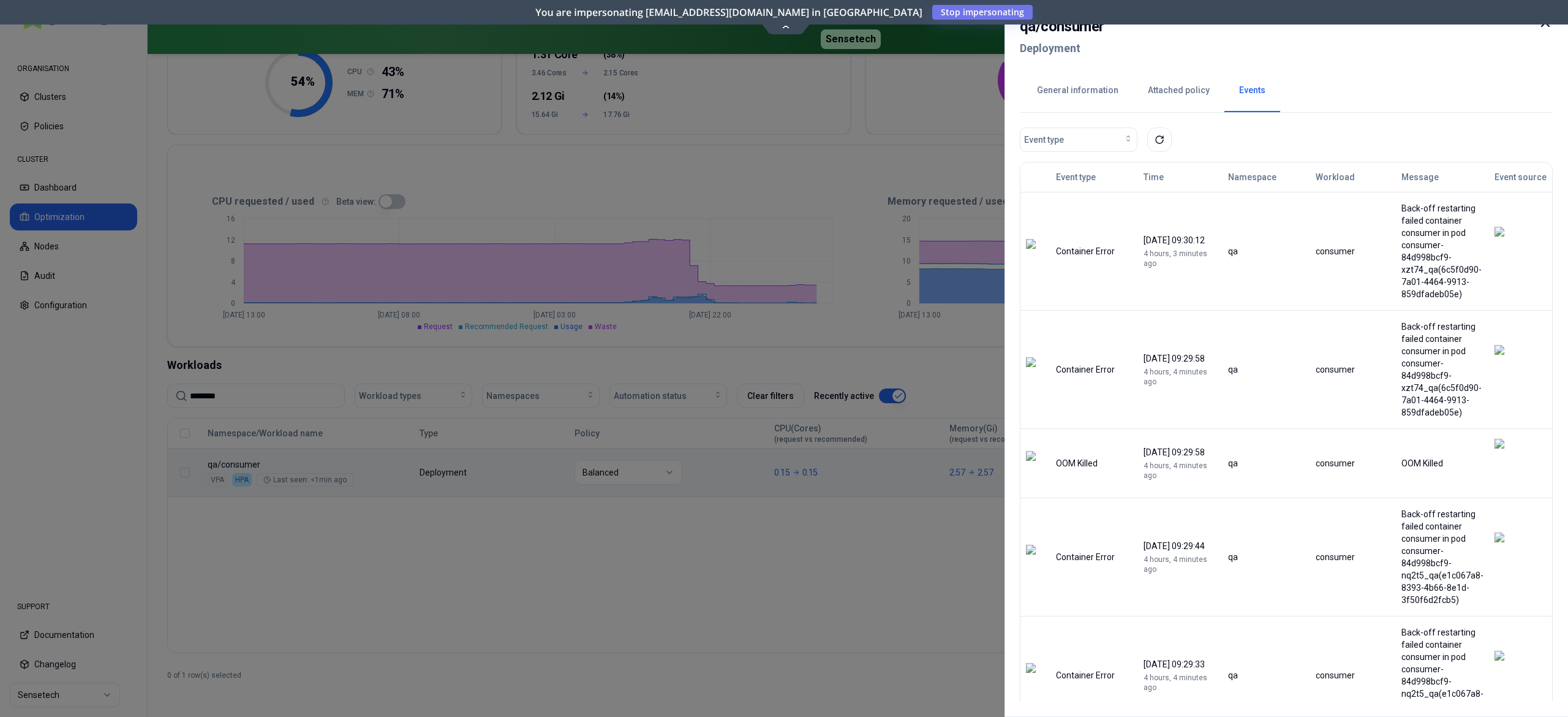
click at [893, 518] on div at bounding box center [784, 358] width 1568 height 717
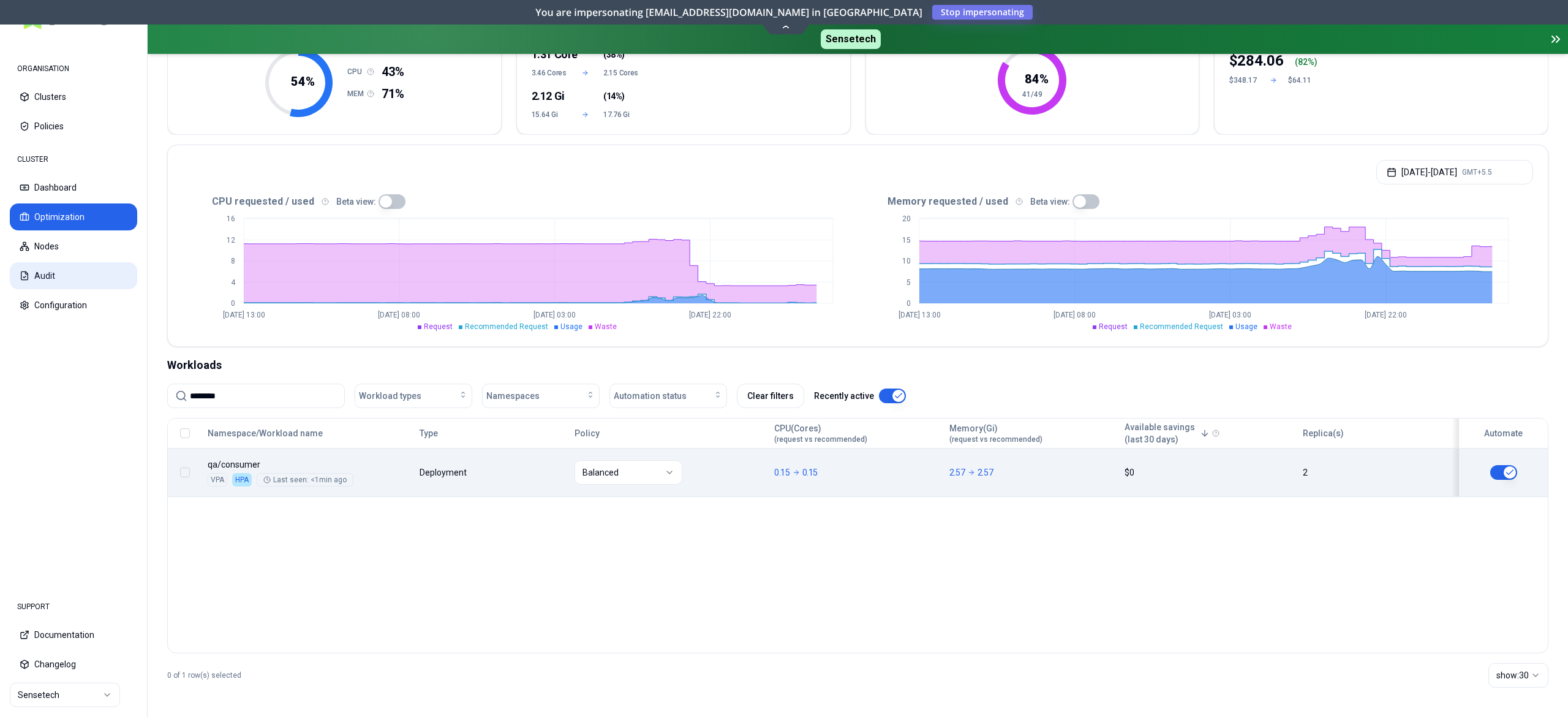
click at [47, 274] on button "Audit" at bounding box center [73, 276] width 128 height 27
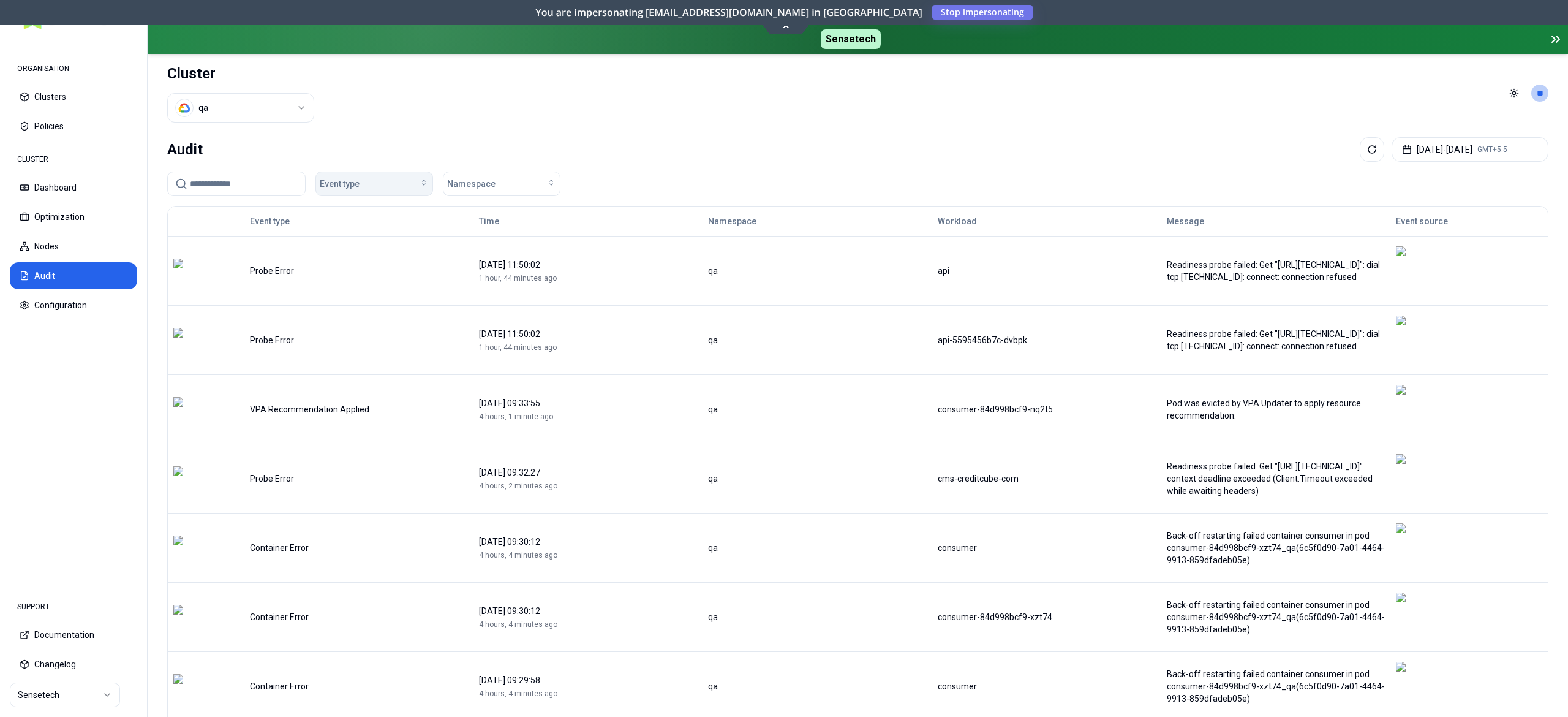
click at [349, 182] on span "Event type" at bounding box center [340, 184] width 40 height 12
click at [369, 294] on div "OOM Killed" at bounding box center [377, 290] width 116 height 20
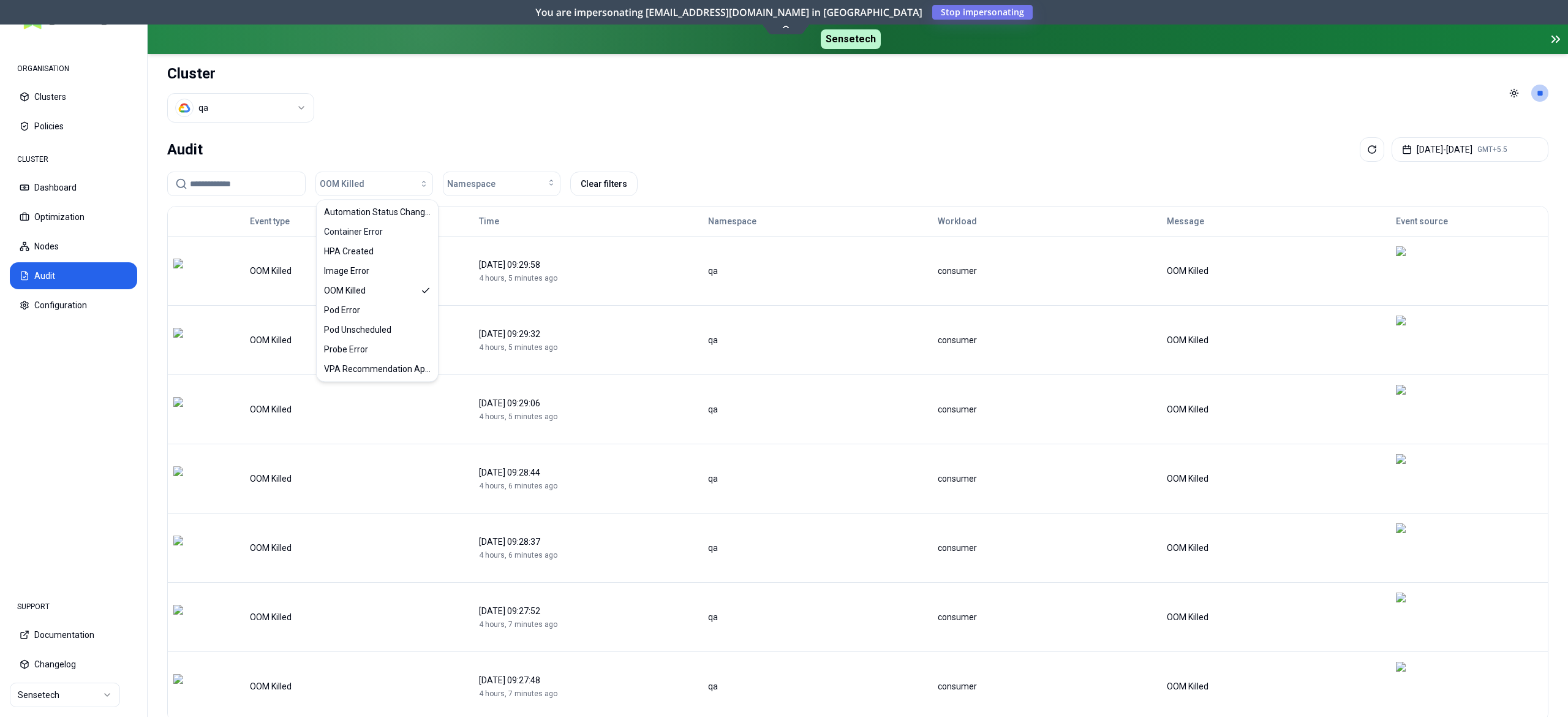
click at [491, 117] on header "Cluster qa Toggle theme **" at bounding box center [858, 92] width 1421 height 78
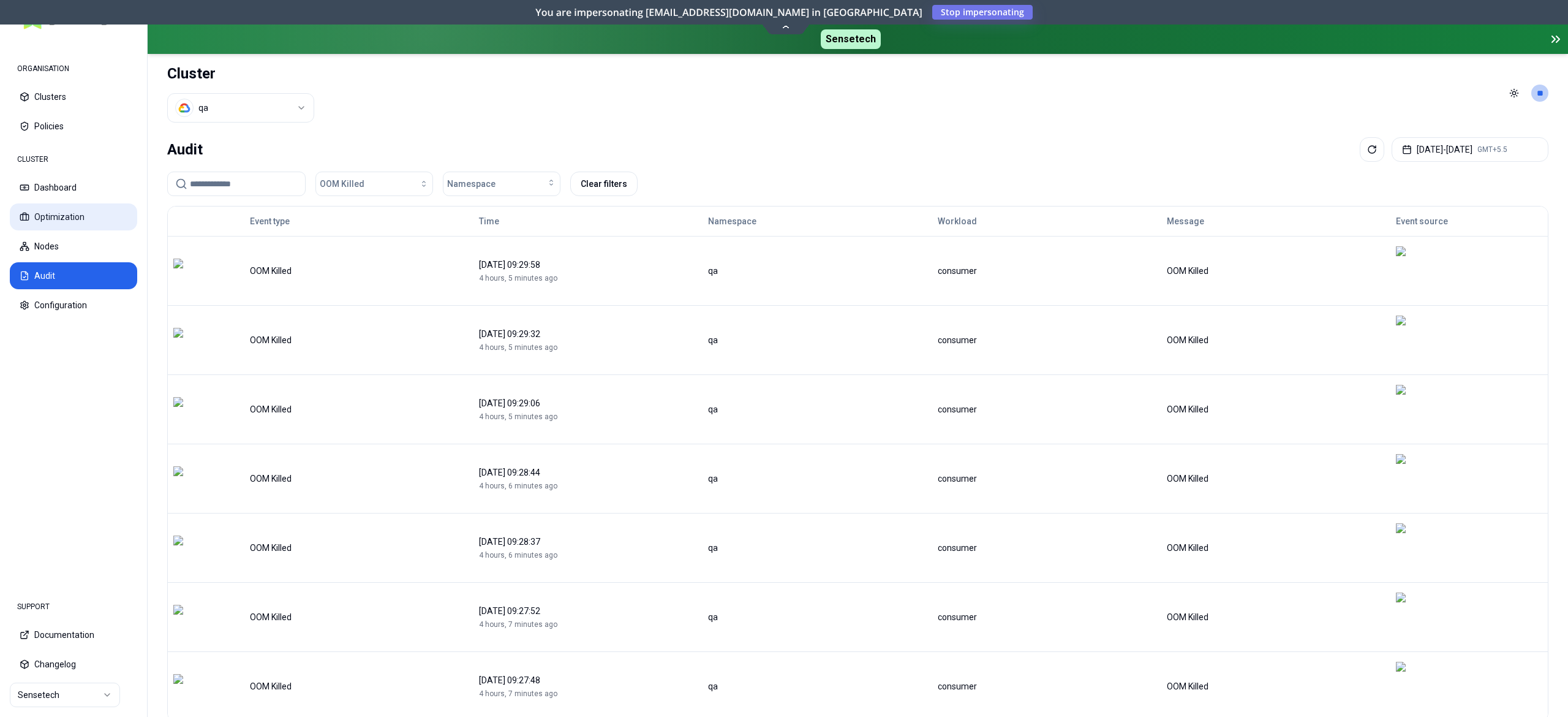
click at [50, 223] on button "Optimization" at bounding box center [73, 217] width 128 height 27
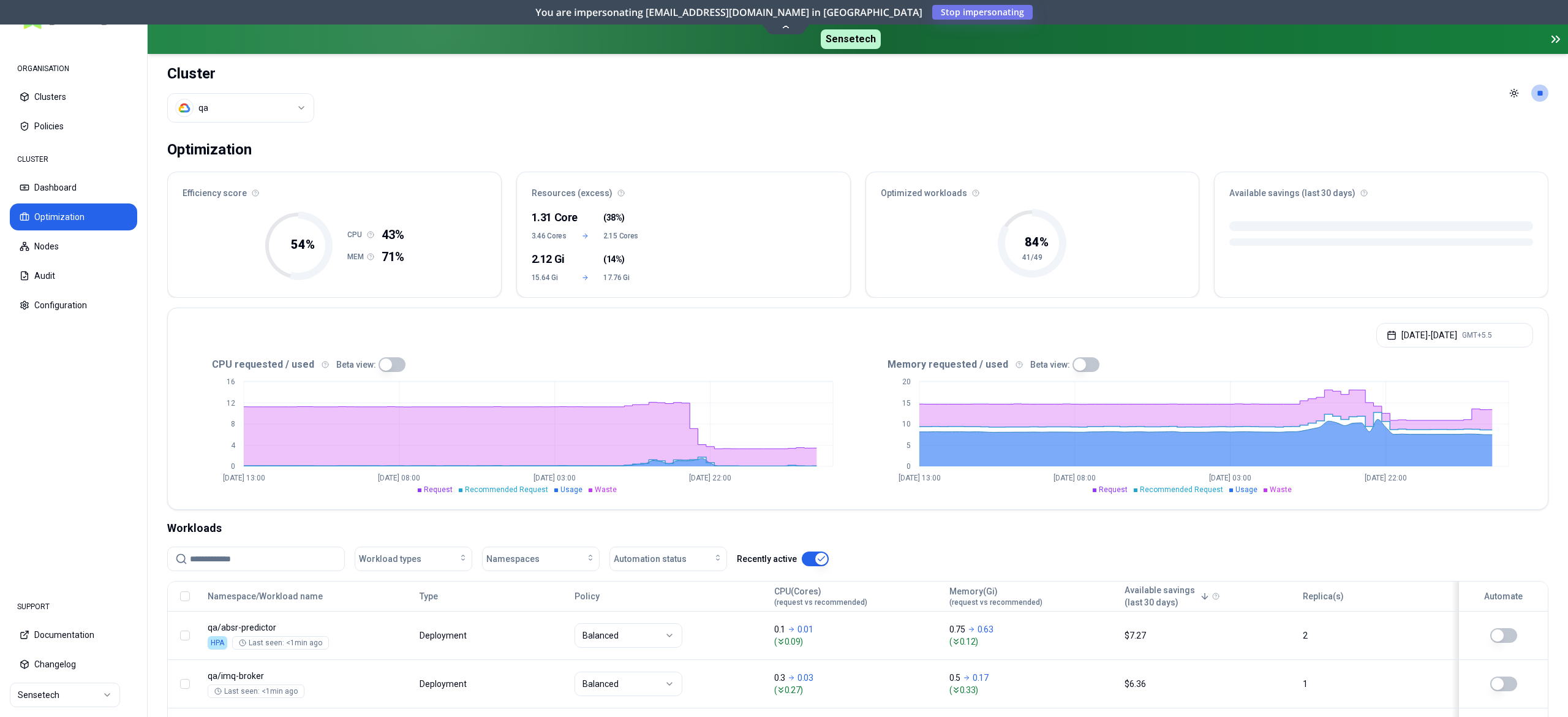
scroll to position [118, 0]
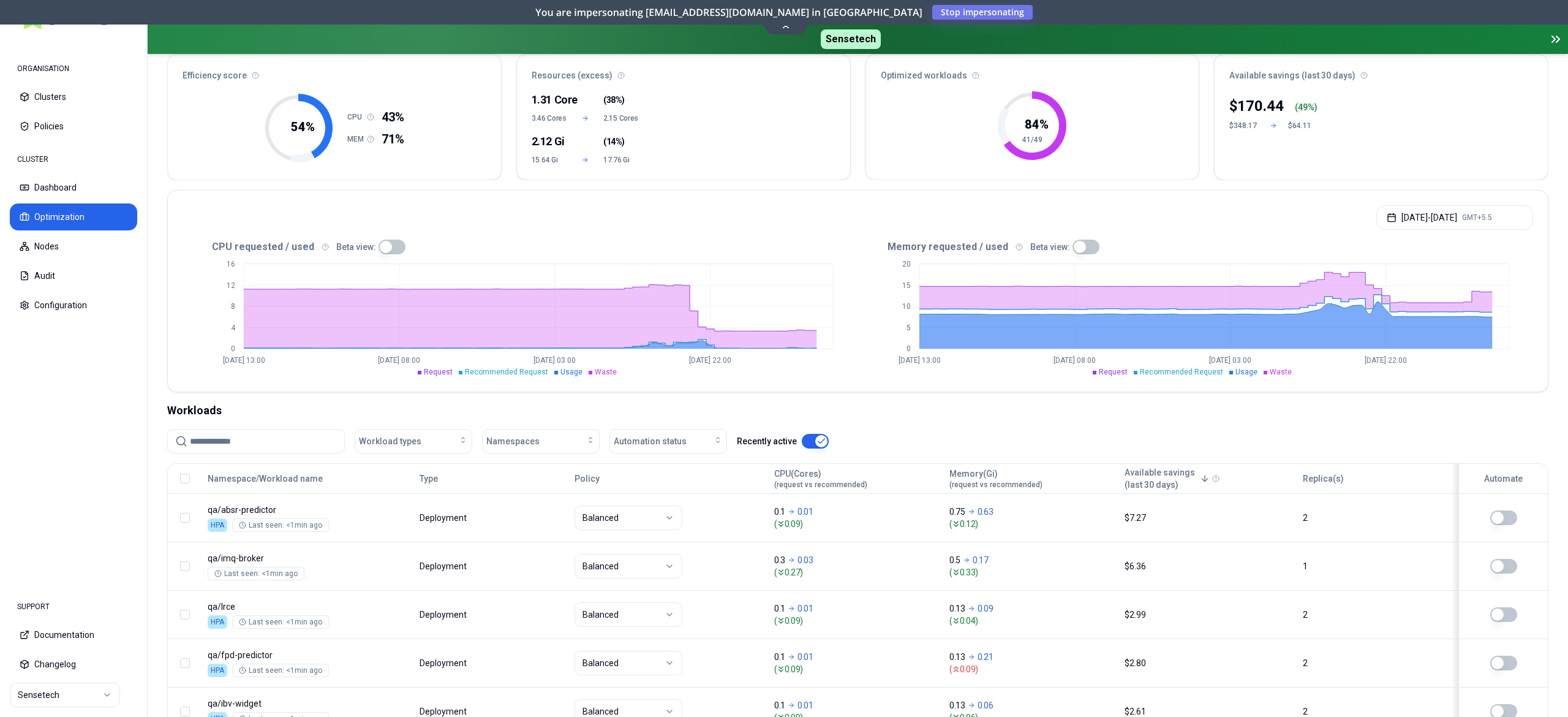
click at [285, 436] on input at bounding box center [263, 441] width 147 height 23
type input "********"
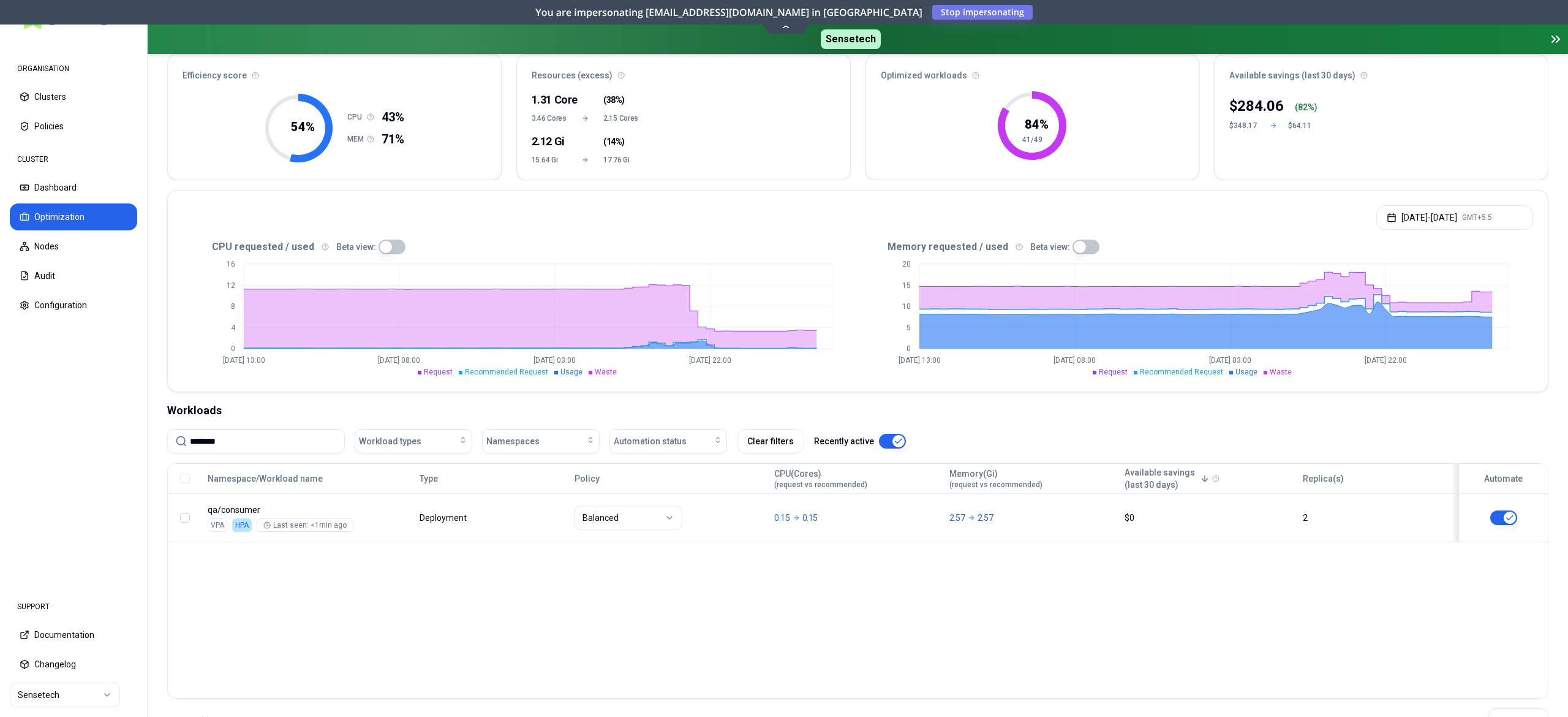
scroll to position [164, 0]
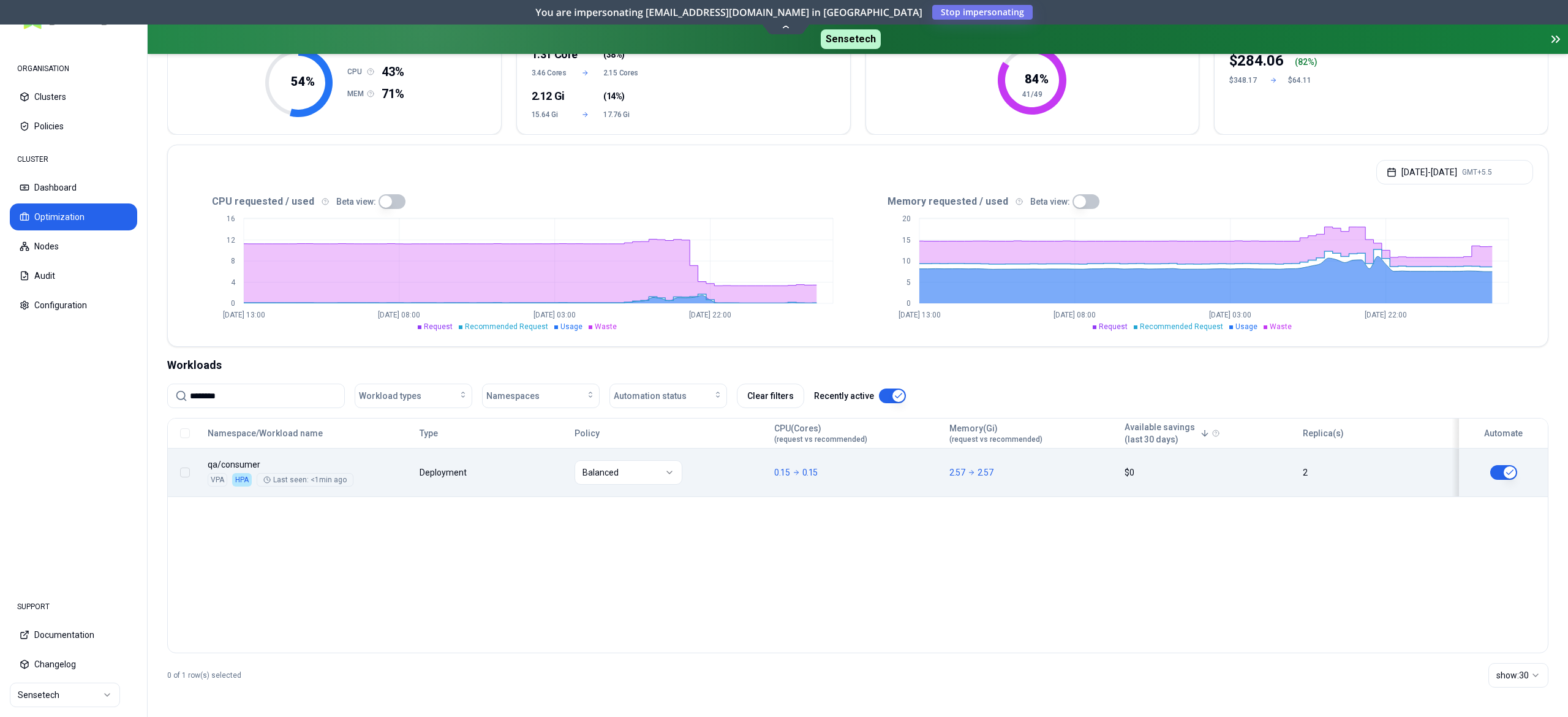
click at [682, 475] on div "Balanced" at bounding box center [669, 472] width 189 height 25
click at [729, 463] on div "Balanced" at bounding box center [669, 472] width 189 height 25
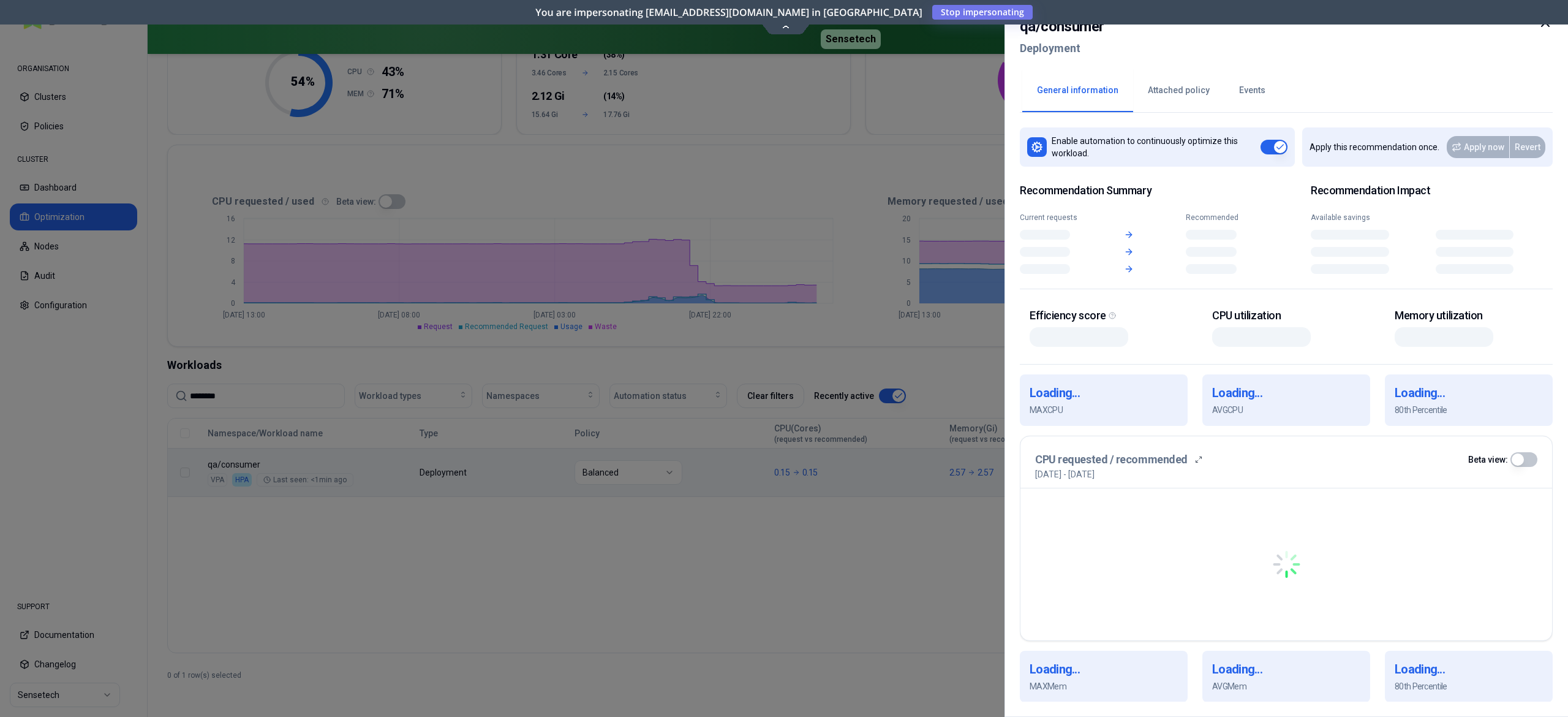
click at [887, 464] on body "ORGANISATION Clusters Policies CLUSTER Dashboard Optimization Nodes Audit Confi…" at bounding box center [784, 358] width 1568 height 717
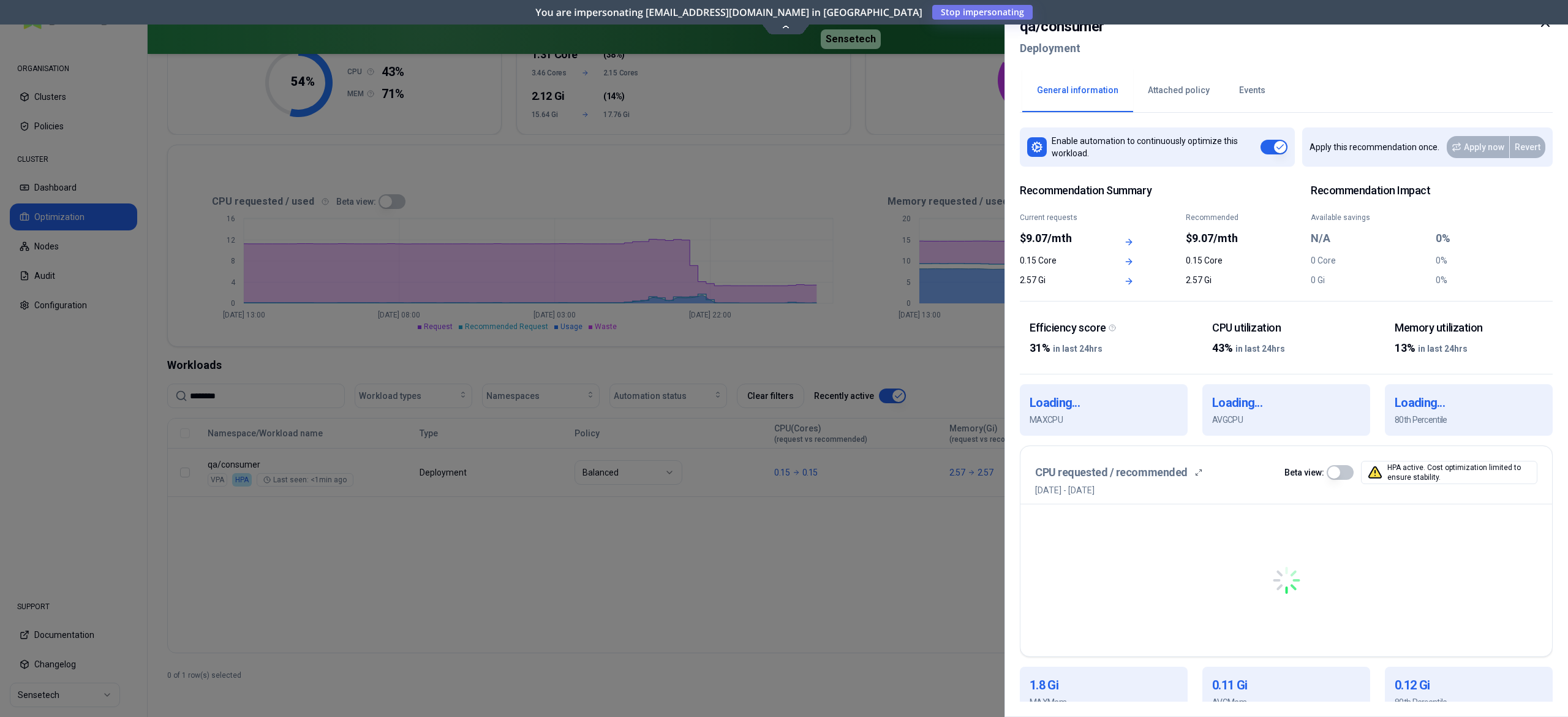
scroll to position [234, 0]
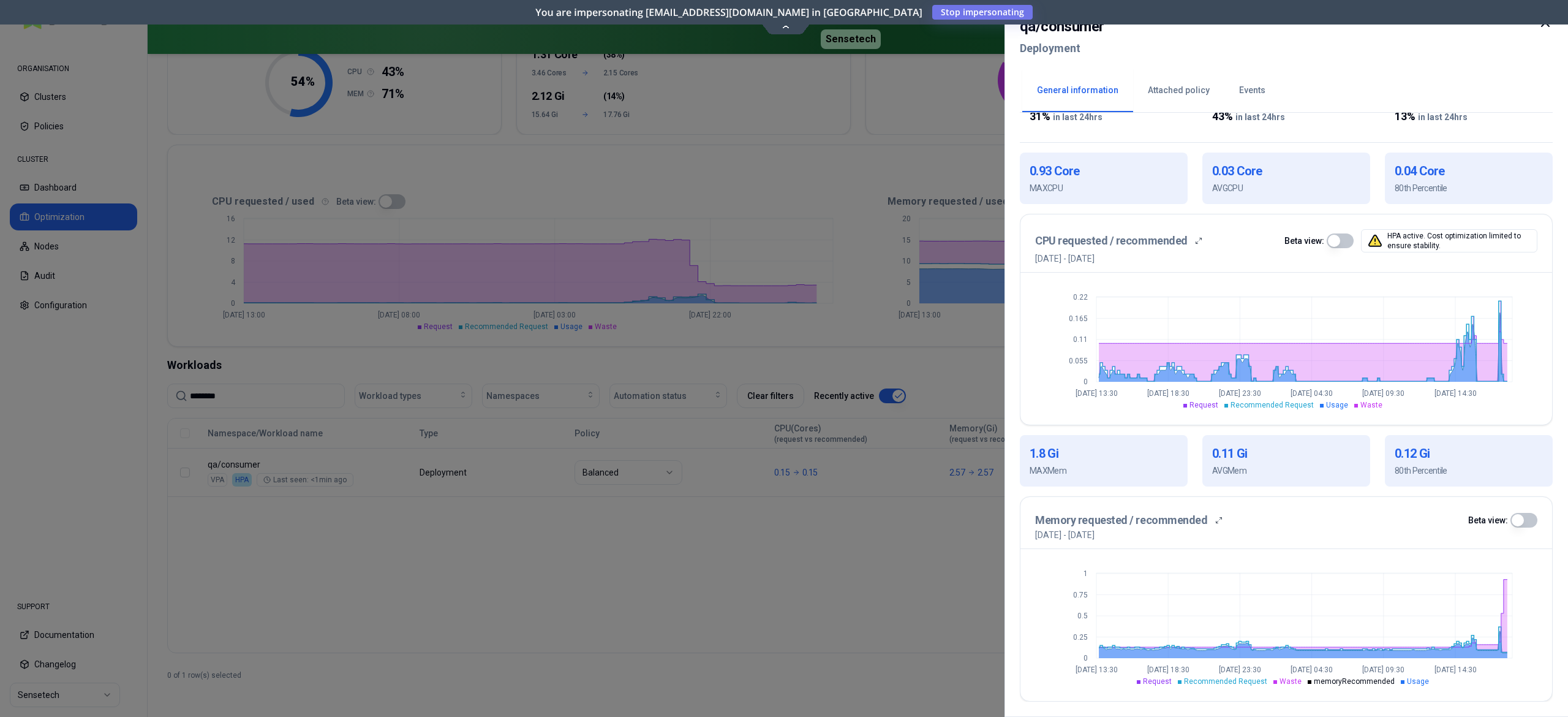
click at [1525, 516] on button "button" at bounding box center [1524, 520] width 27 height 15
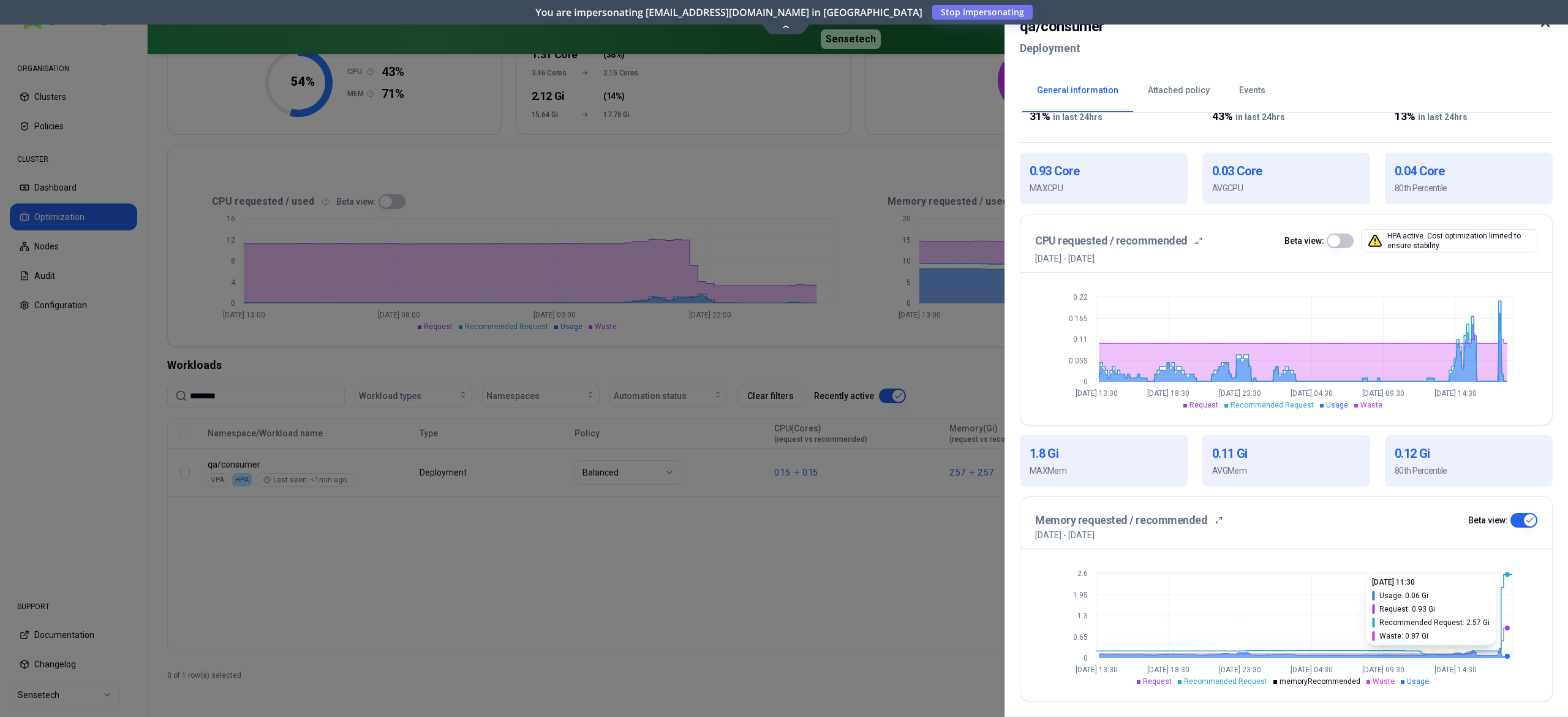
type button "on"
click at [1525, 519] on button "button" at bounding box center [1524, 520] width 27 height 15
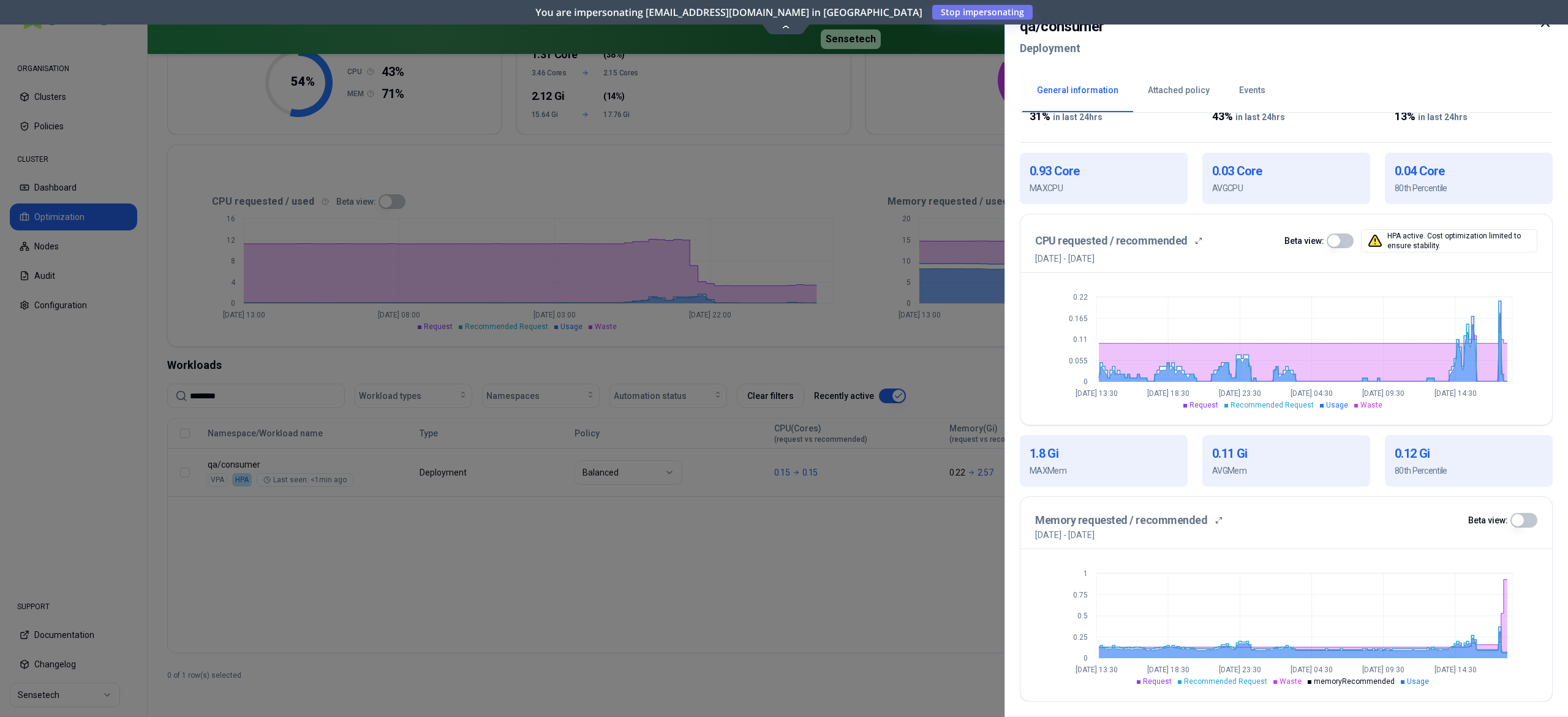
click at [1251, 92] on button "Events" at bounding box center [1252, 91] width 55 height 43
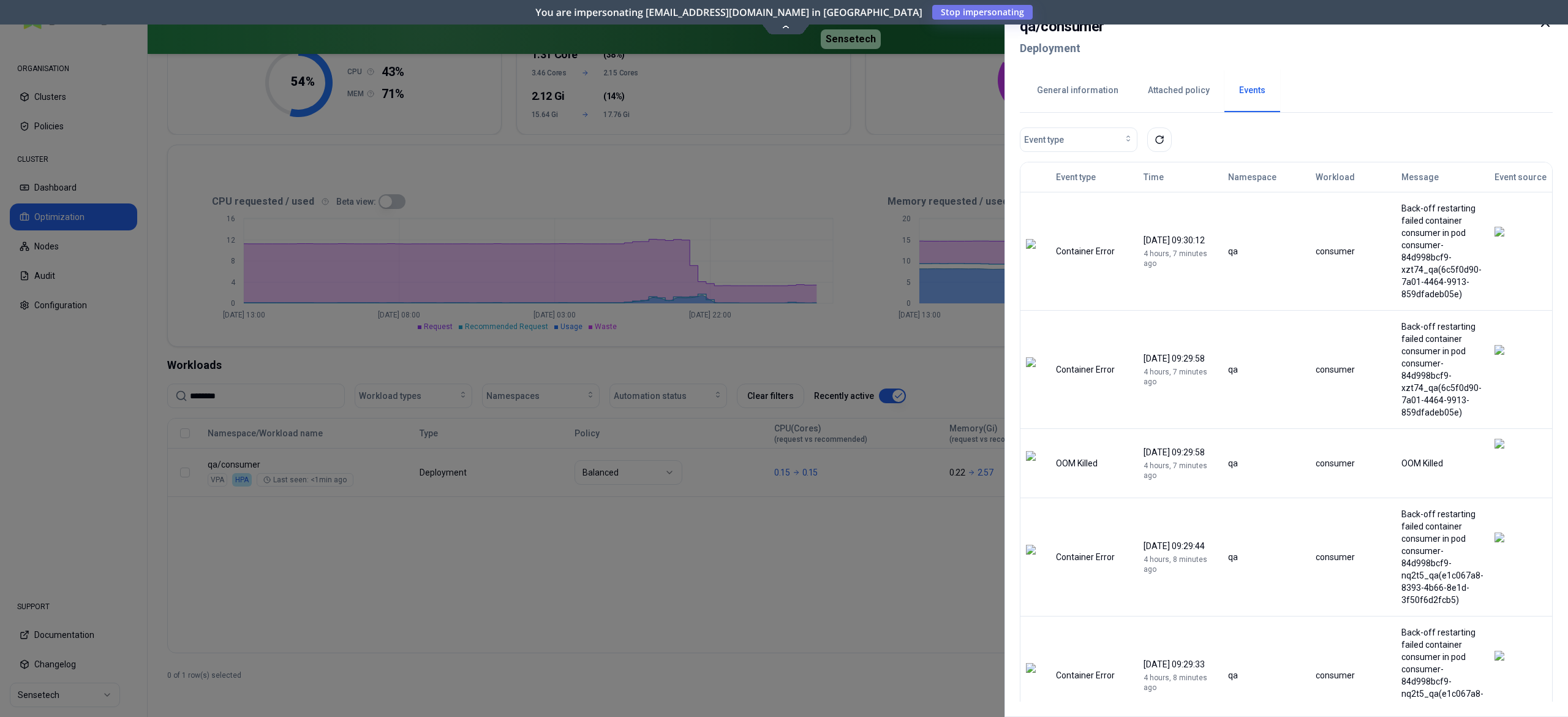
click at [1236, 428] on td "qa" at bounding box center [1266, 463] width 87 height 69
click at [892, 512] on div at bounding box center [784, 358] width 1568 height 717
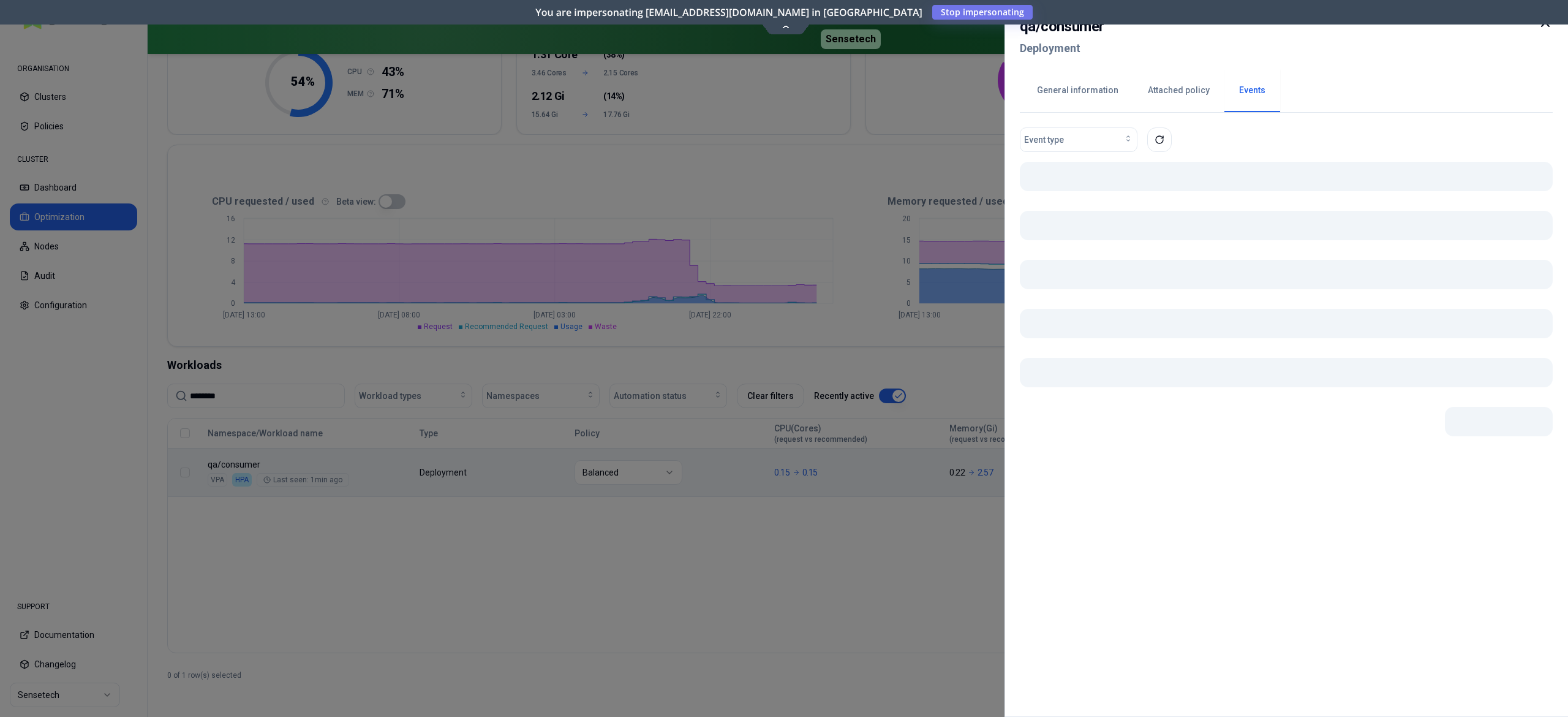
click at [541, 481] on body "ORGANISATION Clusters Policies CLUSTER Dashboard Optimization Nodes Audit Confi…" at bounding box center [784, 358] width 1568 height 717
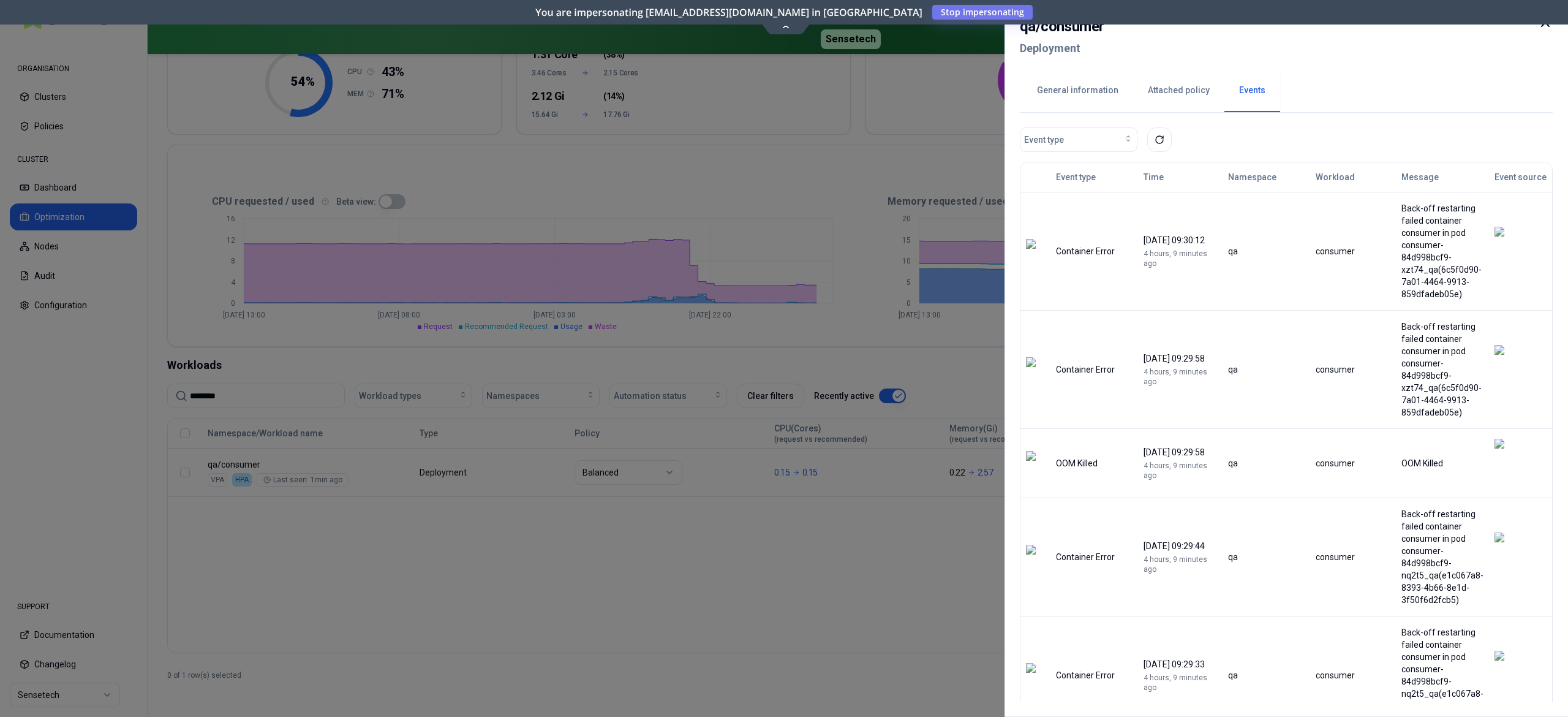
click at [824, 533] on div at bounding box center [784, 358] width 1568 height 717
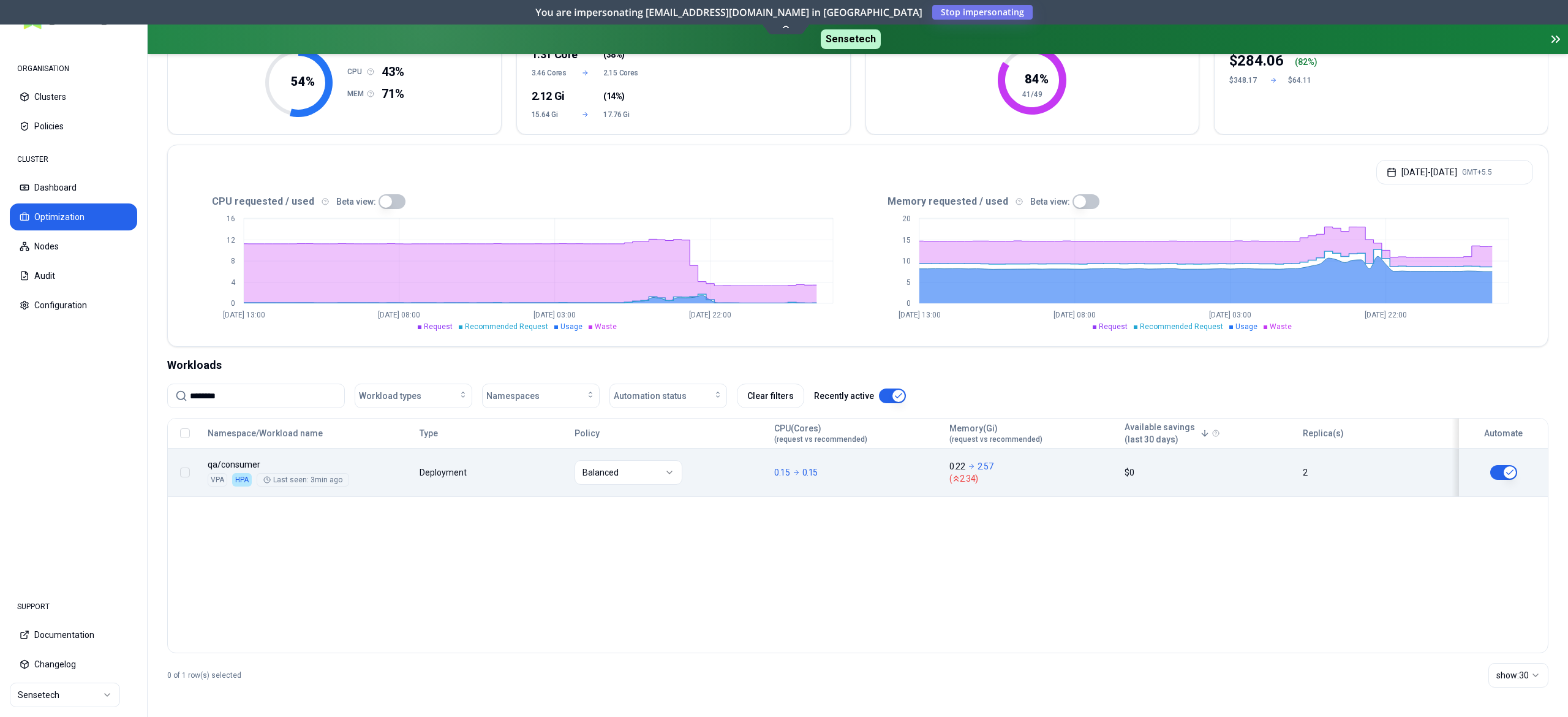
click at [476, 470] on body "ORGANISATION Clusters Policies CLUSTER Dashboard Optimization Nodes Audit Confi…" at bounding box center [784, 358] width 1568 height 717
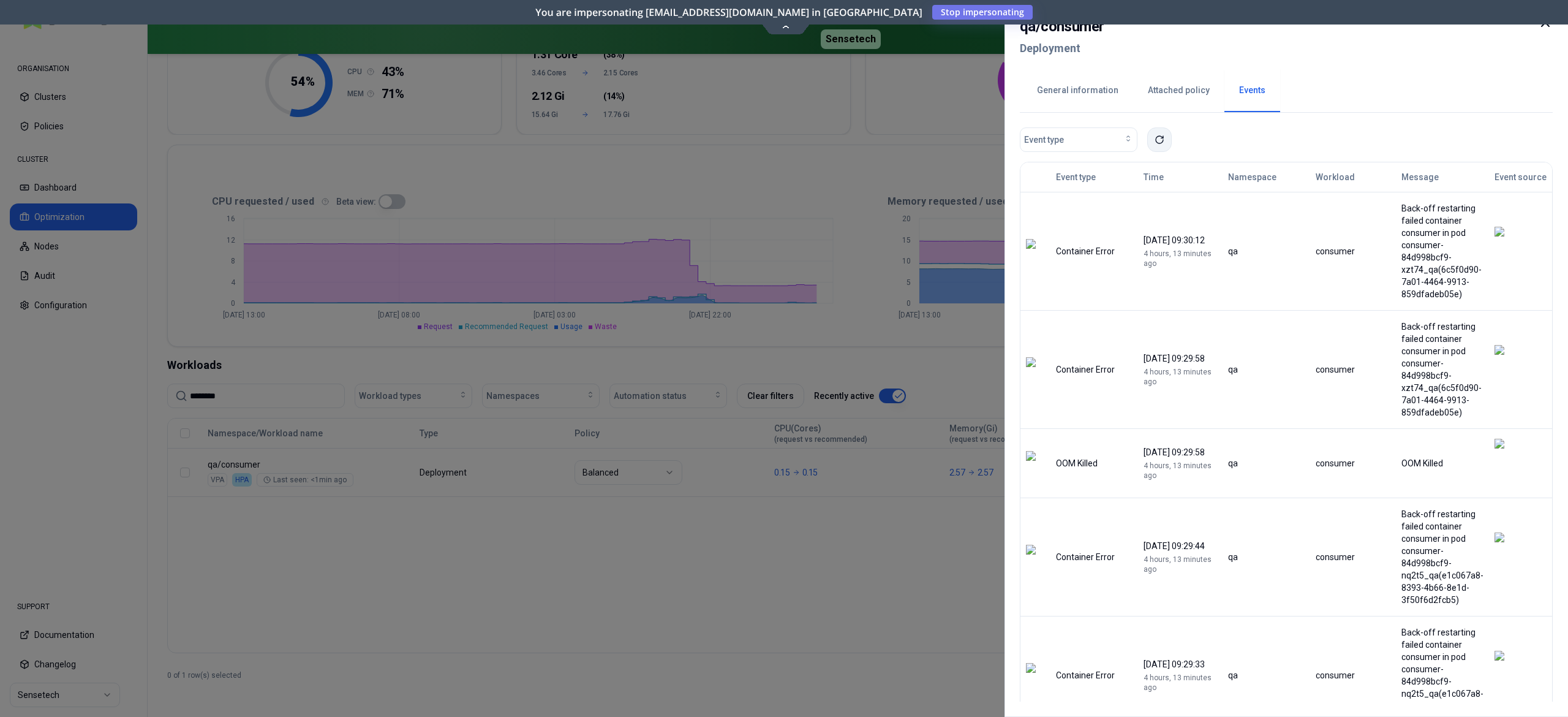
click at [1166, 144] on button at bounding box center [1160, 140] width 25 height 25
click at [667, 551] on div at bounding box center [784, 358] width 1568 height 717
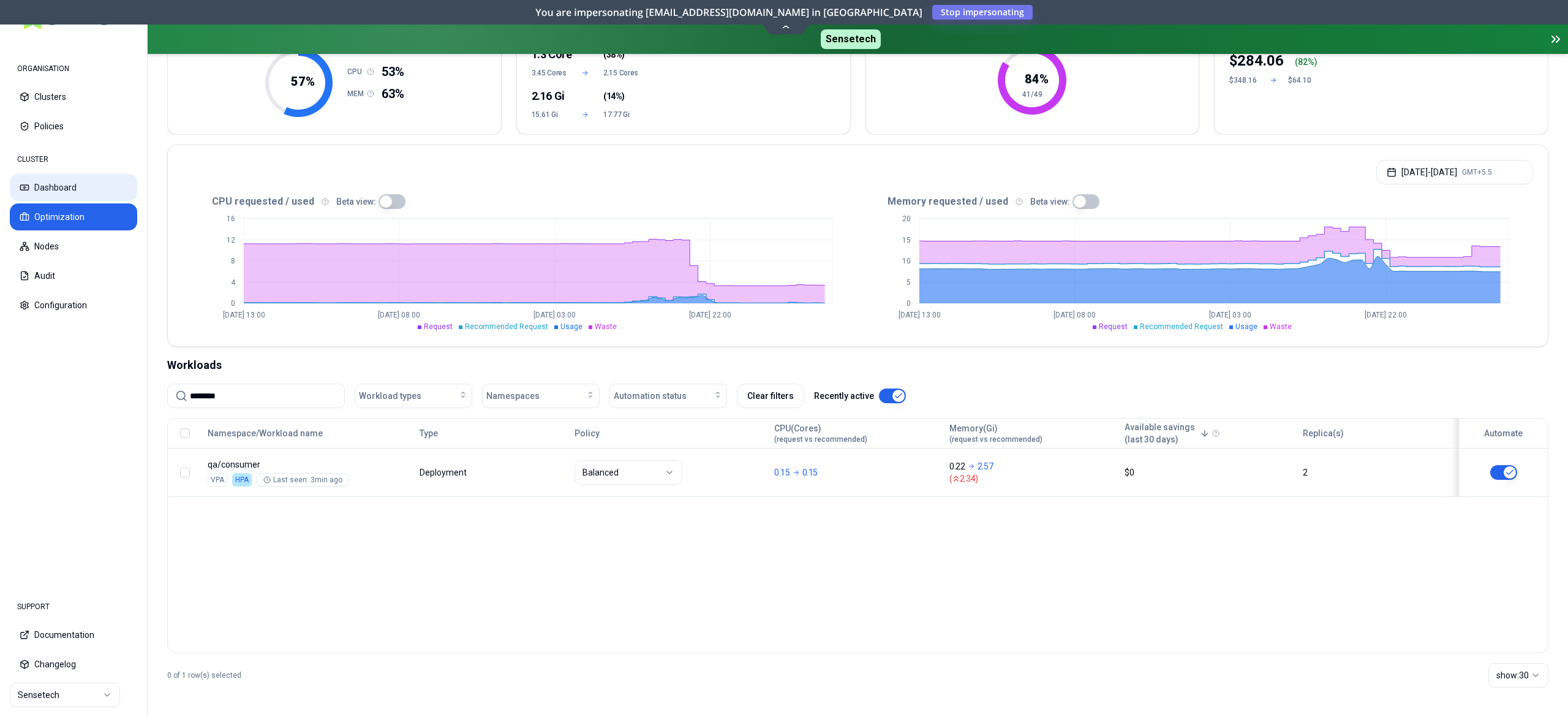
click at [52, 191] on button "Dashboard" at bounding box center [73, 187] width 128 height 27
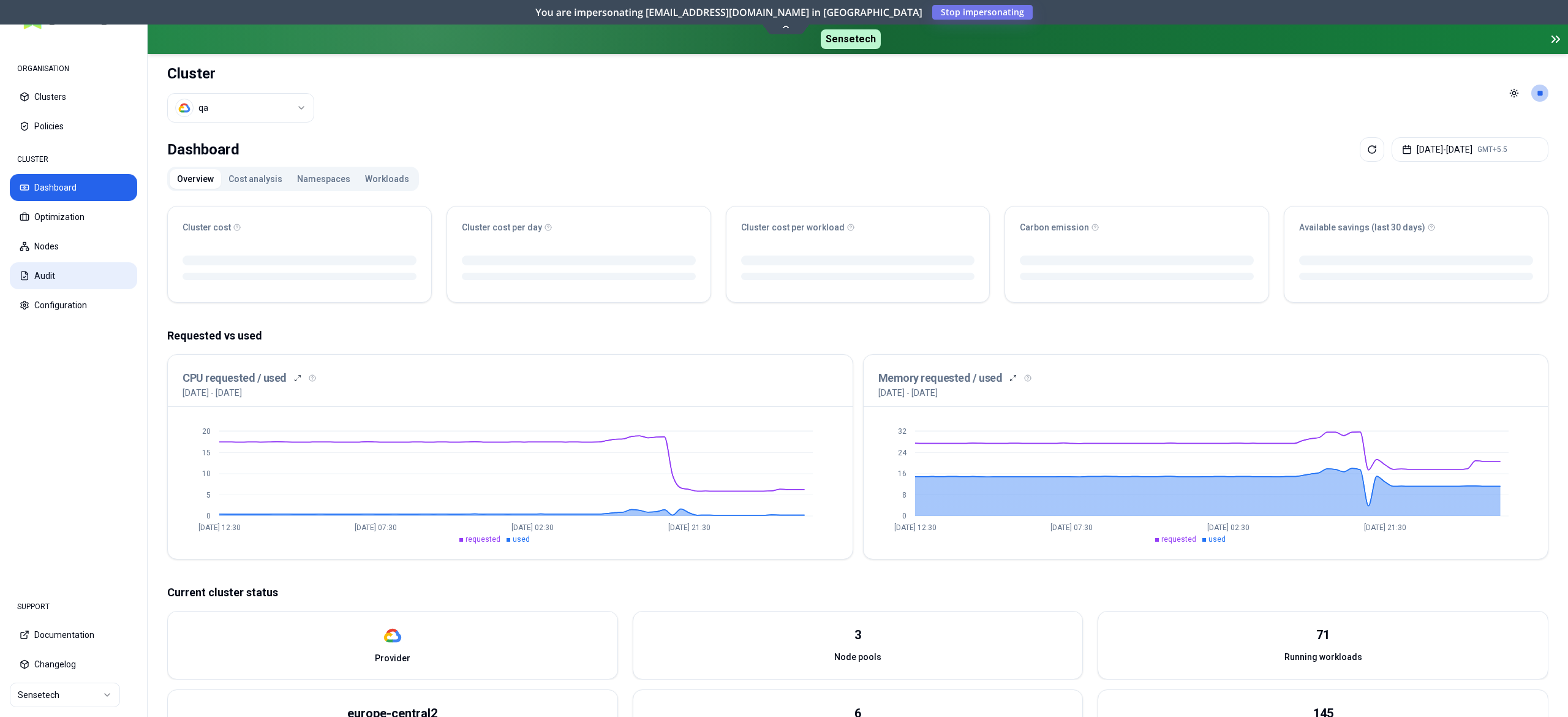
click at [38, 264] on button "Audit" at bounding box center [73, 276] width 128 height 27
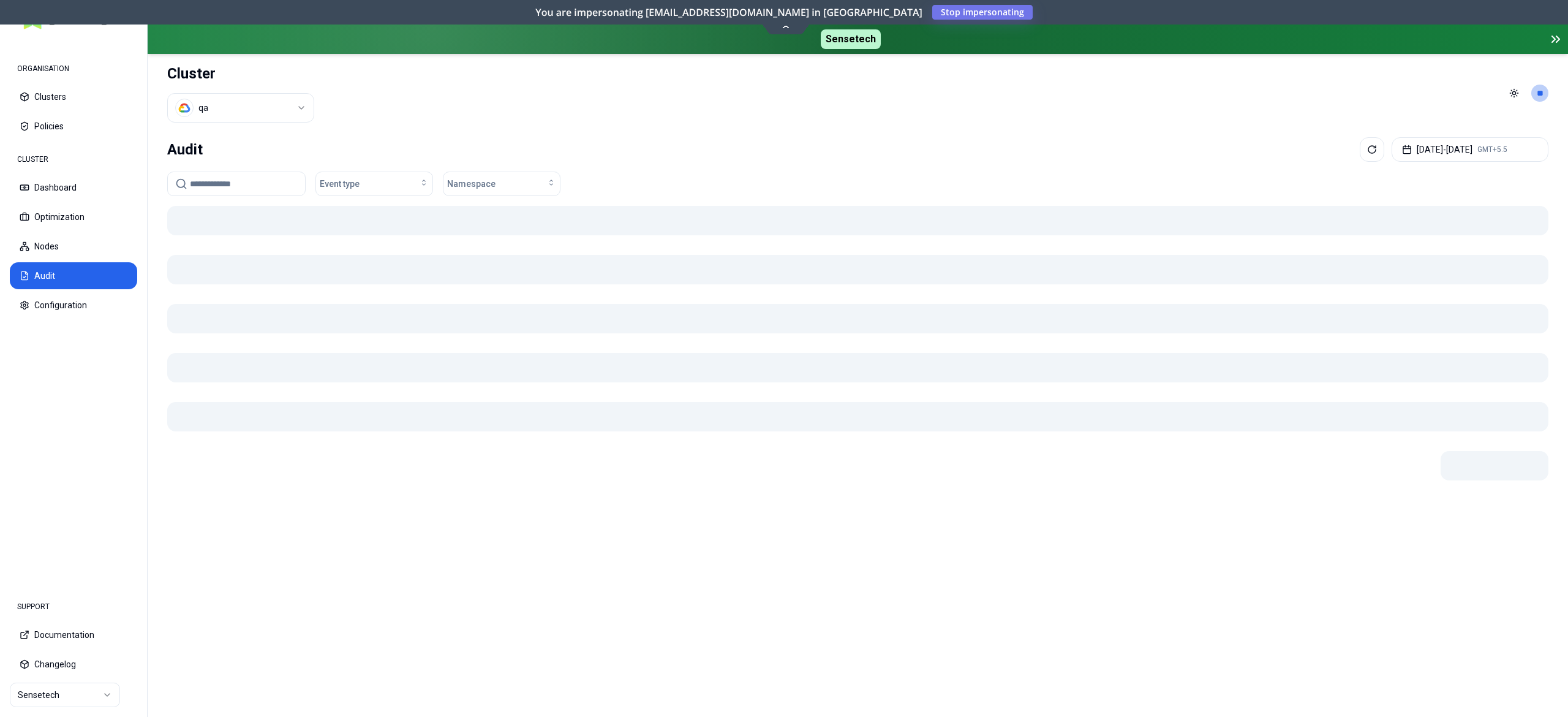
click at [229, 185] on input at bounding box center [243, 184] width 108 height 23
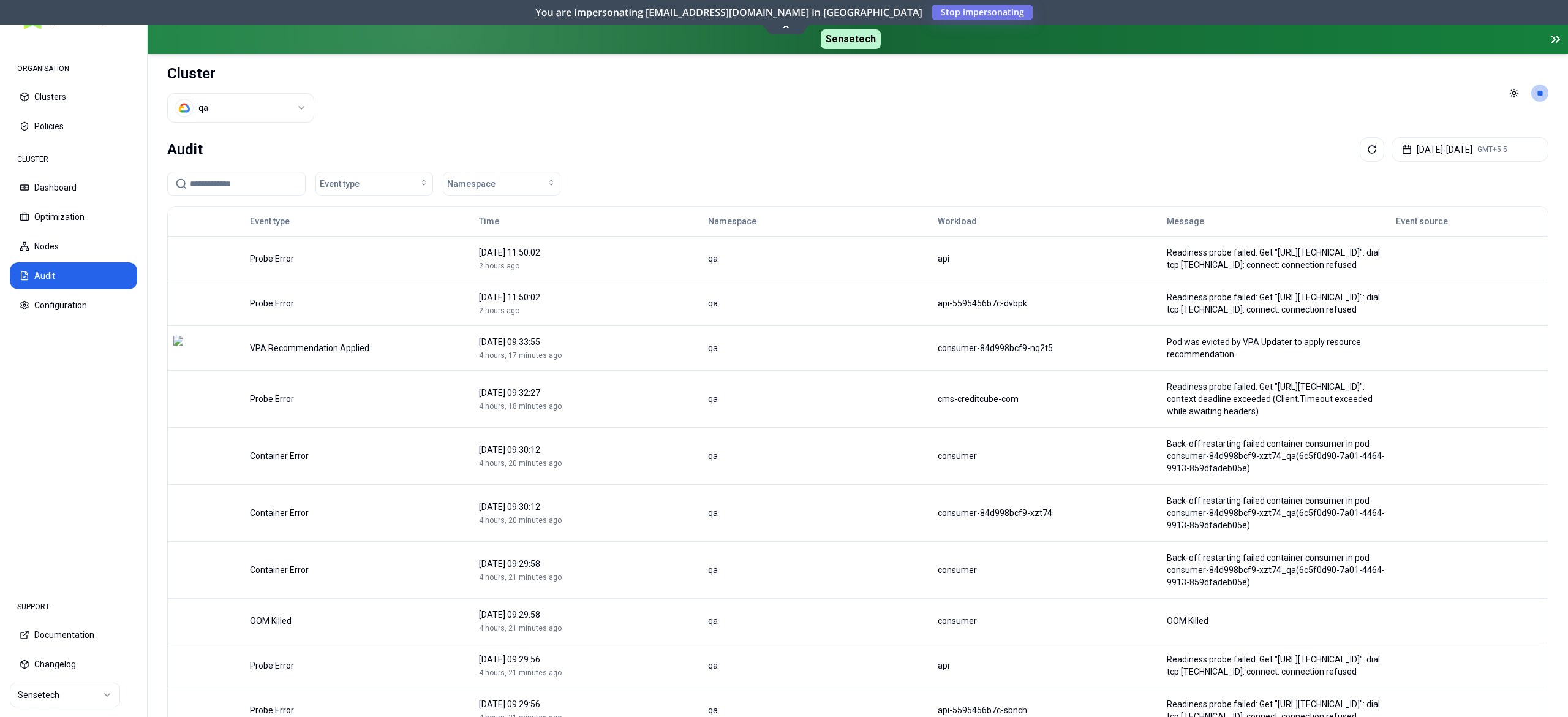
type input "*"
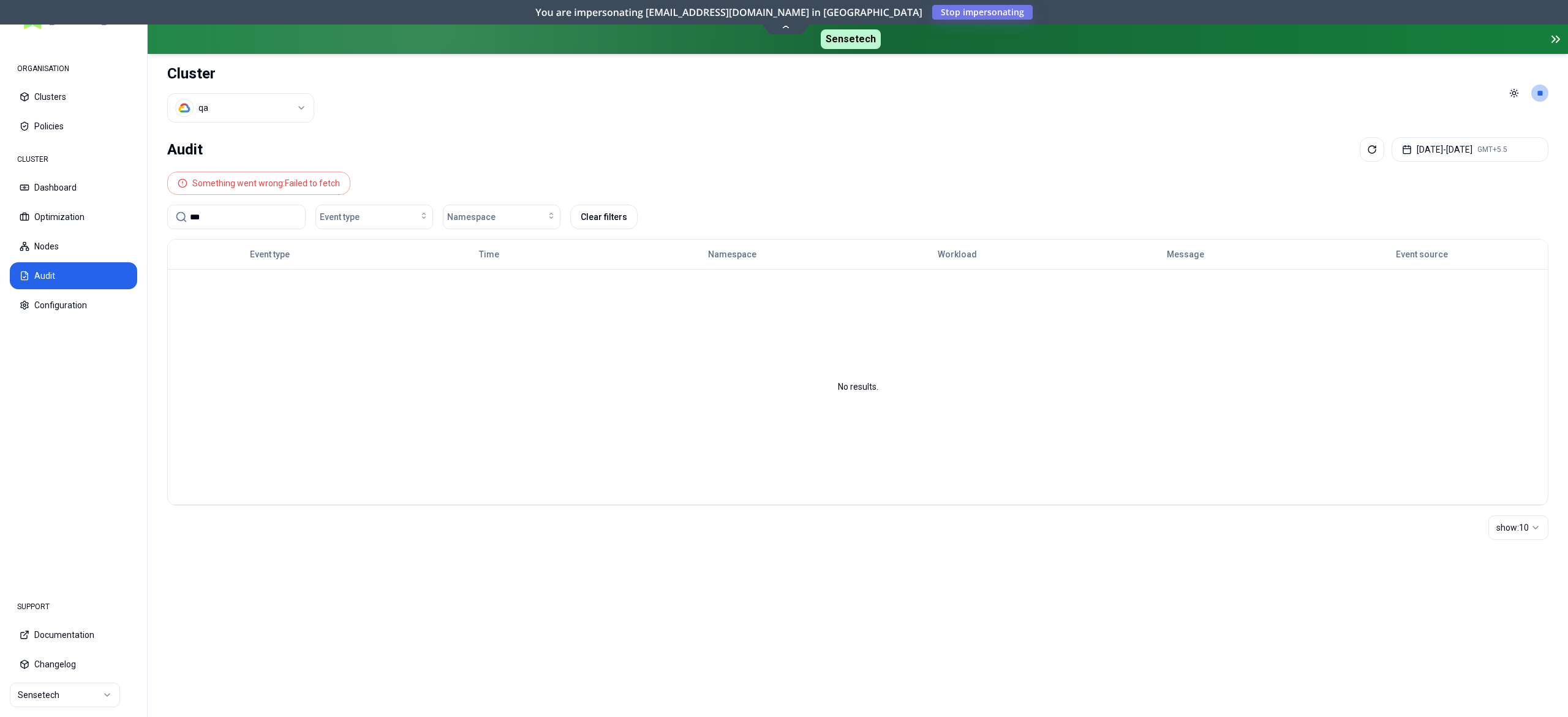
type input "*"
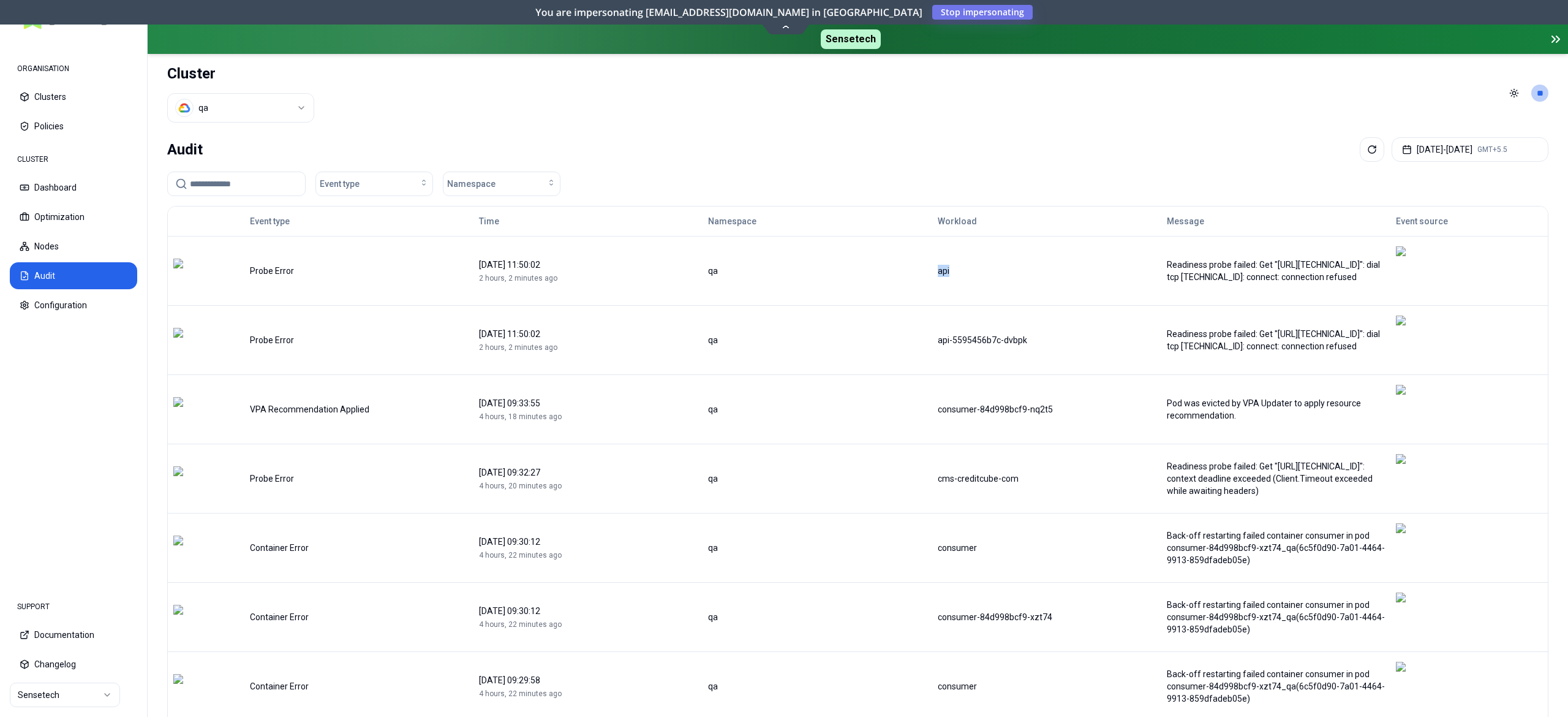
drag, startPoint x: 891, startPoint y: 259, endPoint x: 860, endPoint y: 258, distance: 31.0
click at [860, 258] on tr "Probe Error 19 August 2025 11:50:02 2 hours, 2 minutes ago qa api Readiness pro…" at bounding box center [857, 271] width 1380 height 69
copy tr "api"
paste input "***"
click at [256, 186] on input at bounding box center [243, 184] width 108 height 23
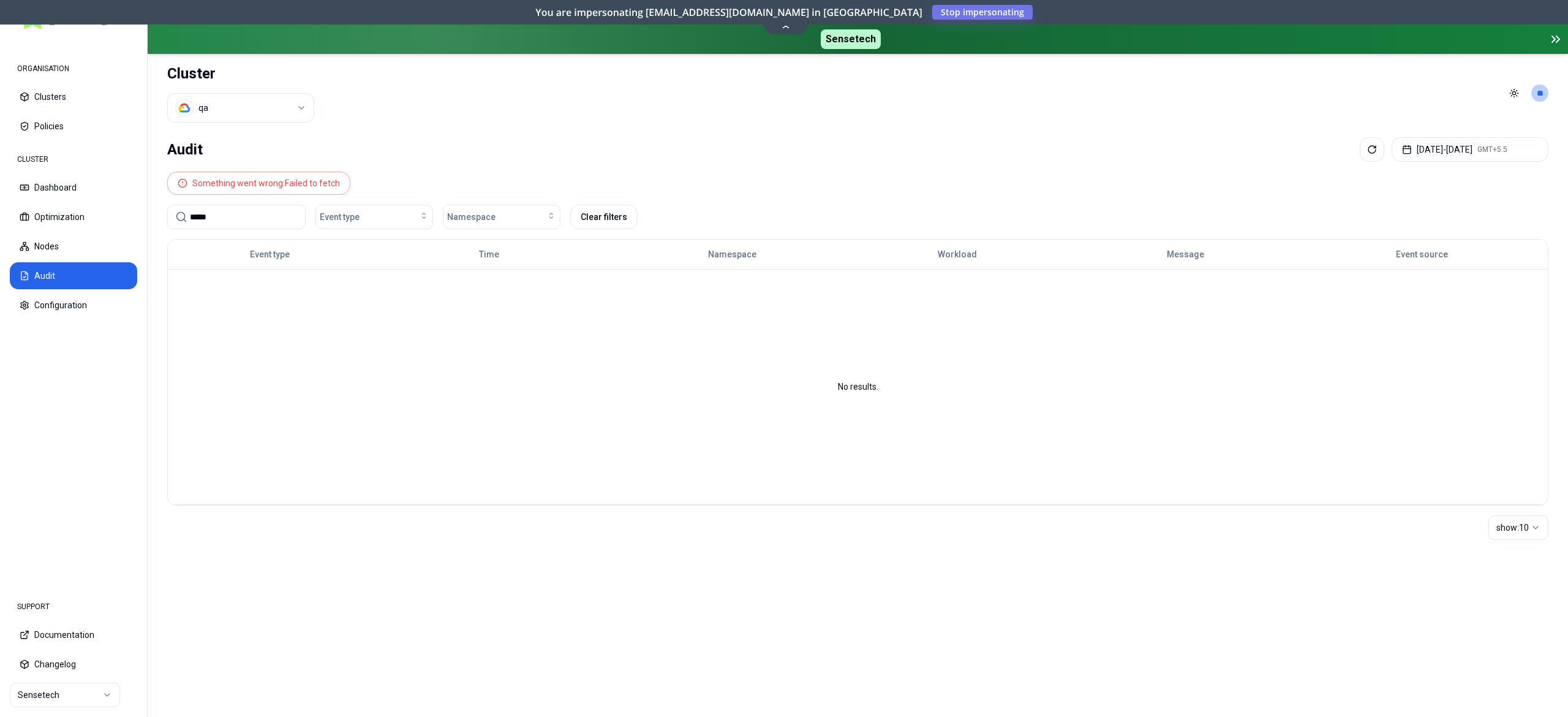
click at [234, 215] on input "***" at bounding box center [243, 217] width 108 height 23
type input "*"
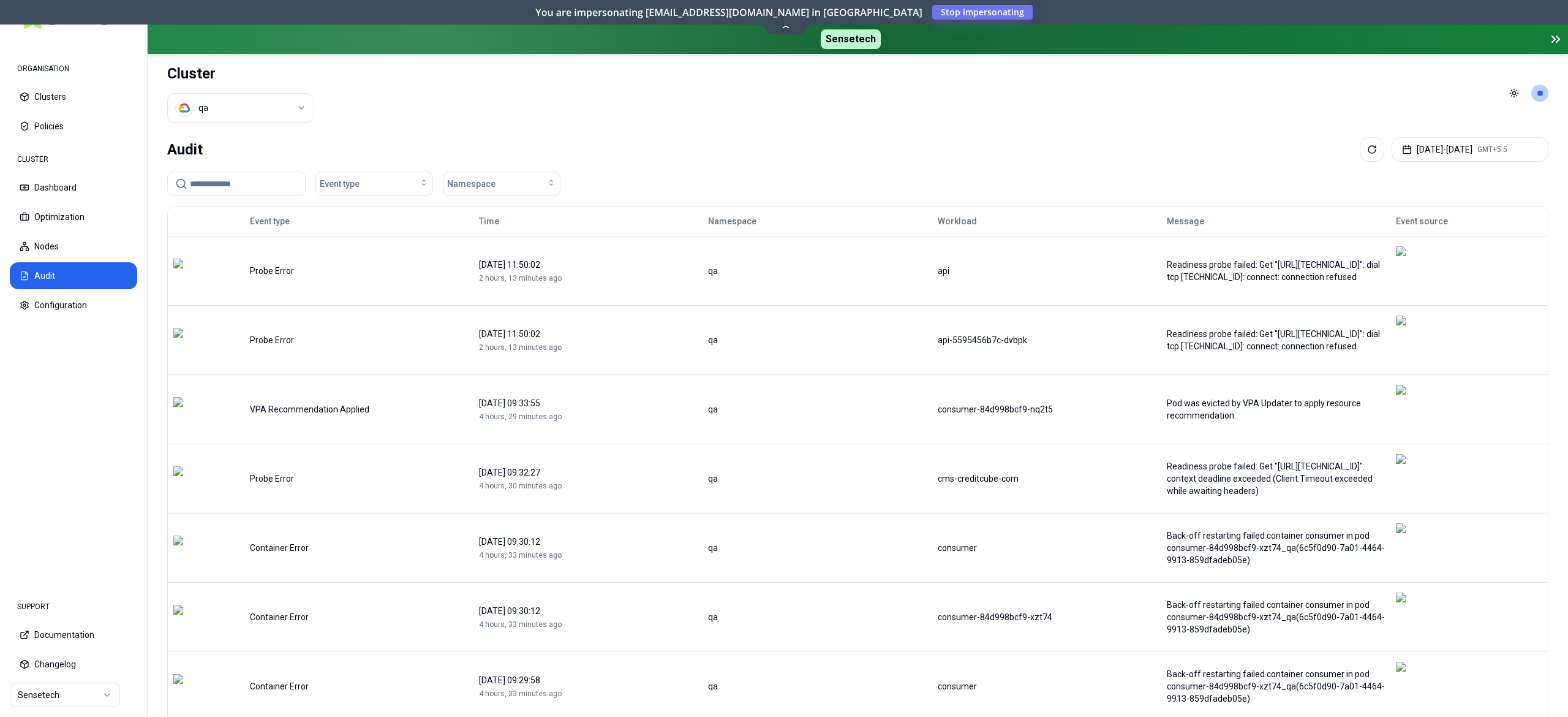
click at [965, 105] on header "Cluster qa Toggle theme **" at bounding box center [858, 92] width 1421 height 78
click at [40, 100] on button "Clusters" at bounding box center [73, 97] width 128 height 27
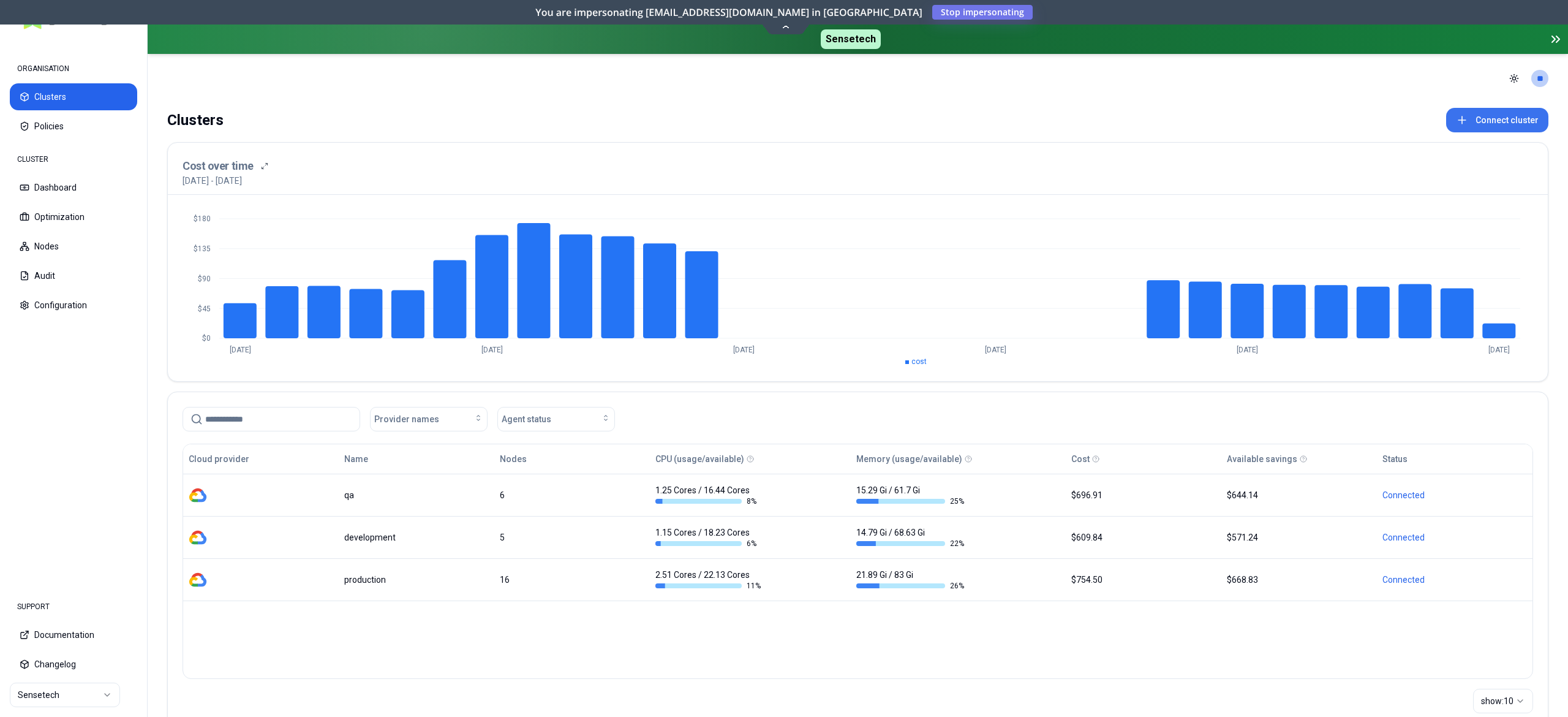
click at [1495, 122] on button "Connect cluster" at bounding box center [1498, 120] width 102 height 25
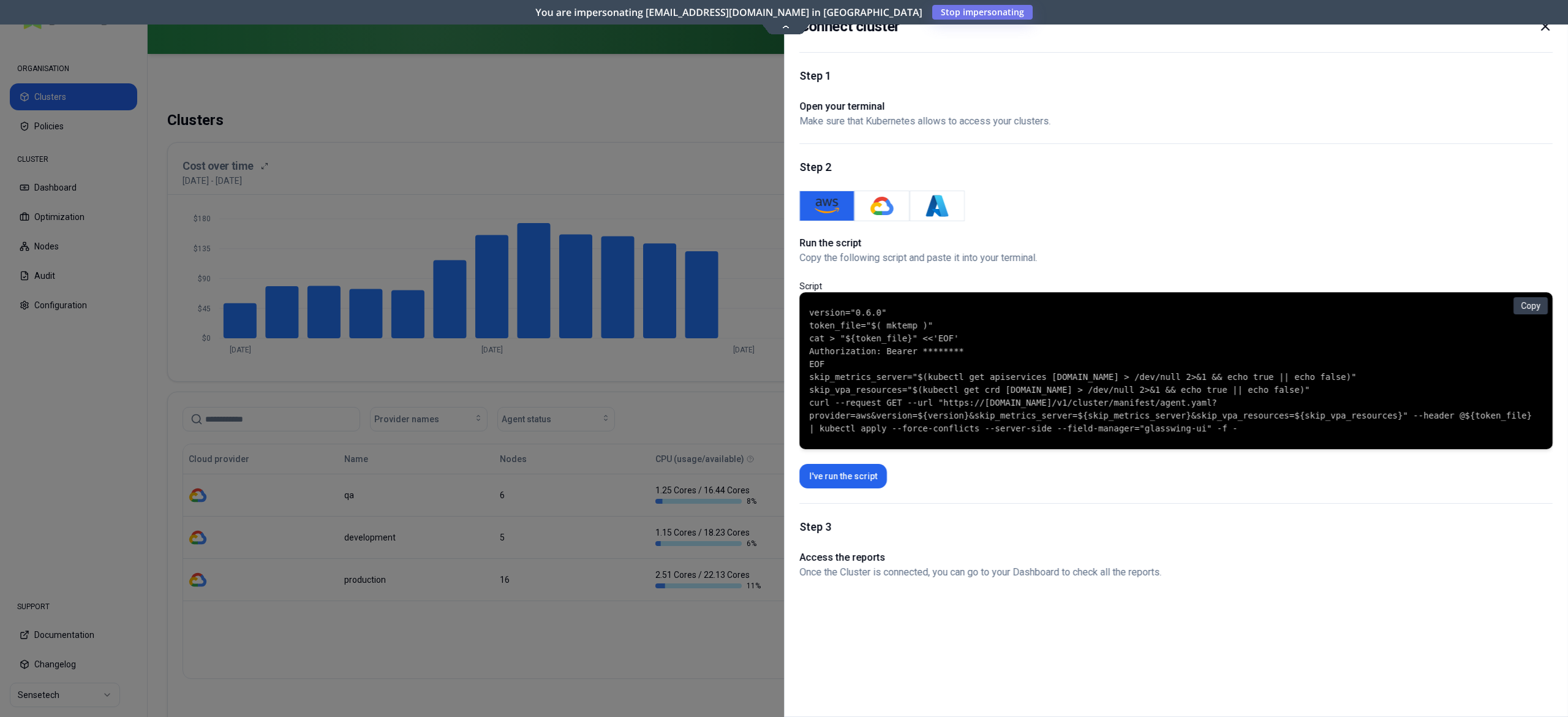
click at [684, 372] on div at bounding box center [784, 358] width 1568 height 717
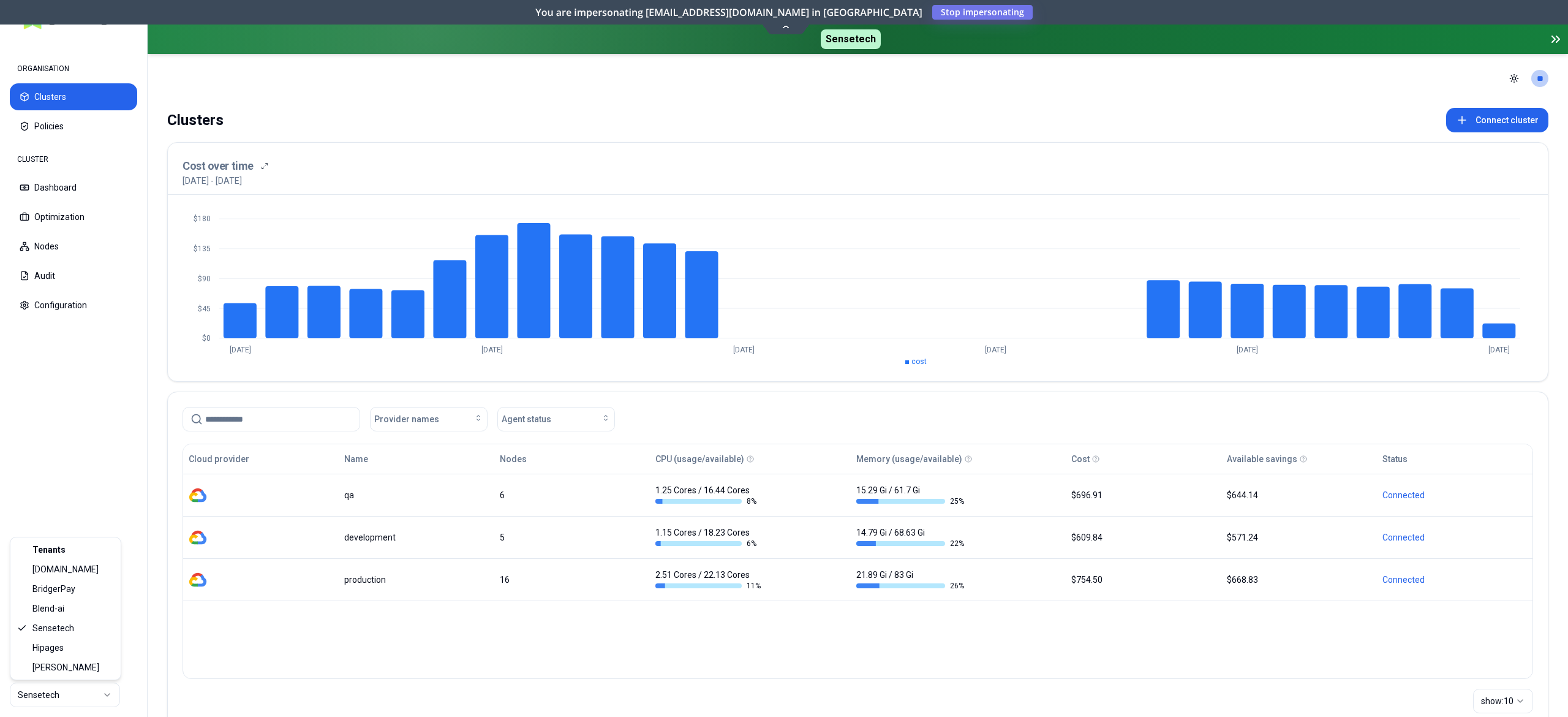
click at [60, 693] on html "ORGANISATION Clusters Policies CLUSTER Dashboard Optimization Nodes Audit Confi…" at bounding box center [784, 358] width 1568 height 717
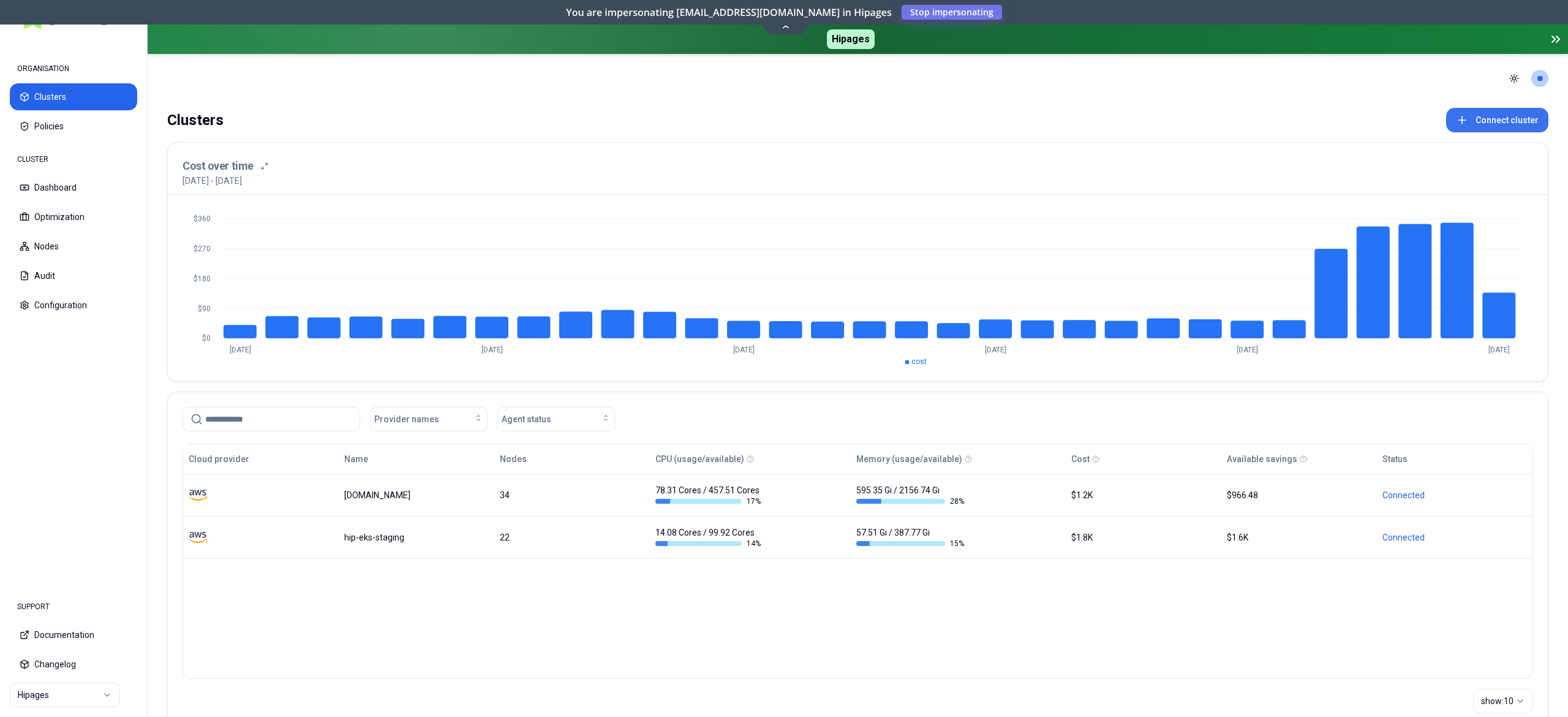
click at [1493, 126] on button "Connect cluster" at bounding box center [1498, 120] width 102 height 25
click at [1476, 121] on button "Connect cluster" at bounding box center [1498, 120] width 102 height 25
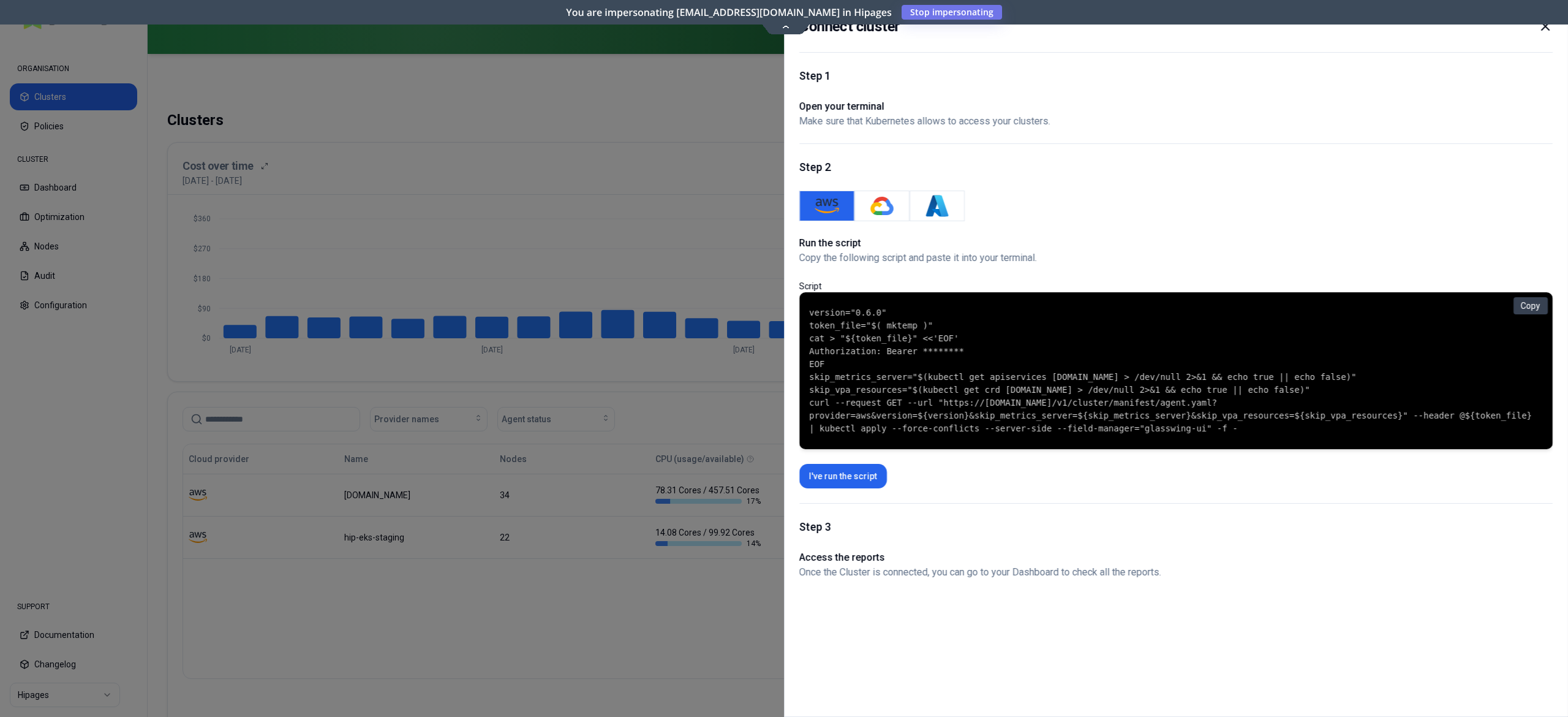
click at [669, 502] on div at bounding box center [784, 358] width 1568 height 717
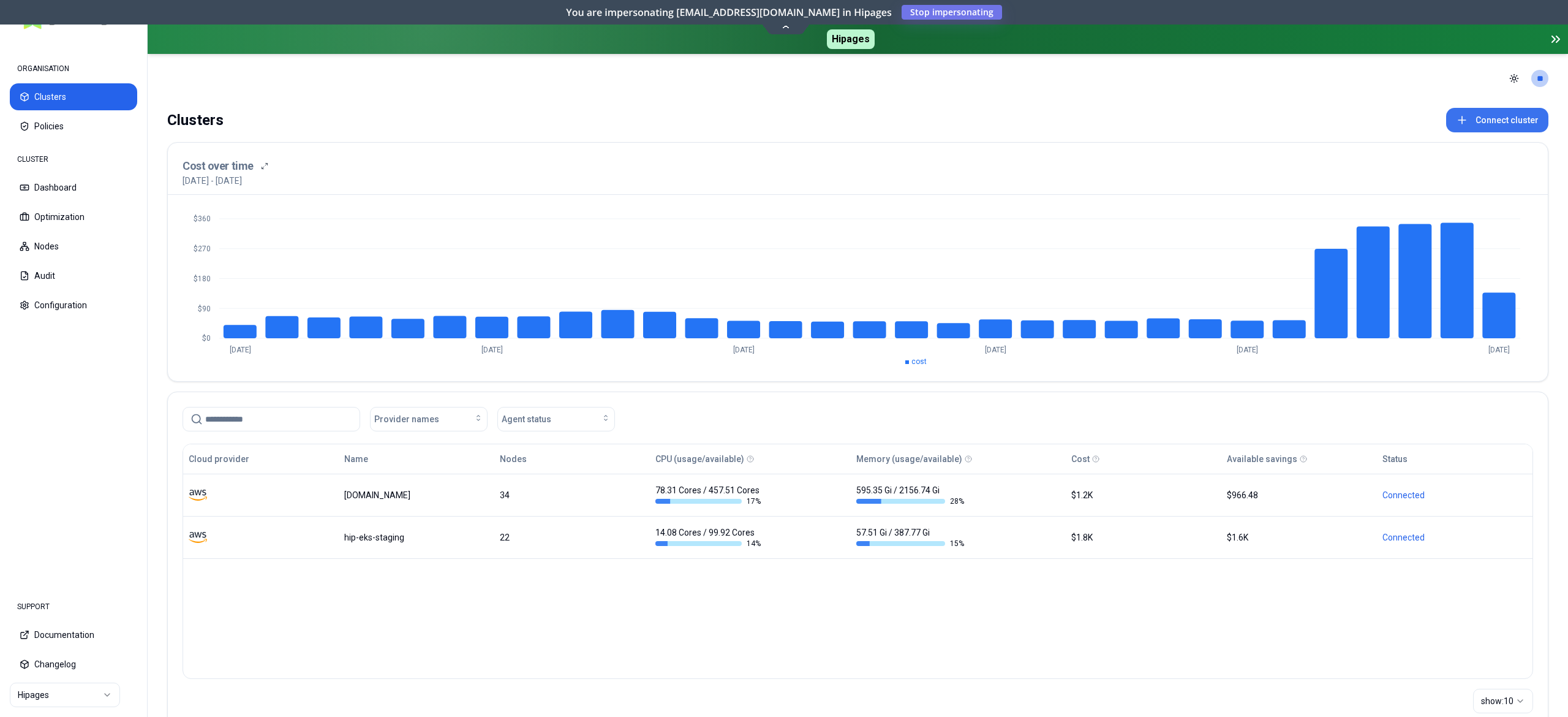
click at [1490, 115] on button "Connect cluster" at bounding box center [1498, 120] width 102 height 25
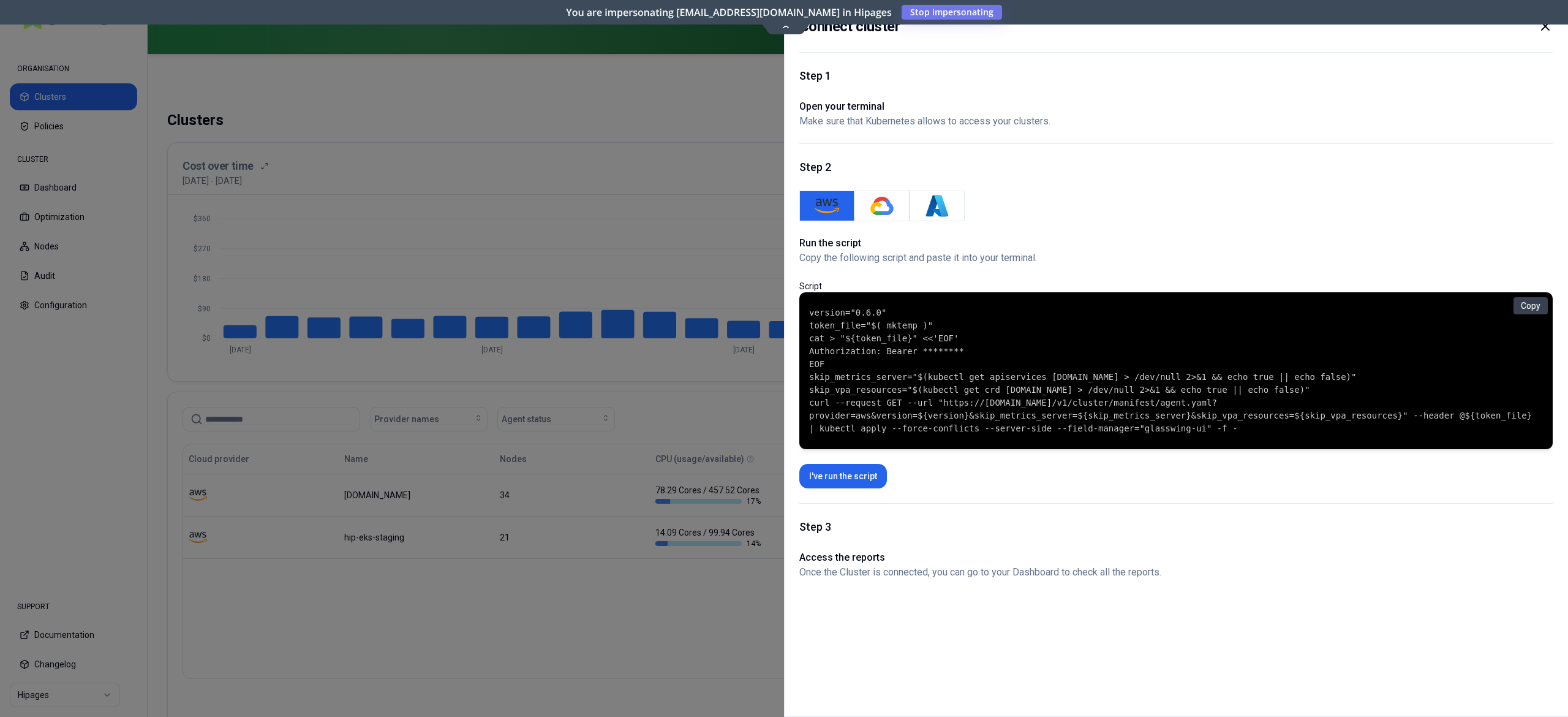
click at [600, 259] on div at bounding box center [784, 358] width 1568 height 717
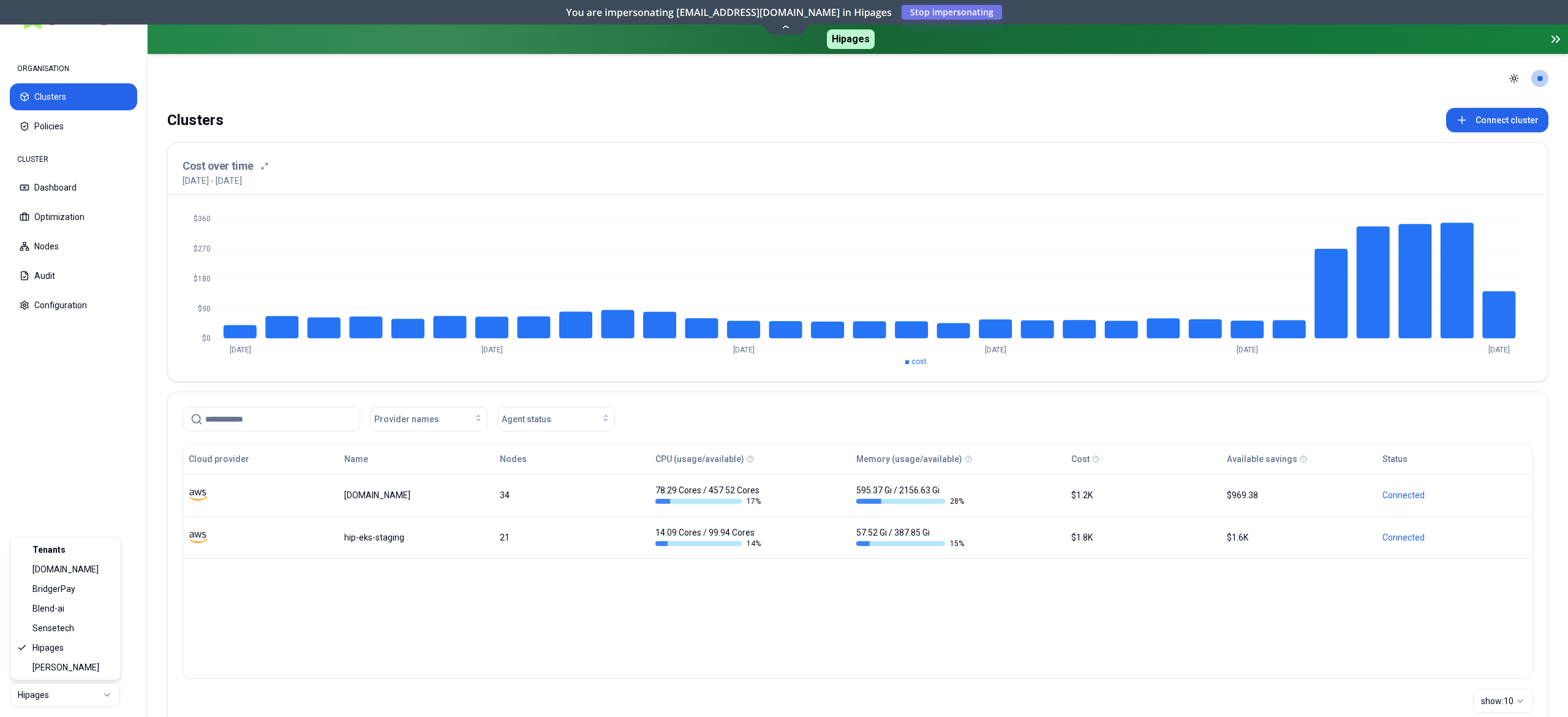
click at [28, 701] on html "ORGANISATION Clusters Policies CLUSTER Dashboard Optimization Nodes Audit Confi…" at bounding box center [784, 358] width 1568 height 717
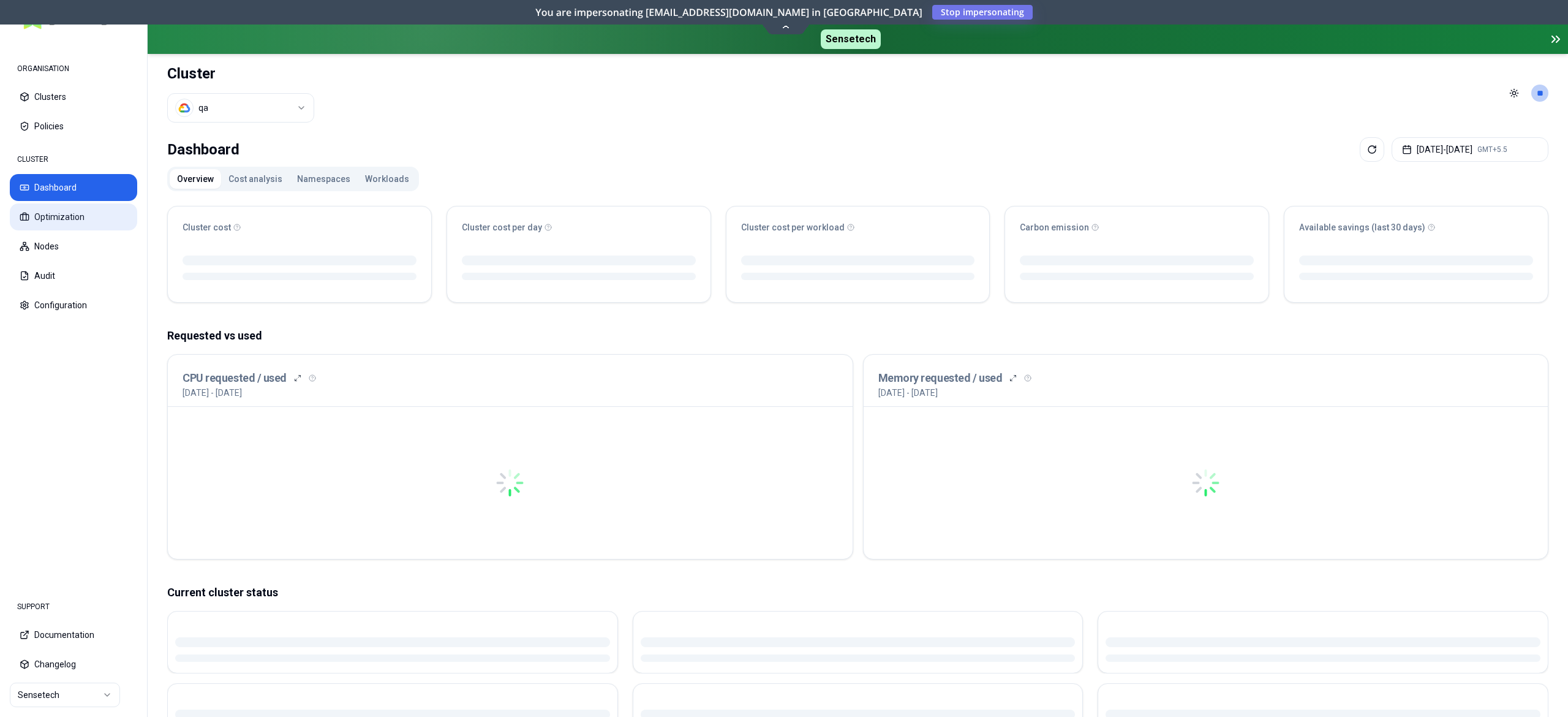
click at [62, 220] on button "Optimization" at bounding box center [73, 217] width 128 height 27
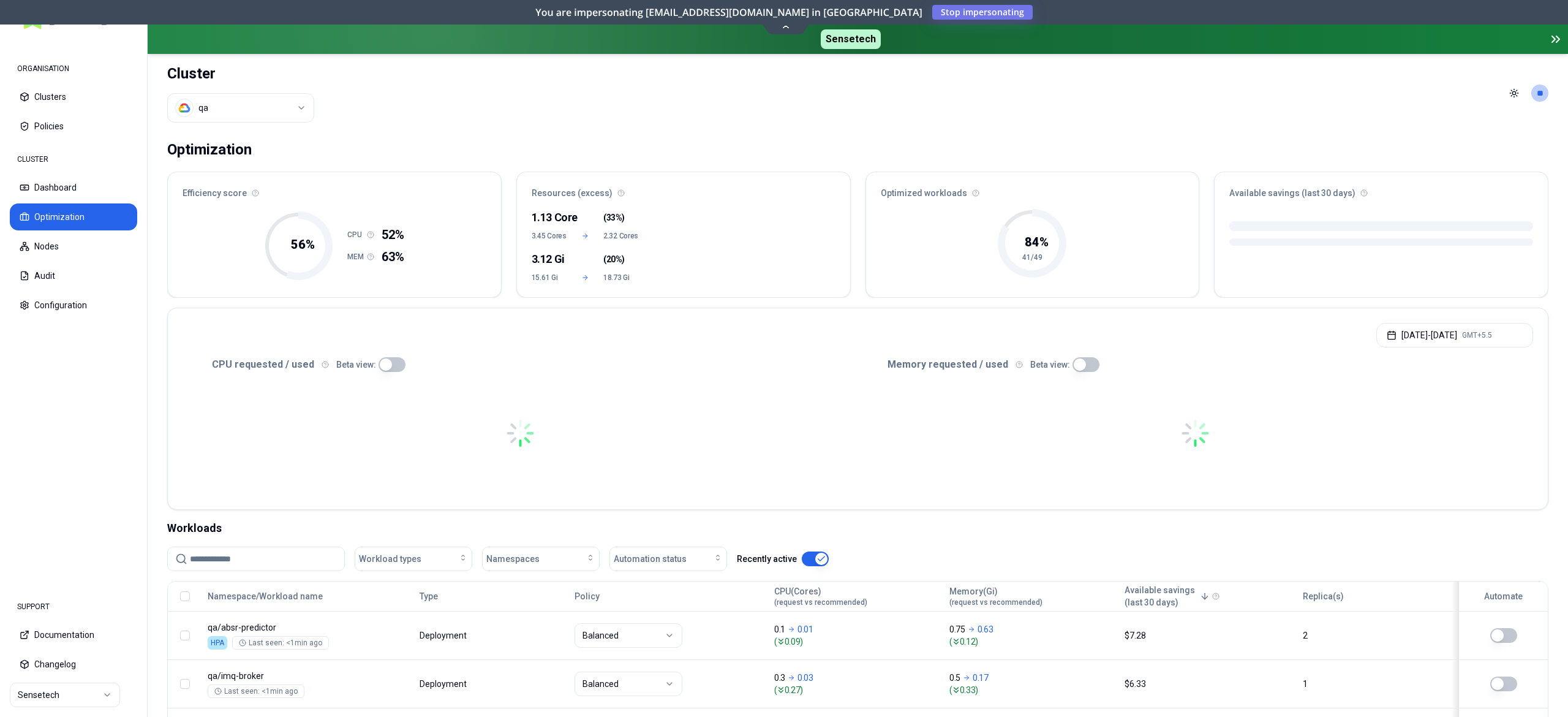
click at [257, 560] on input at bounding box center [263, 559] width 147 height 23
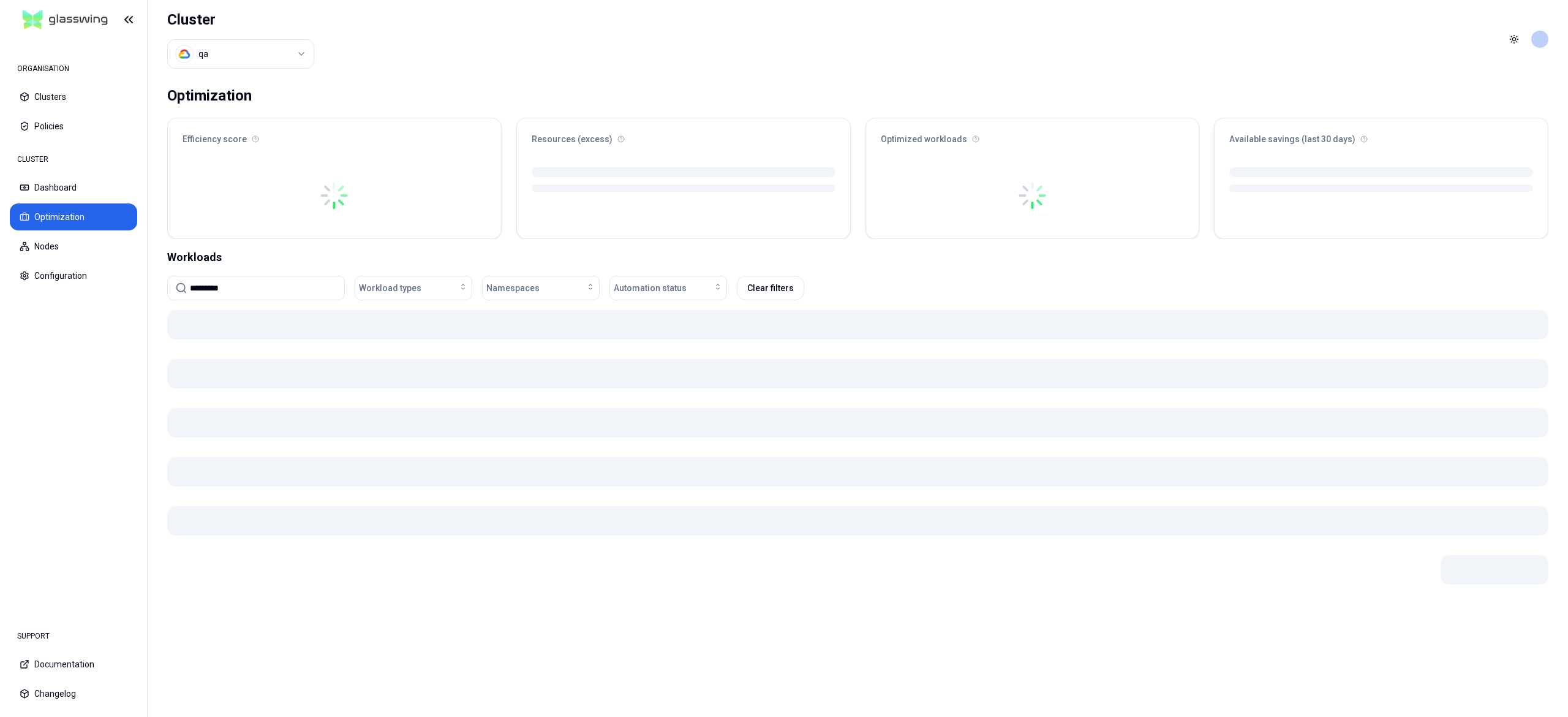
type input "********"
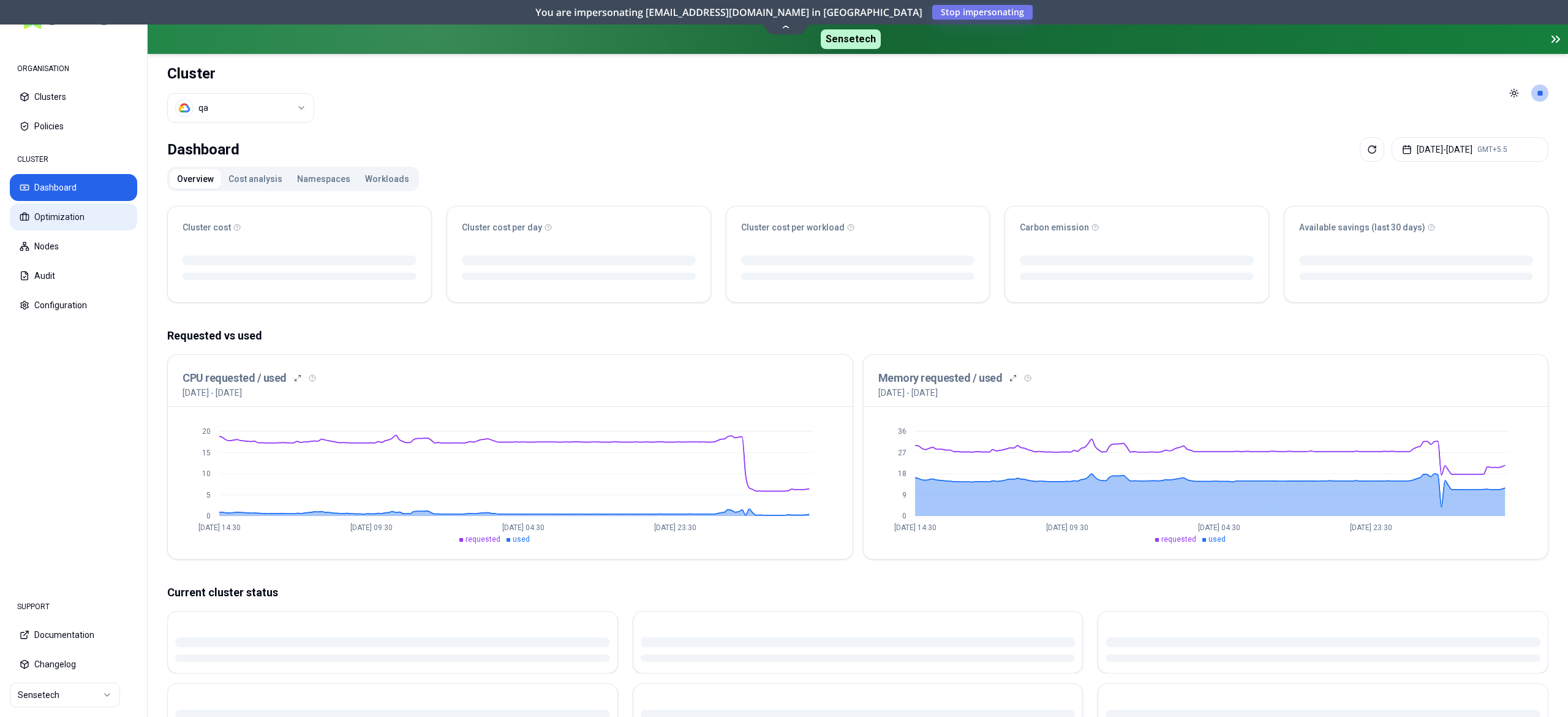
click at [60, 219] on button "Optimization" at bounding box center [73, 217] width 128 height 27
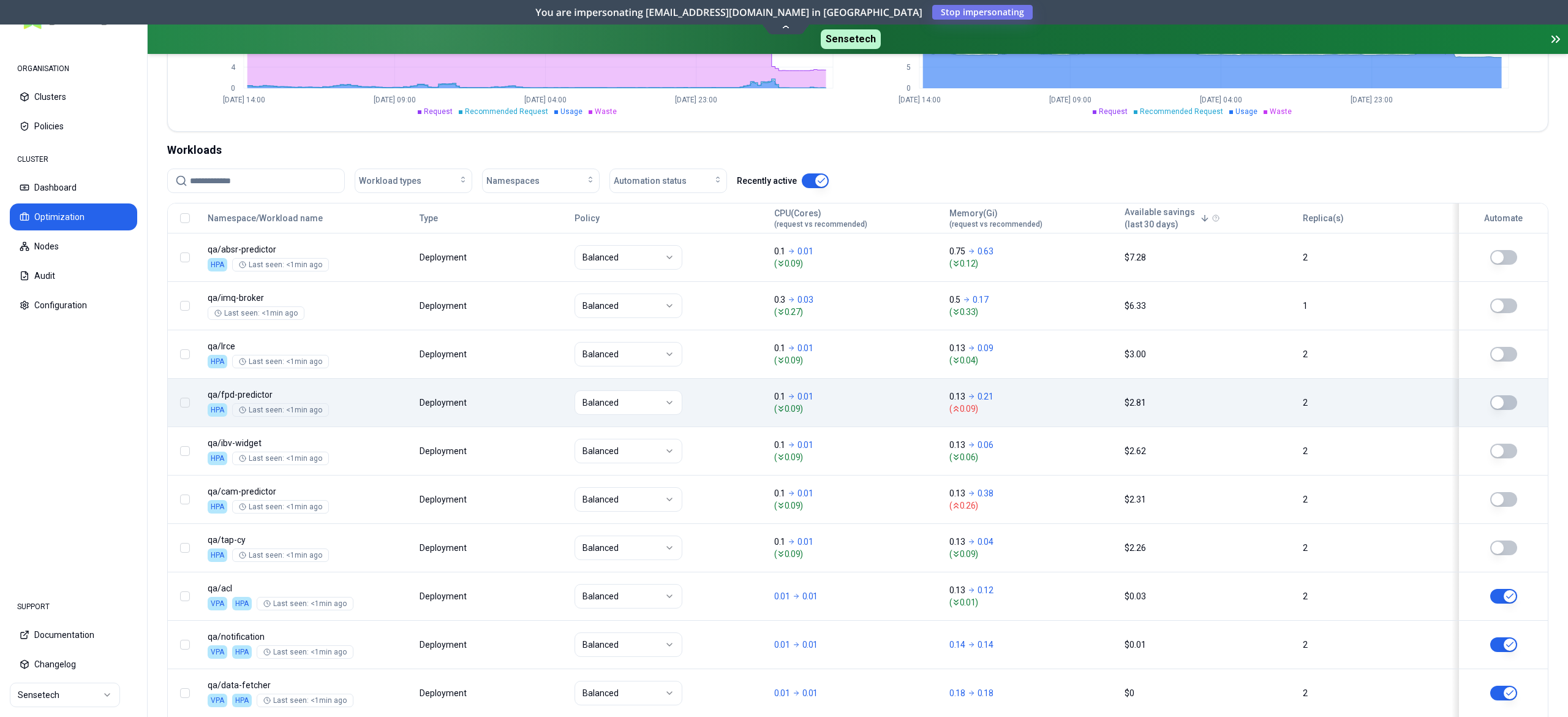
scroll to position [245, 0]
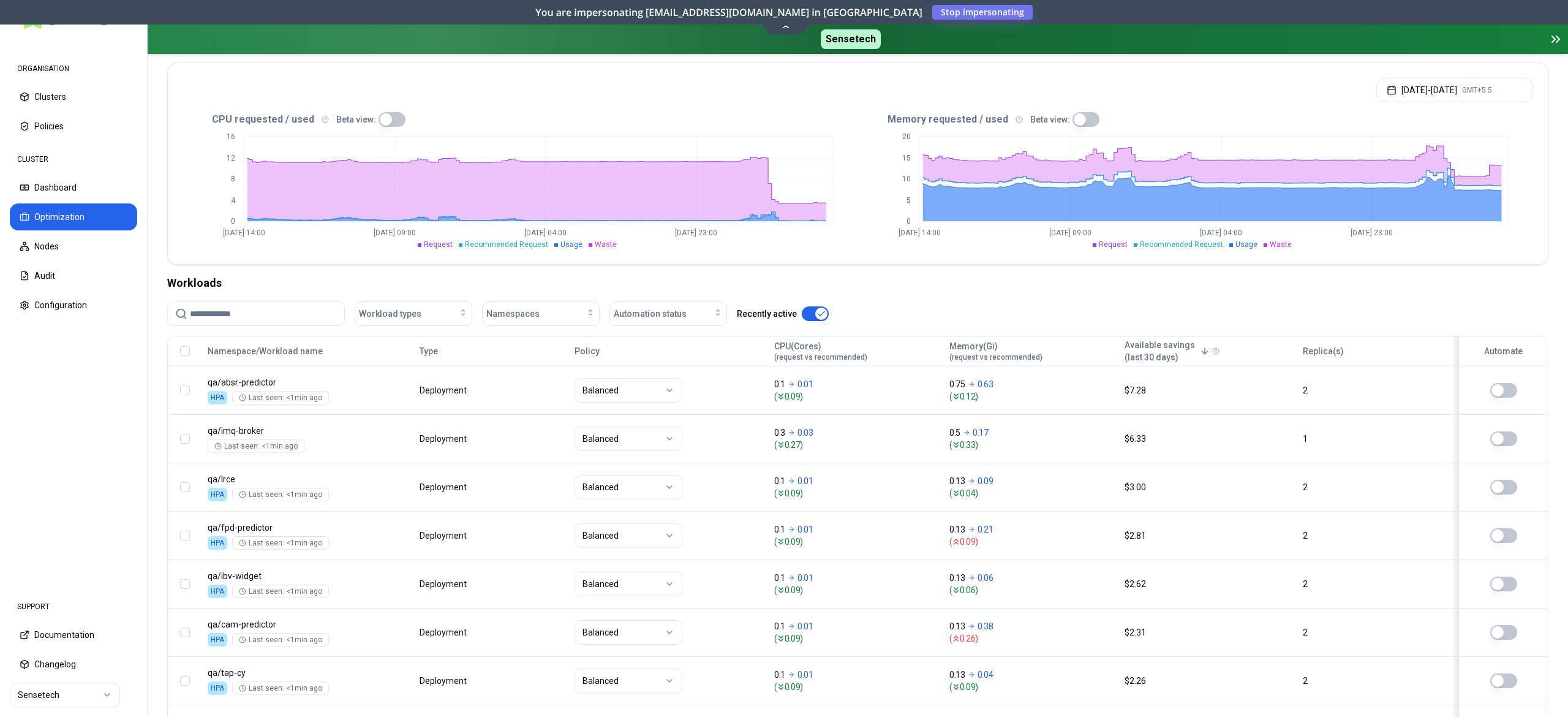
click at [258, 315] on input at bounding box center [263, 314] width 147 height 23
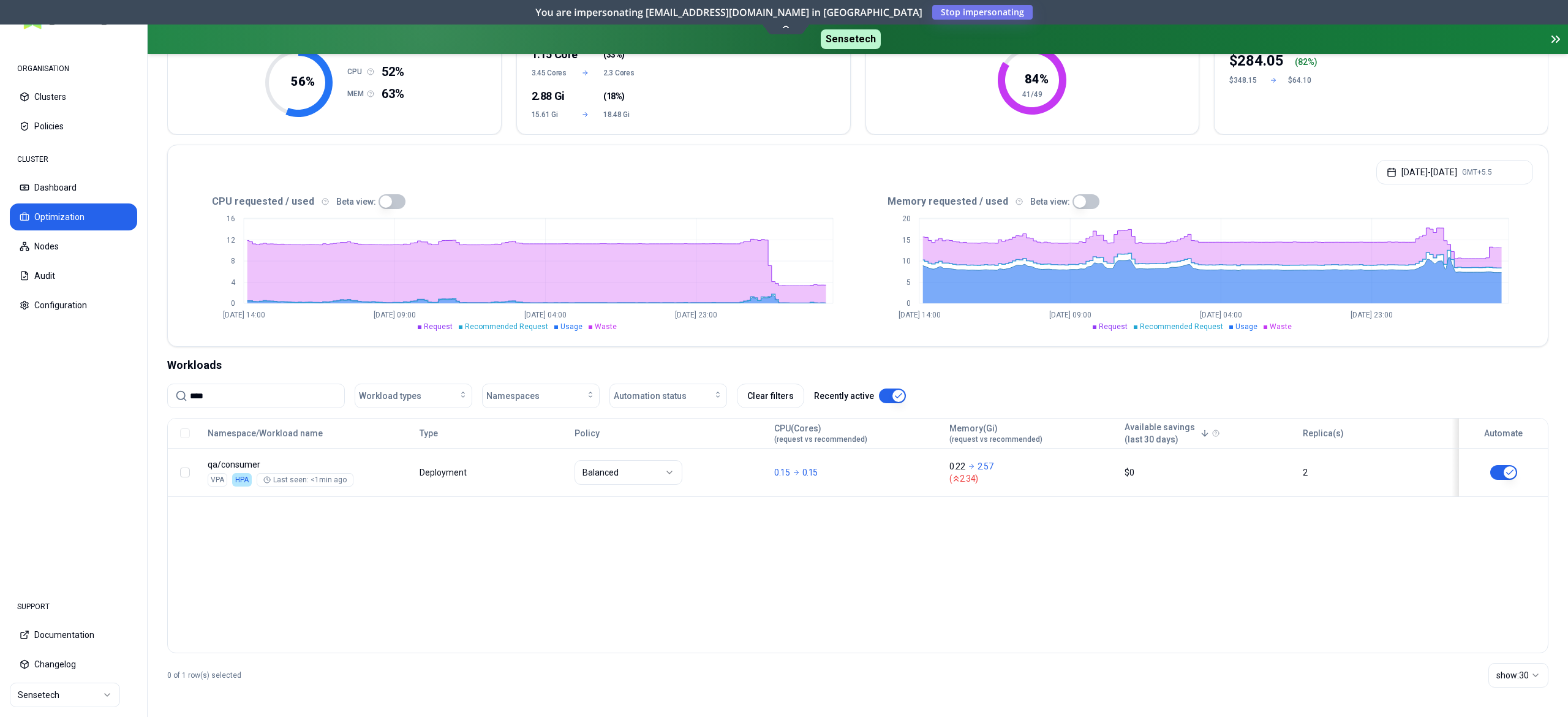
scroll to position [164, 0]
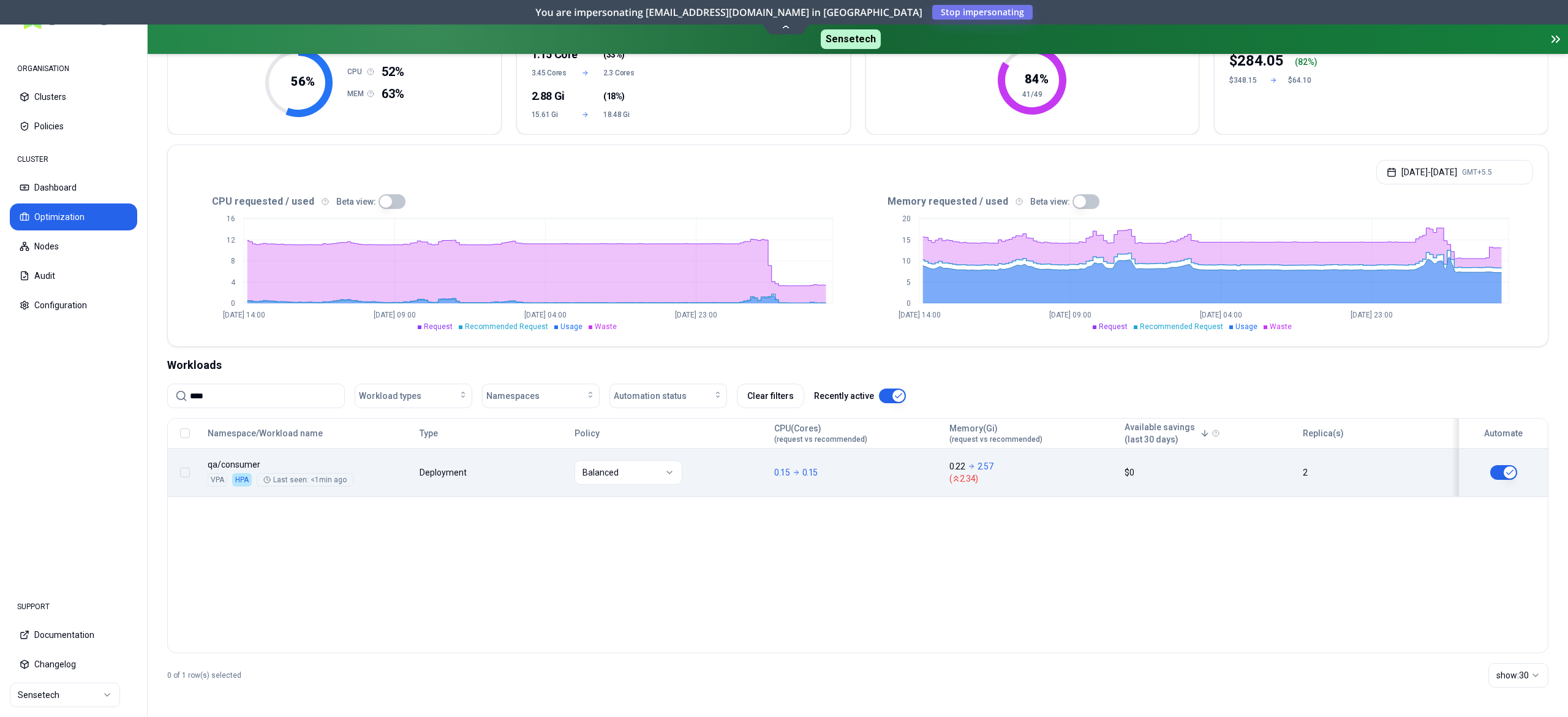
type input "****"
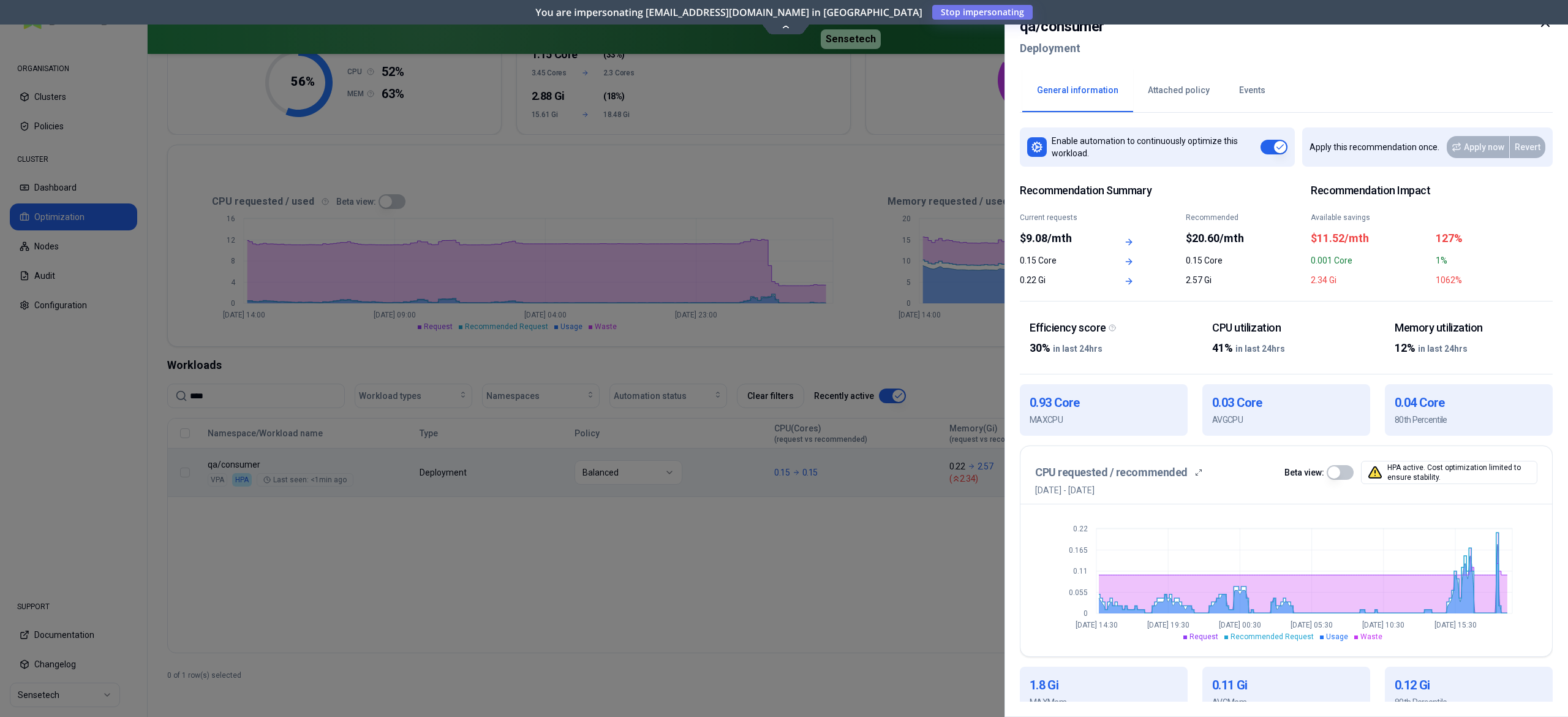
click at [1243, 94] on button "Events" at bounding box center [1252, 91] width 55 height 43
